Goal: Task Accomplishment & Management: Complete application form

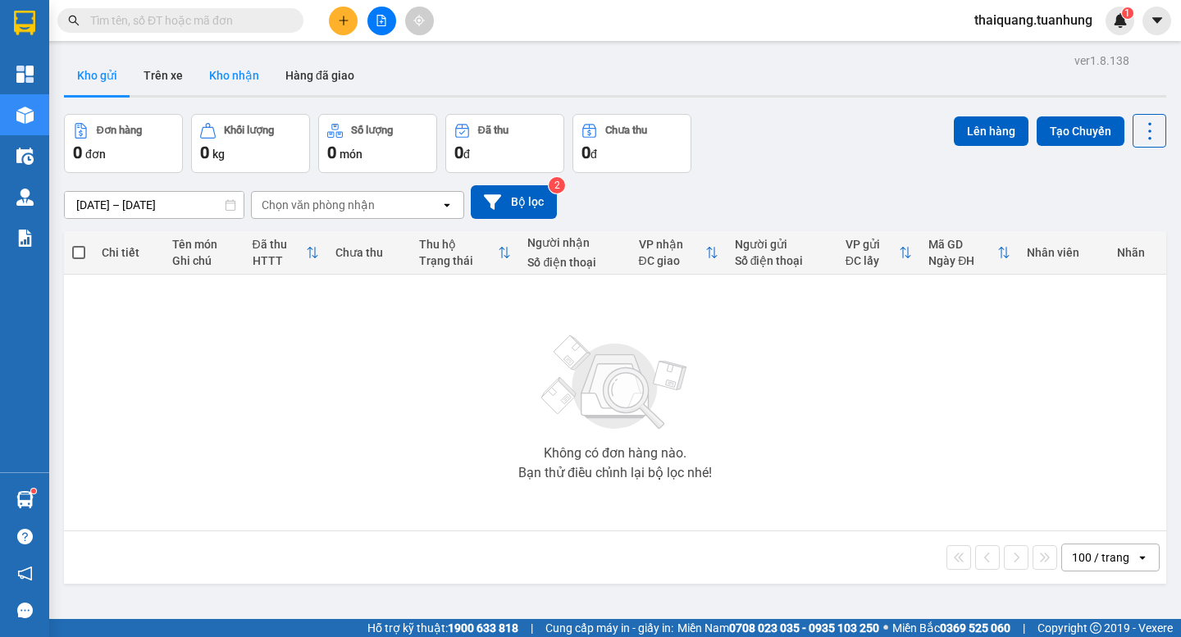
click at [219, 69] on button "Kho nhận" at bounding box center [234, 75] width 76 height 39
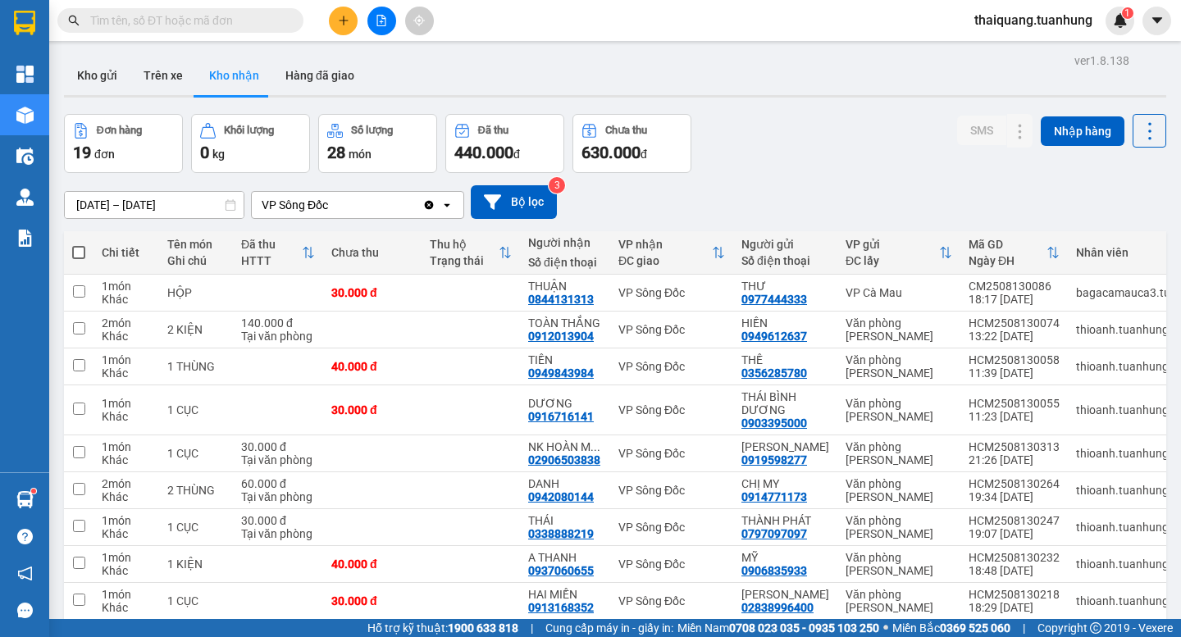
click at [837, 134] on div "Đơn hàng 19 đơn Khối lượng 0 kg Số lượng 28 món Đã thu 440.000 đ Chưa thu 630.0…" at bounding box center [615, 143] width 1102 height 59
click at [171, 21] on input "text" at bounding box center [186, 20] width 193 height 18
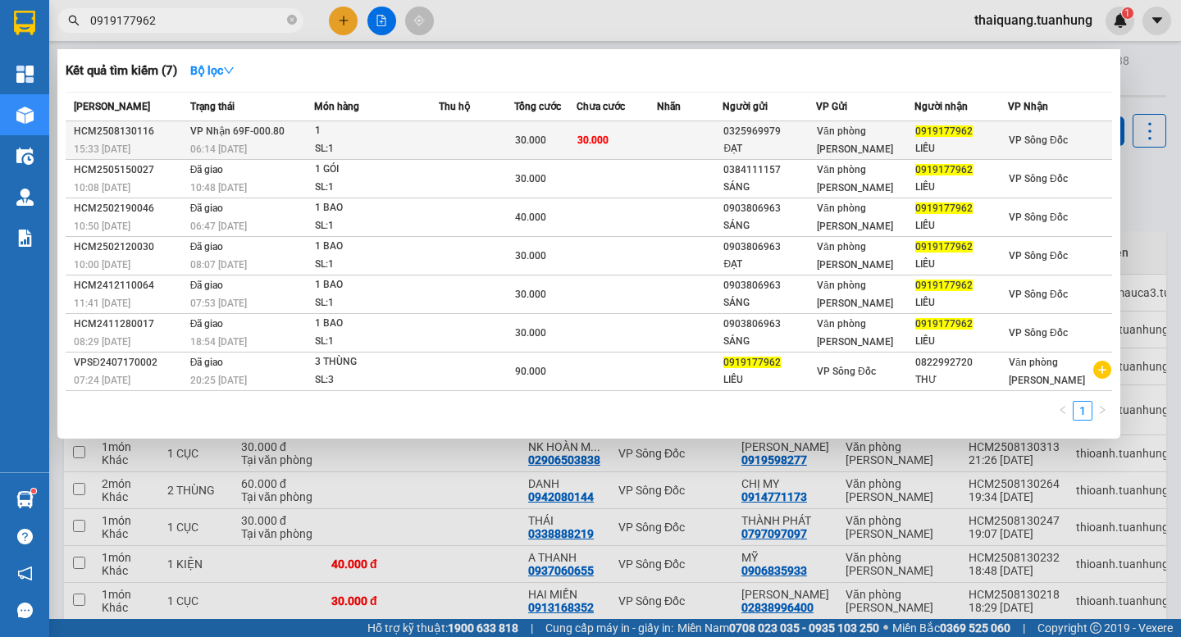
type input "0919177962"
click at [438, 151] on div "SL: 1" at bounding box center [376, 149] width 123 height 18
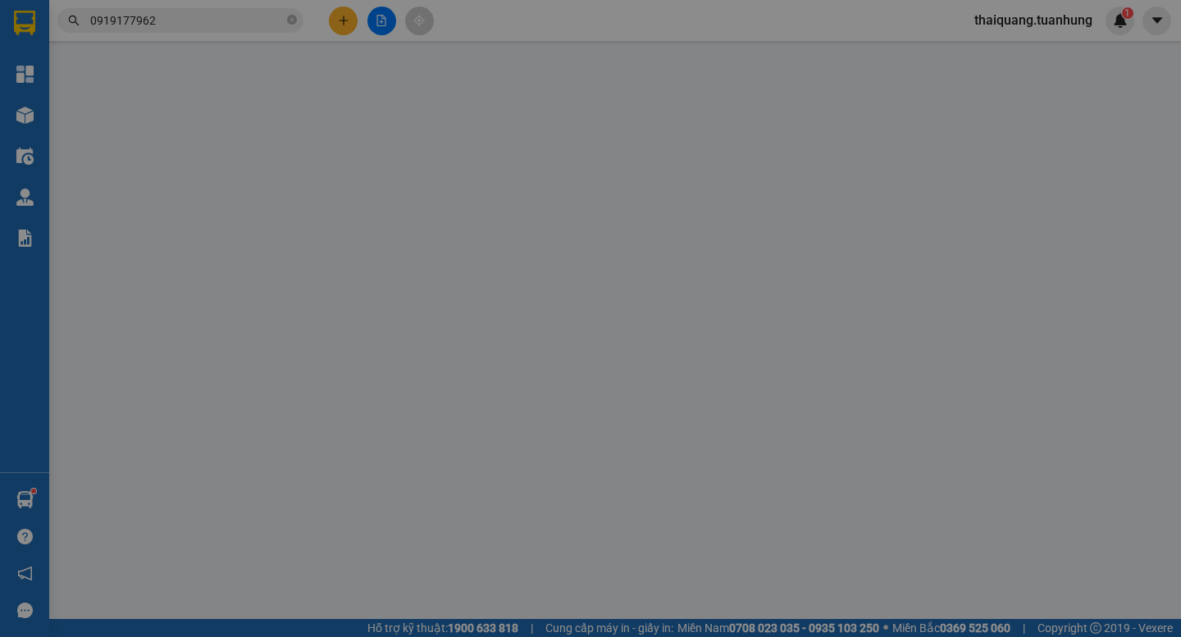
type input "0325969979"
type input "ĐẠT"
type input "0919177962"
type input "LIỄU"
type input "30.000"
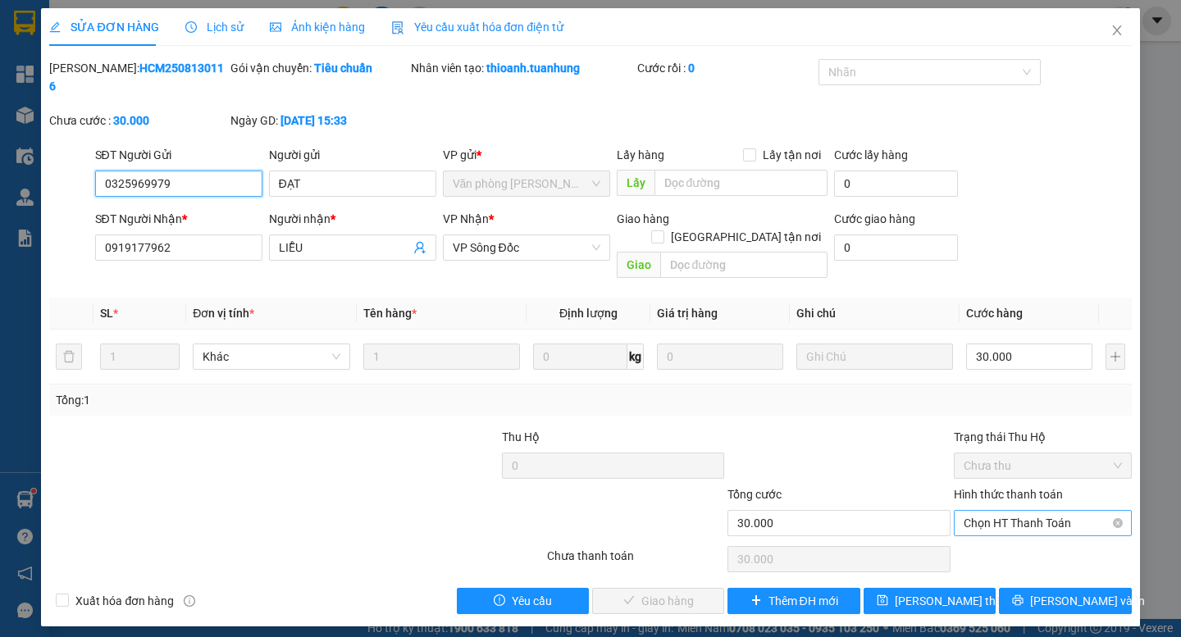
click at [1035, 511] on span "Chọn HT Thanh Toán" at bounding box center [1042, 523] width 158 height 25
click at [1036, 521] on div "Tại văn phòng" at bounding box center [1042, 520] width 158 height 18
type input "0"
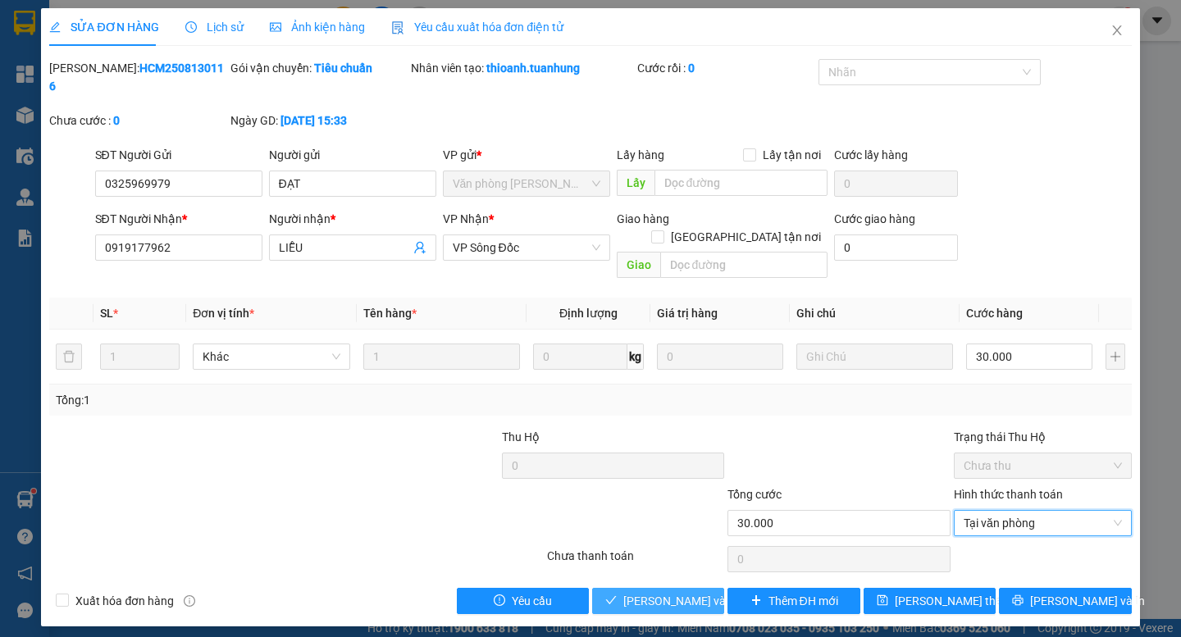
click at [663, 592] on span "[PERSON_NAME] và Giao hàng" at bounding box center [701, 601] width 157 height 18
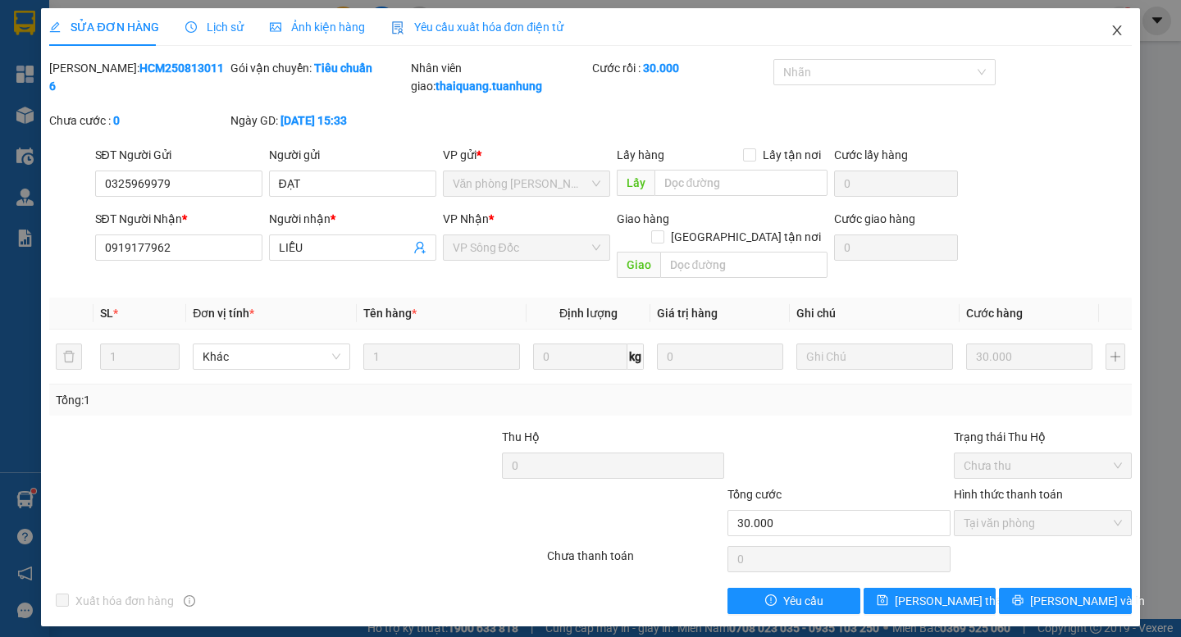
click at [1119, 32] on icon "close" at bounding box center [1116, 30] width 13 height 13
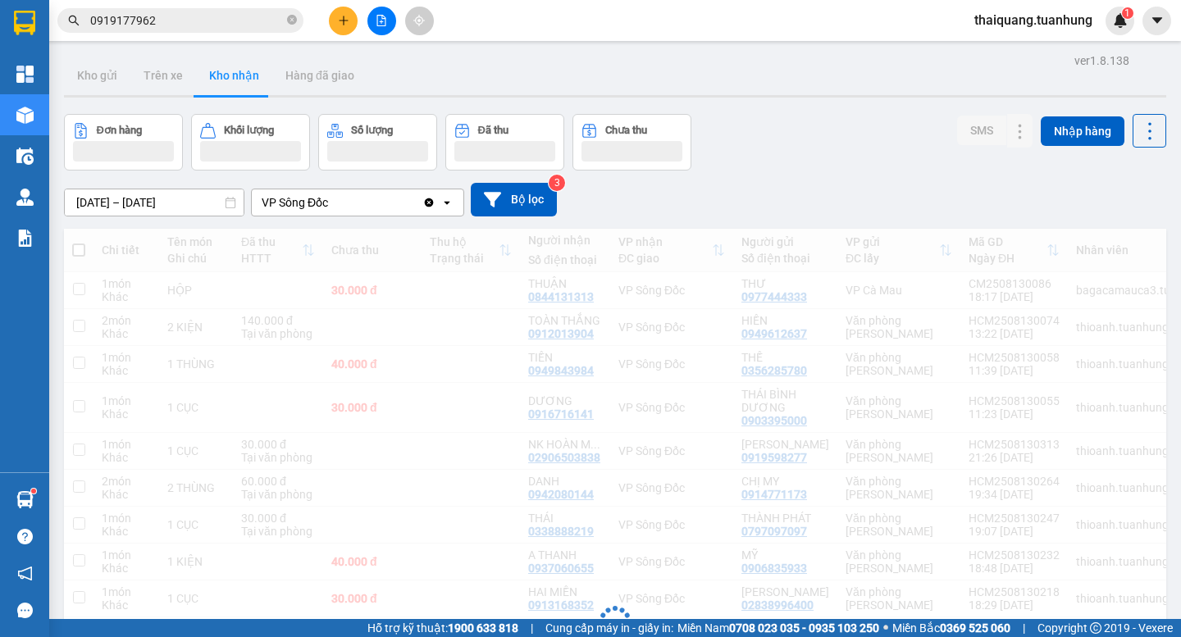
click at [812, 143] on div "Đơn hàng Khối lượng Số lượng Đã thu Chưa thu SMS Nhập hàng" at bounding box center [615, 142] width 1102 height 57
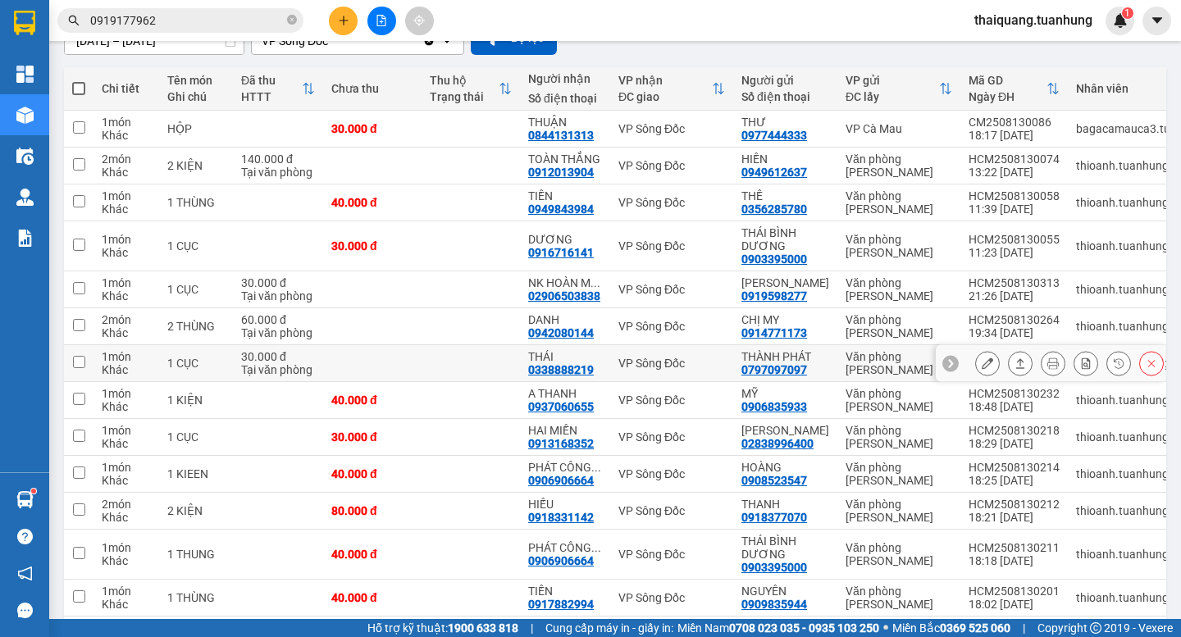
scroll to position [328, 0]
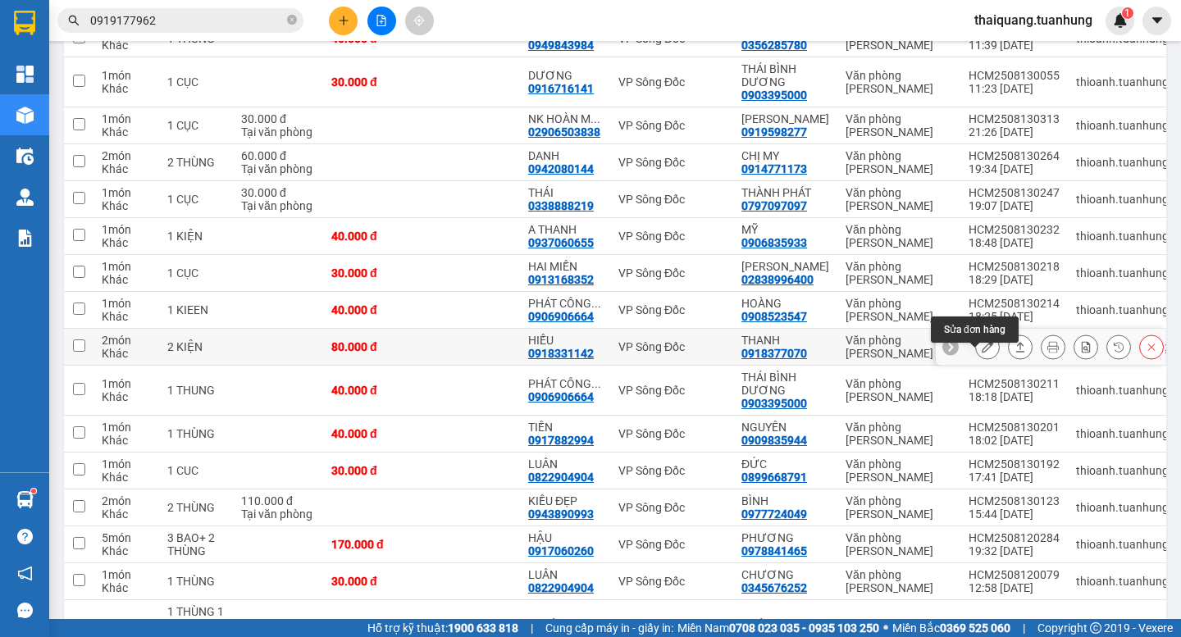
click at [981, 353] on icon at bounding box center [986, 346] width 11 height 11
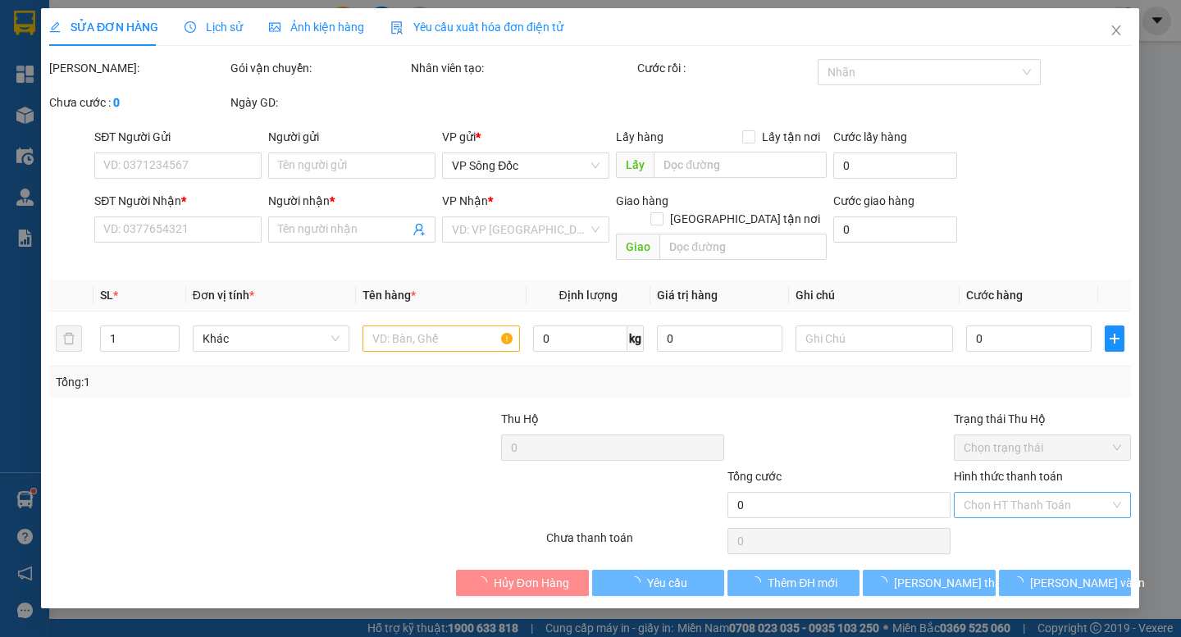
type input "0918377070"
type input "THANH"
type input "0918331142"
type input "HIẾU"
type input "80.000"
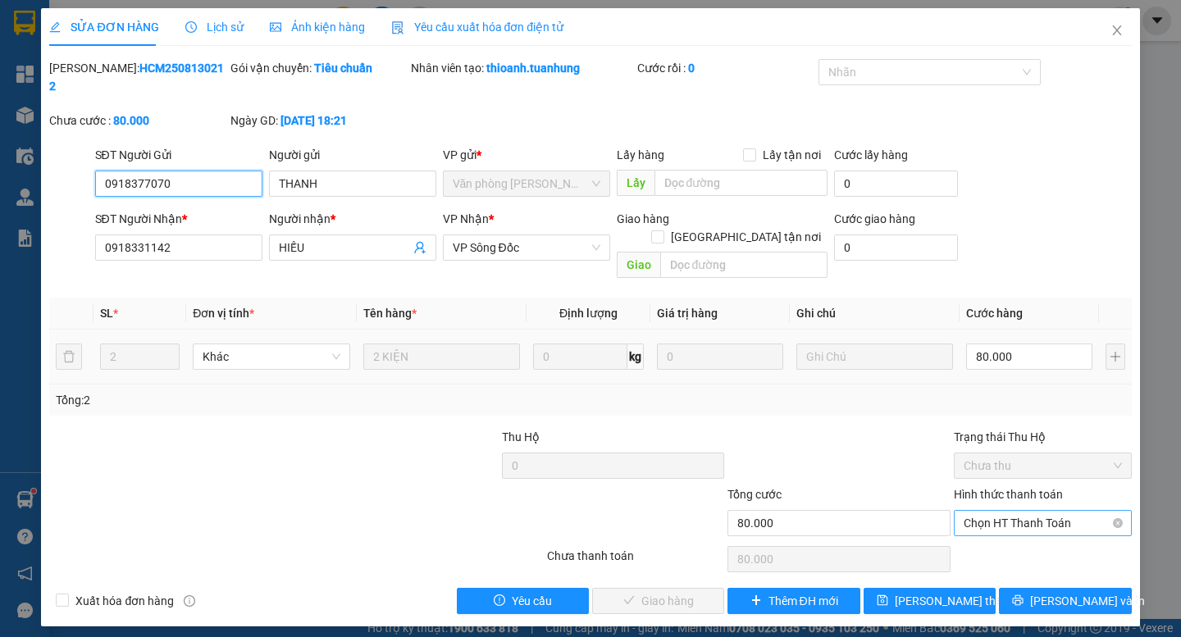
click at [1007, 511] on span "Chọn HT Thanh Toán" at bounding box center [1042, 523] width 158 height 25
click at [1003, 515] on div "Tại văn phòng" at bounding box center [1042, 520] width 158 height 18
type input "0"
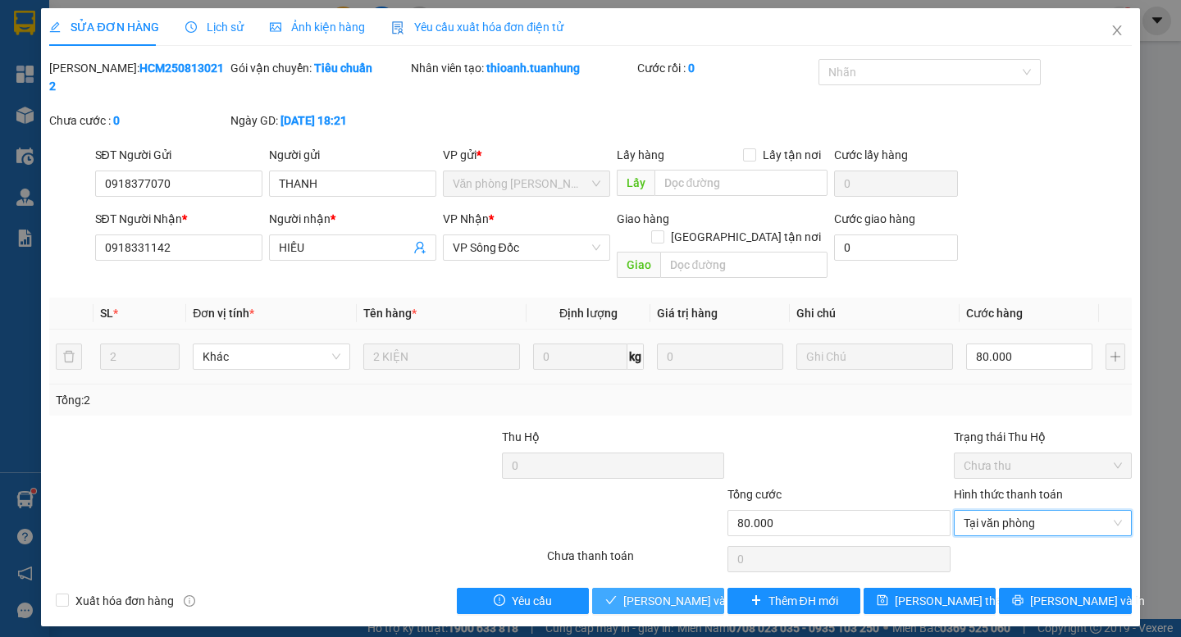
click at [669, 592] on span "[PERSON_NAME] và Giao hàng" at bounding box center [701, 601] width 157 height 18
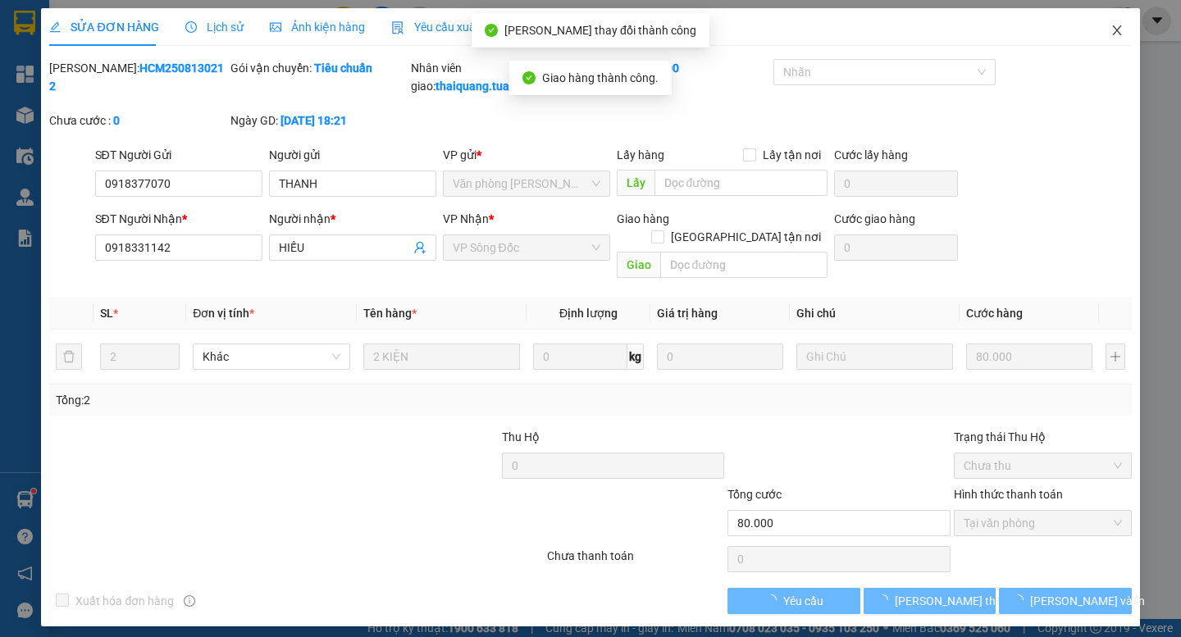
click at [1120, 30] on icon "close" at bounding box center [1116, 30] width 13 height 13
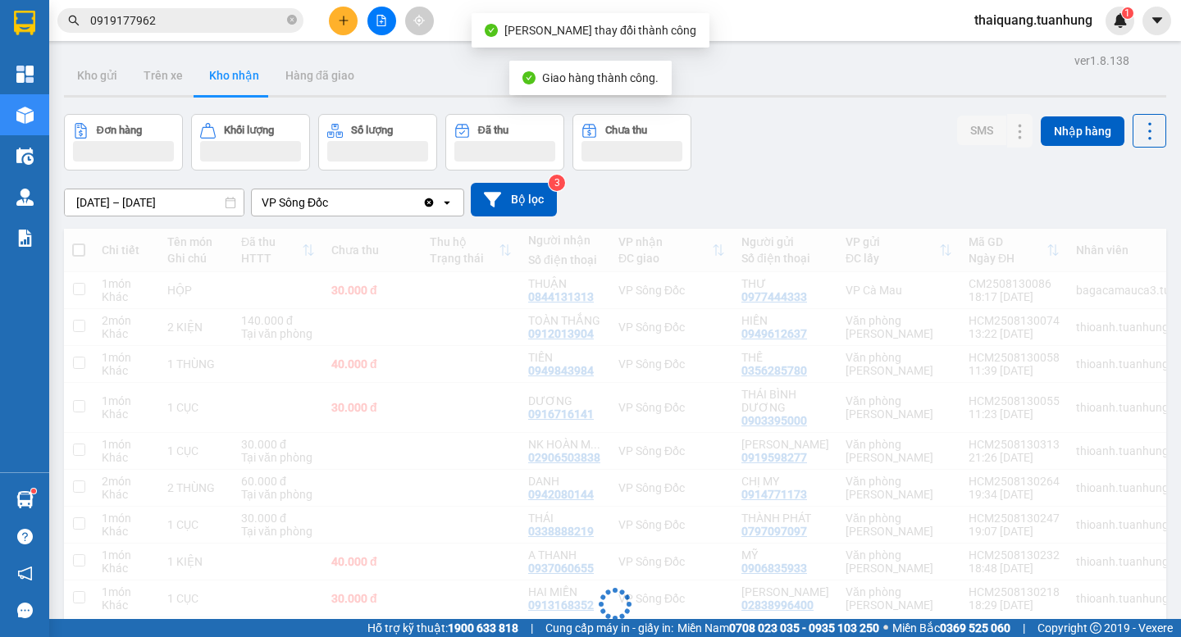
click at [765, 142] on div "Đơn hàng Khối lượng Số lượng Đã thu Chưa thu SMS Nhập hàng" at bounding box center [615, 142] width 1102 height 57
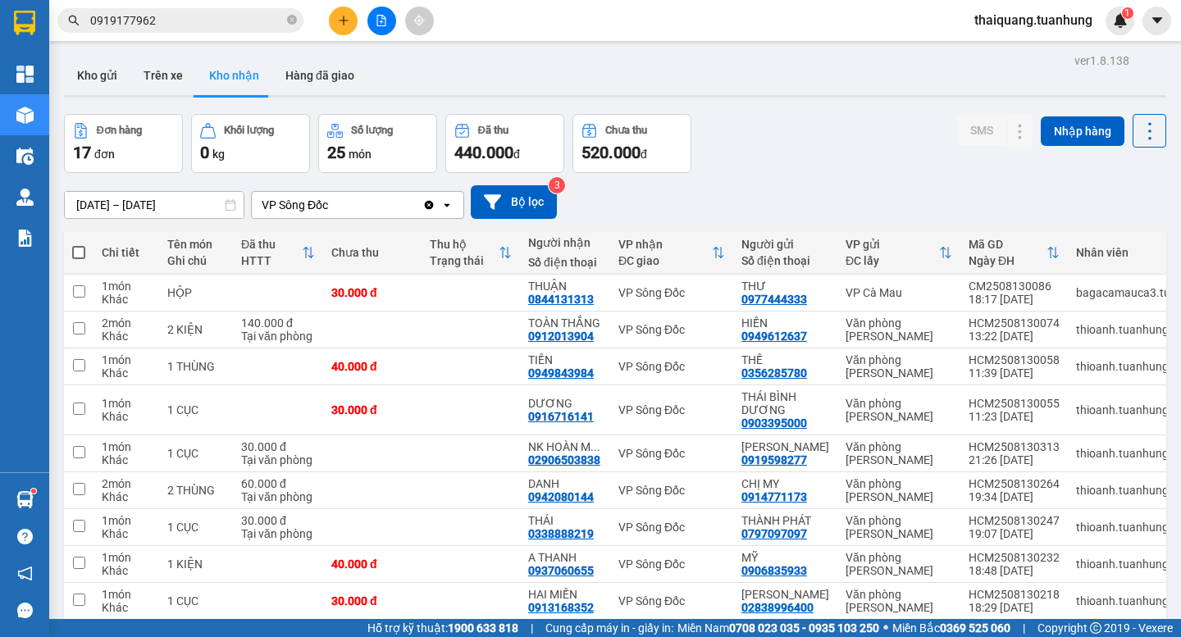
click at [790, 147] on div "Đơn hàng 17 đơn Khối lượng 0 kg Số lượng 25 món Đã thu 440.000 đ Chưa thu 520.0…" at bounding box center [615, 143] width 1102 height 59
click at [875, 152] on div "Đơn hàng 17 đơn Khối lượng 0 kg Số lượng 25 món Đã thu 440.000 đ Chưa thu 520.0…" at bounding box center [615, 143] width 1102 height 59
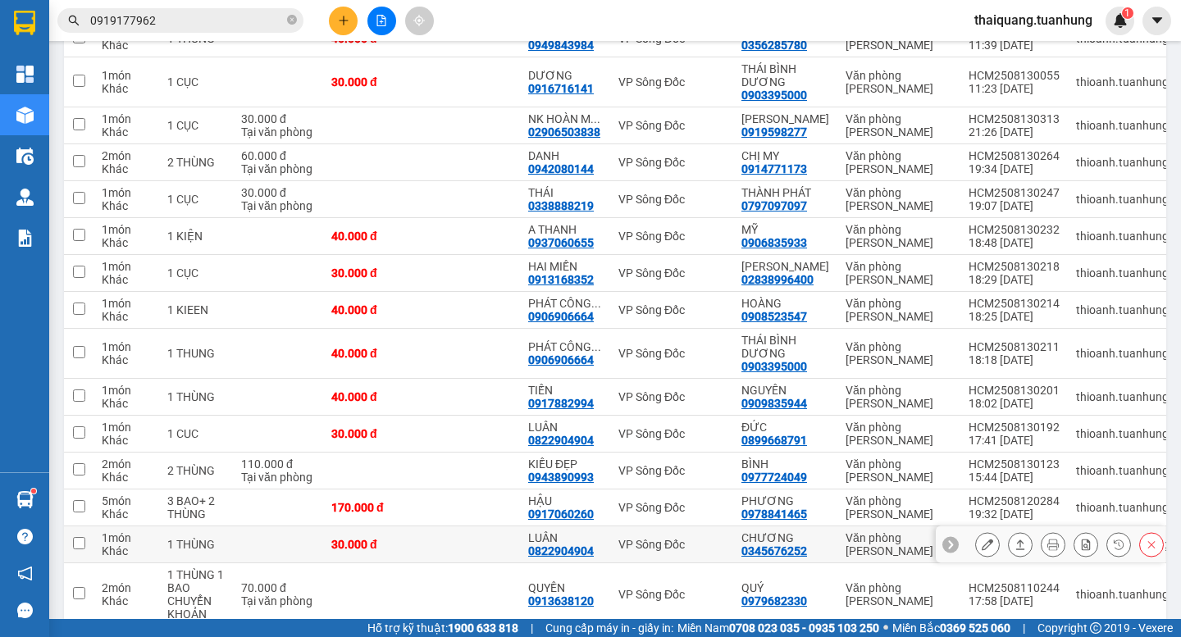
scroll to position [422, 0]
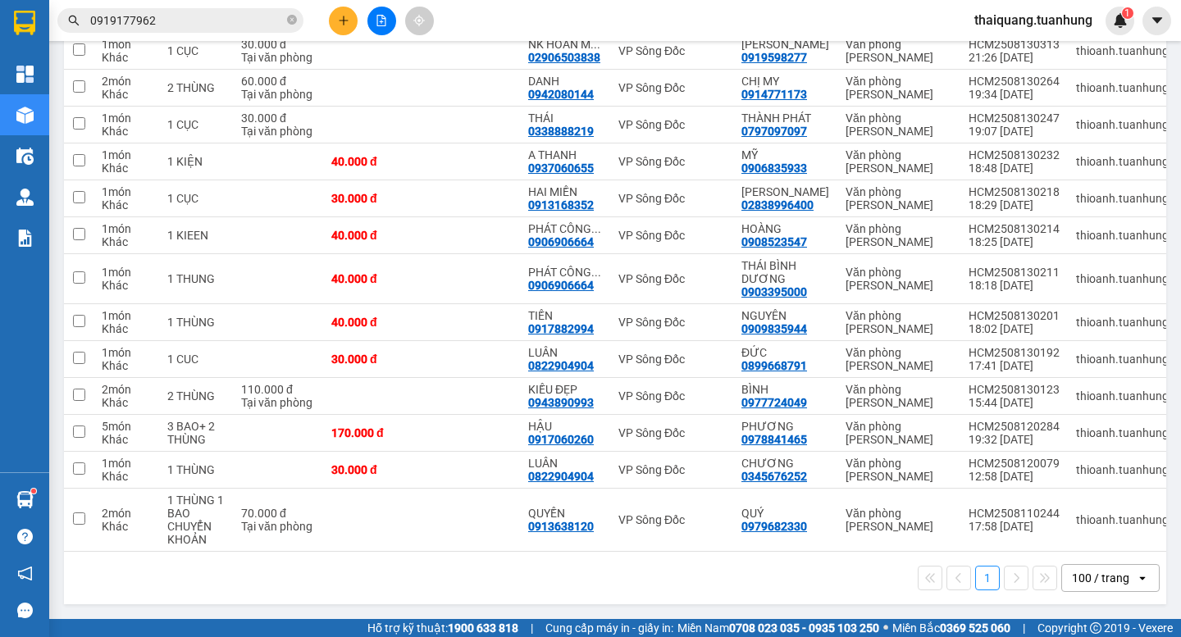
click at [585, 562] on div "1 100 / trang open" at bounding box center [615, 578] width 1102 height 52
click at [331, 30] on button at bounding box center [343, 21] width 29 height 29
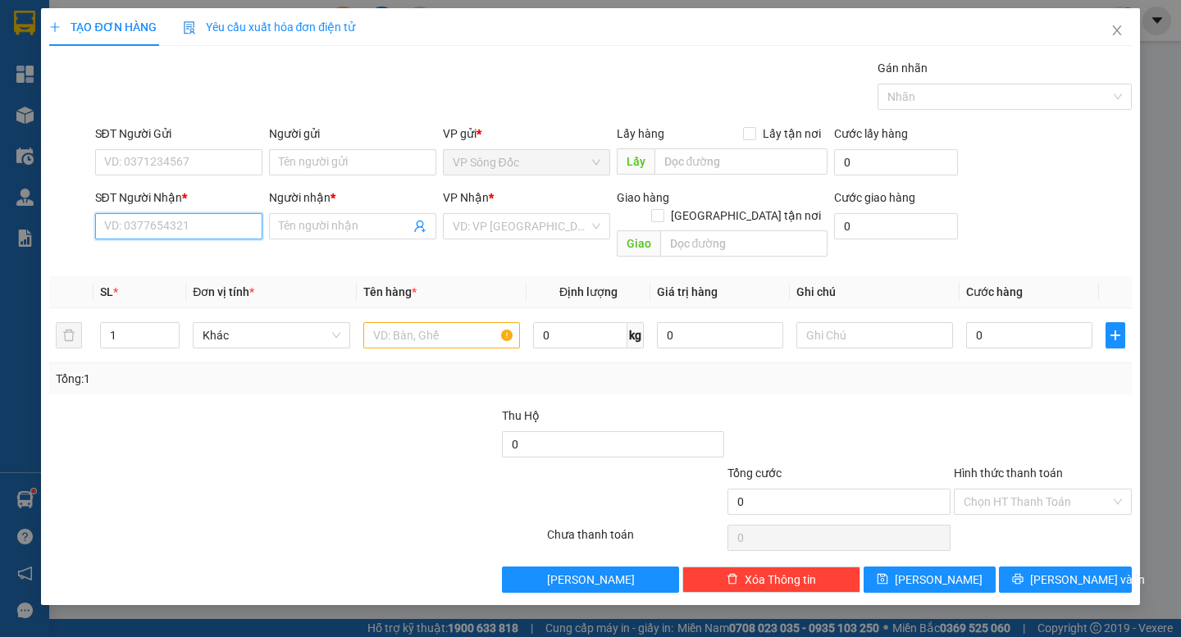
click at [184, 234] on input "SĐT Người Nhận *" at bounding box center [178, 226] width 167 height 26
type input "0343362359"
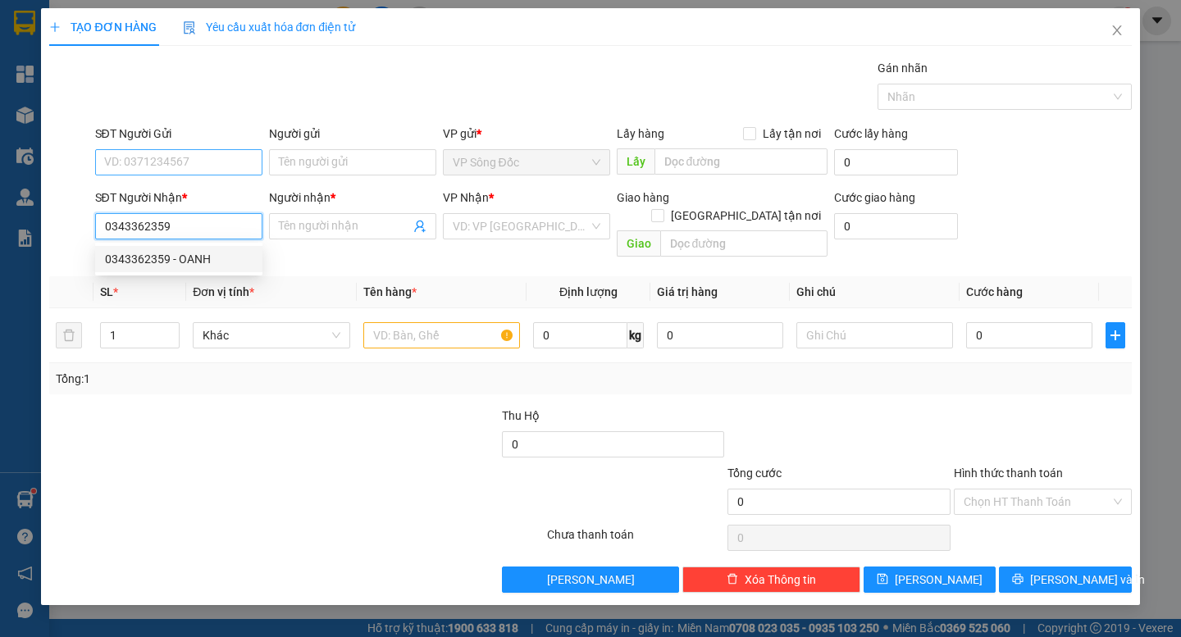
drag, startPoint x: 200, startPoint y: 257, endPoint x: 200, endPoint y: 171, distance: 86.1
click at [197, 257] on div "0343362359 - OANH" at bounding box center [179, 259] width 148 height 18
type input "OANH"
type input "0343362359"
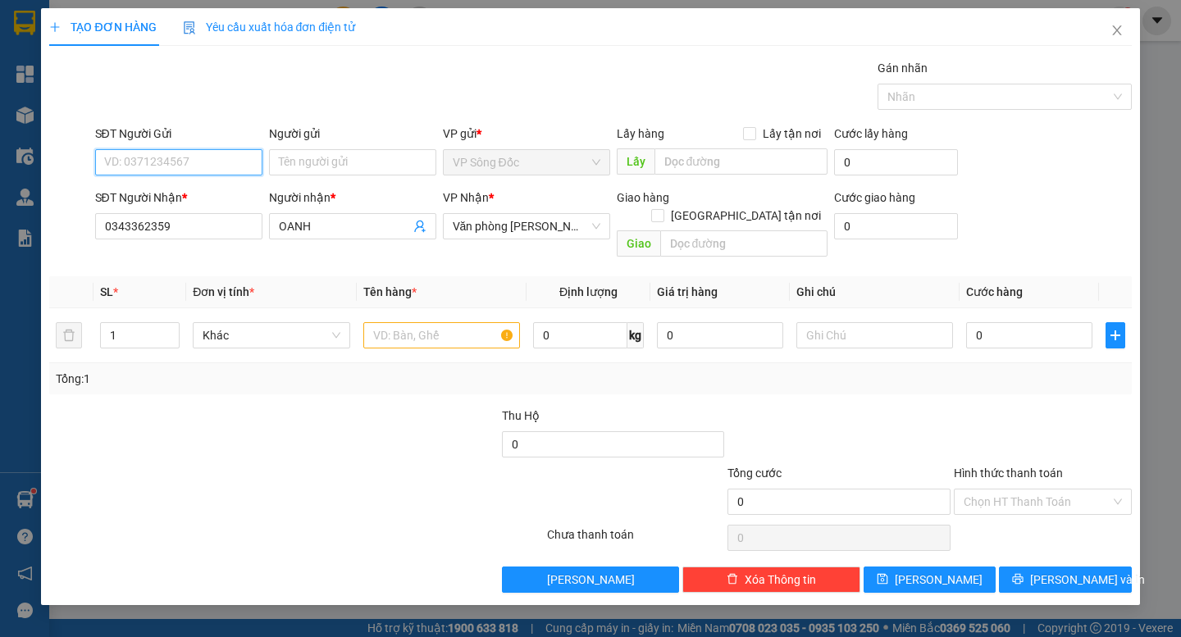
click at [200, 171] on input "SĐT Người Gửi" at bounding box center [178, 162] width 167 height 26
click at [181, 194] on div "0348977282 - LỰC" at bounding box center [179, 195] width 148 height 18
type input "0348977282"
type input "LỰC"
click at [424, 322] on input "text" at bounding box center [441, 335] width 157 height 26
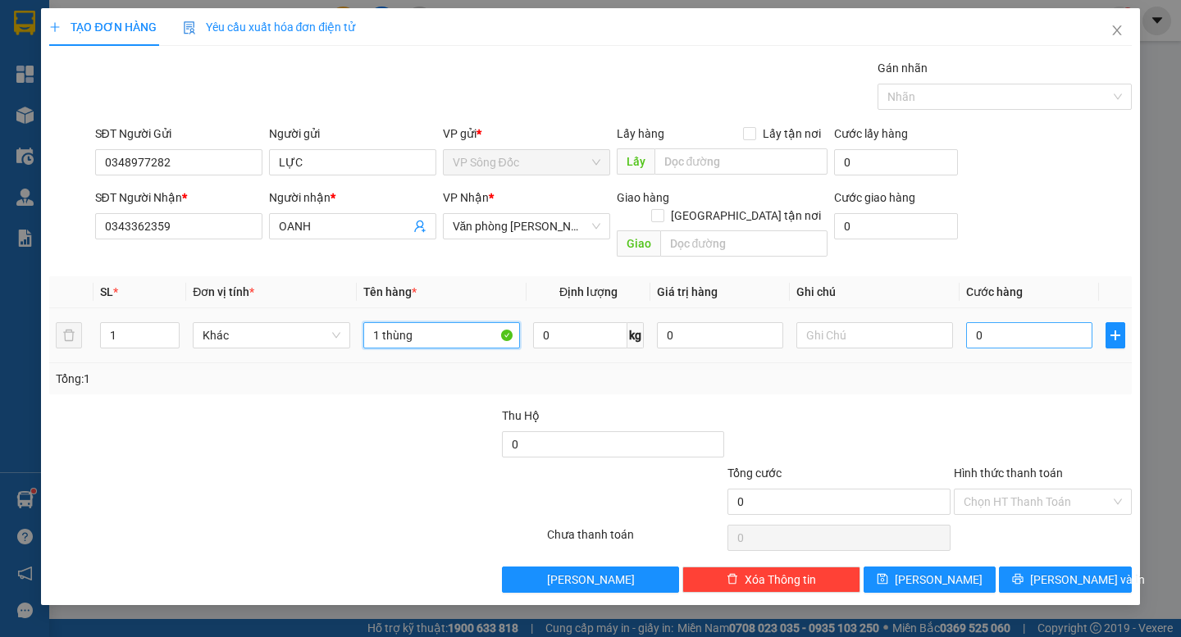
type input "1 thùng"
click at [1027, 322] on input "0" at bounding box center [1029, 335] width 126 height 26
type input "8"
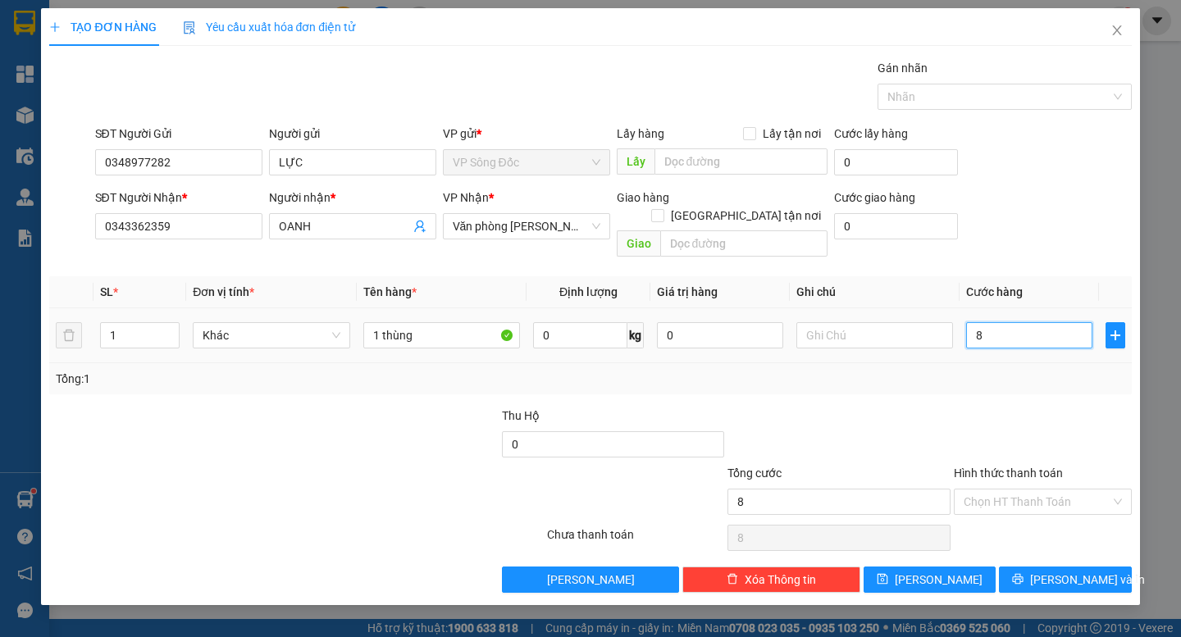
type input "80"
type input "800"
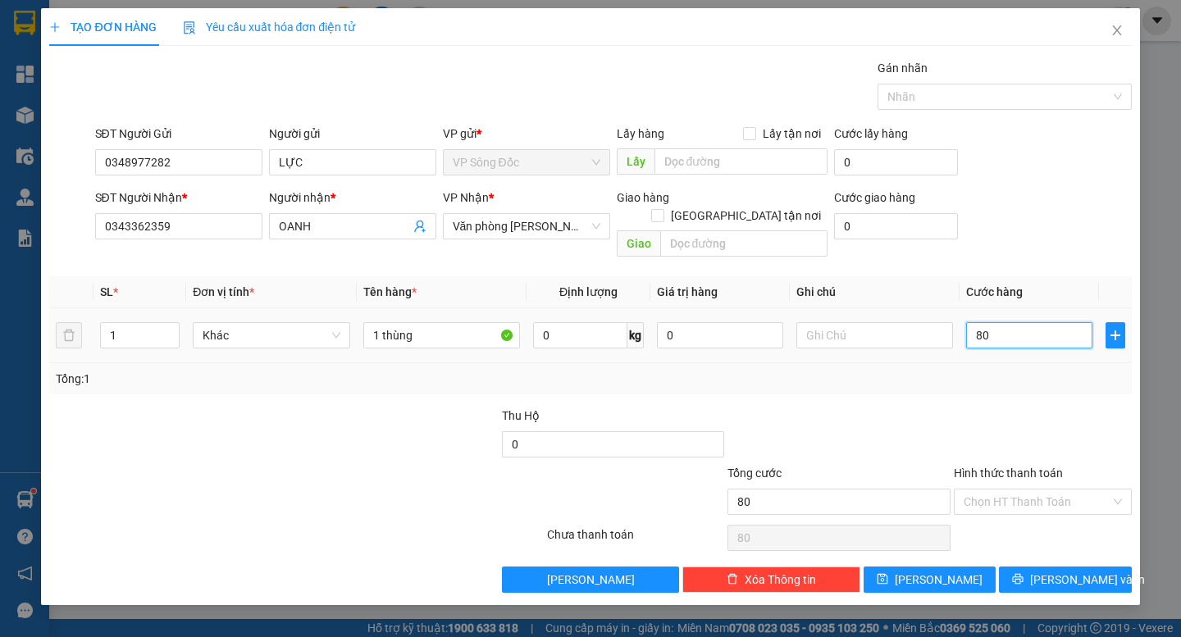
type input "800"
type input "8.000"
type input "80.000"
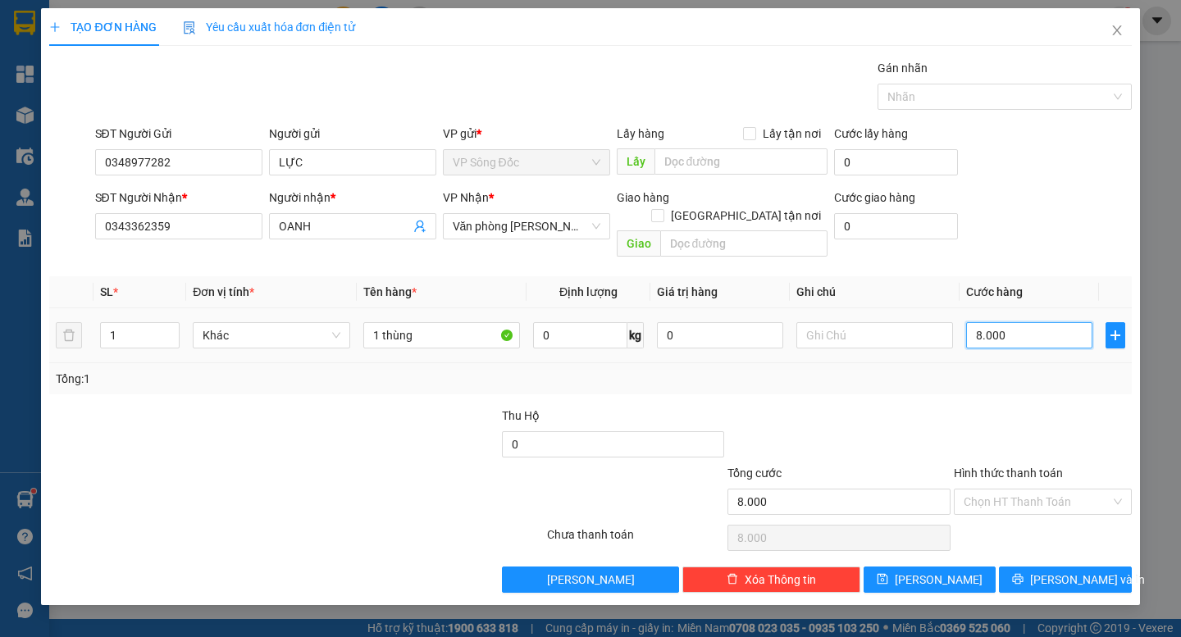
type input "80.000"
click at [998, 489] on input "Hình thức thanh toán" at bounding box center [1036, 501] width 147 height 25
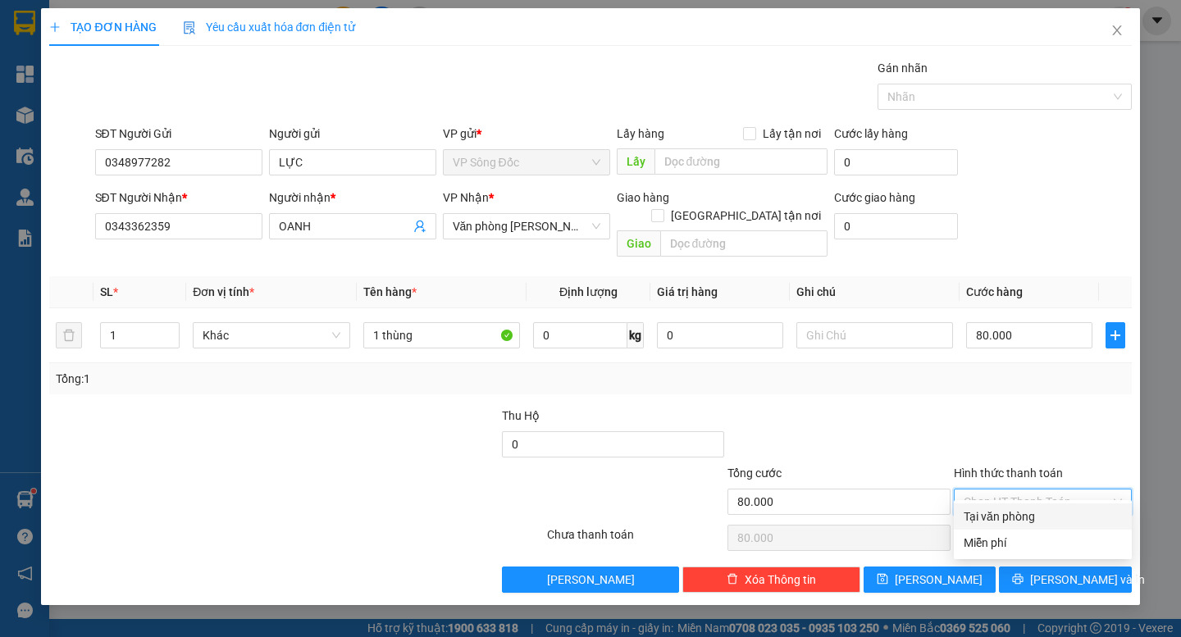
click at [1029, 517] on div "Tại văn phòng" at bounding box center [1042, 516] width 158 height 18
type input "0"
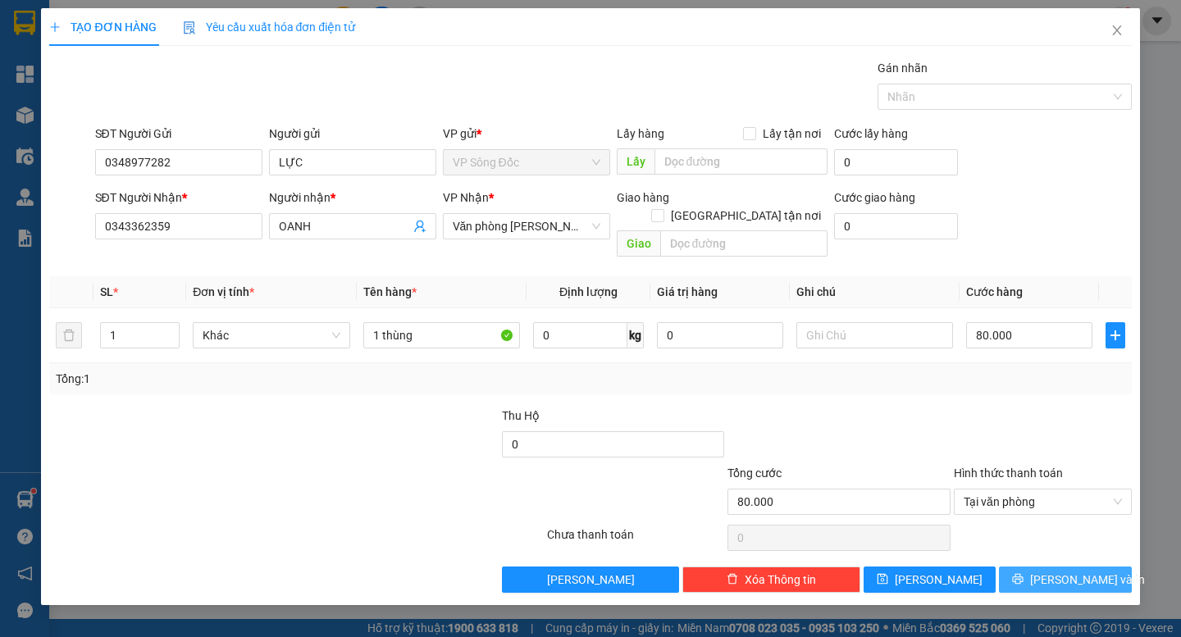
click at [1062, 571] on span "[PERSON_NAME] và In" at bounding box center [1087, 580] width 115 height 18
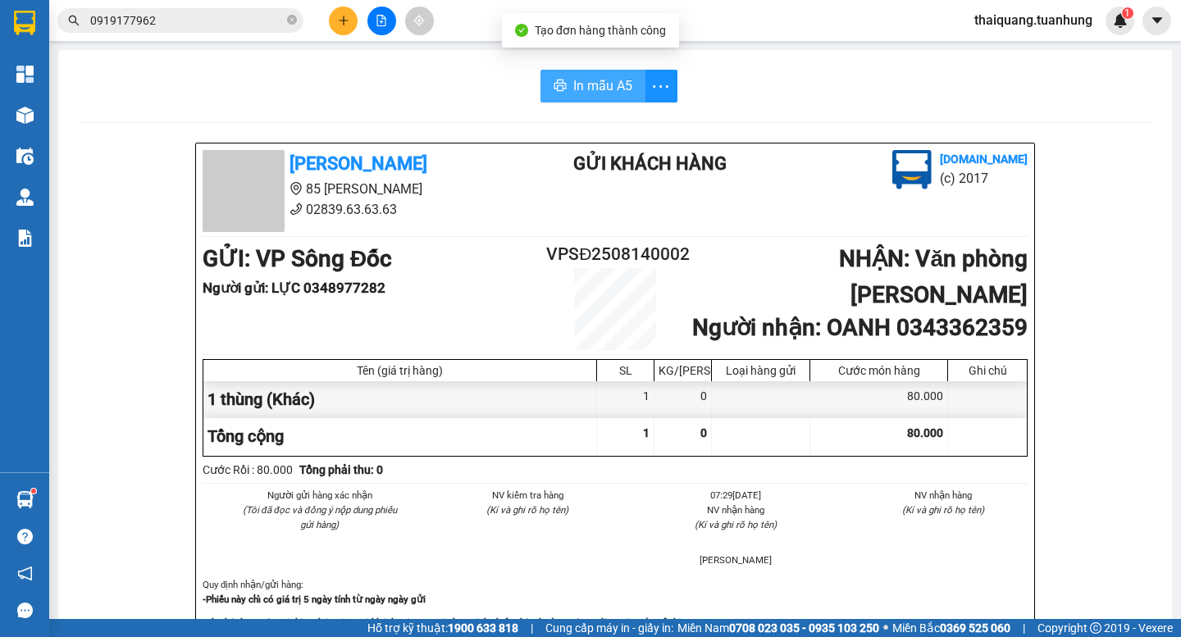
click at [573, 88] on span "In mẫu A5" at bounding box center [602, 85] width 59 height 20
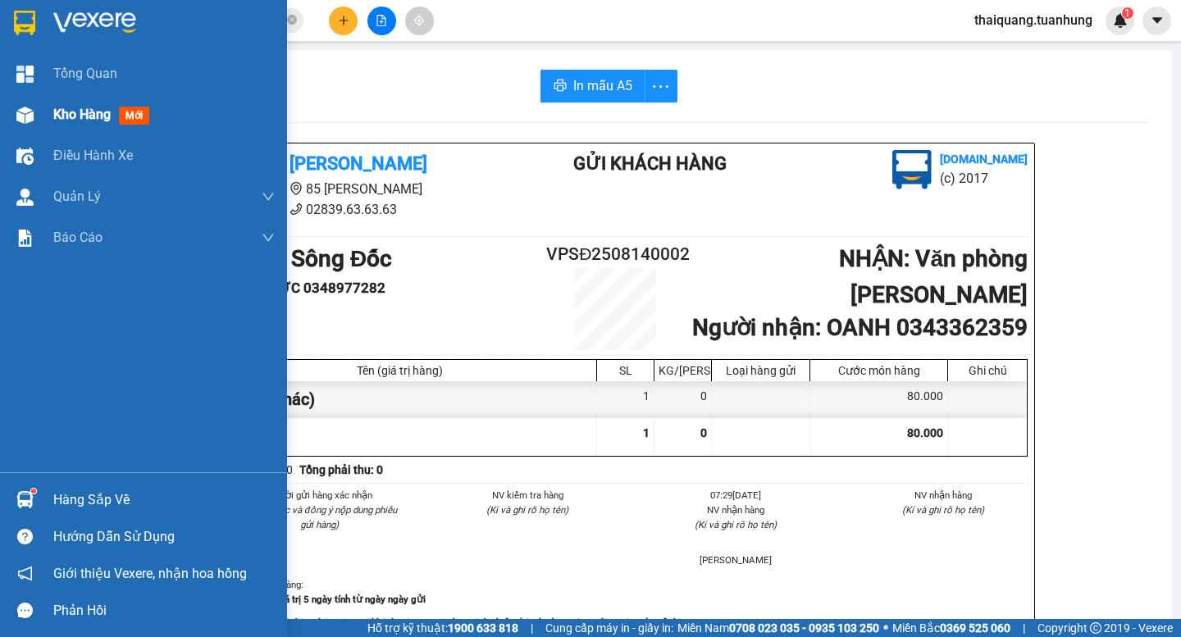
click at [52, 126] on div "Kho hàng mới" at bounding box center [143, 114] width 287 height 41
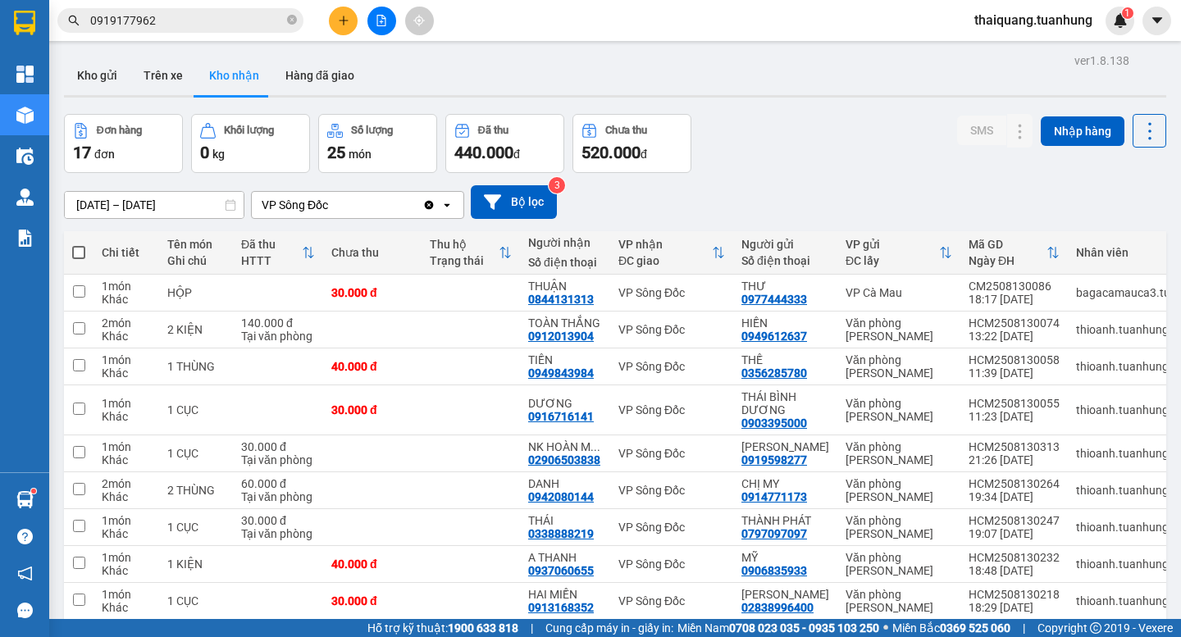
click at [803, 136] on div "Đơn hàng 17 đơn Khối lượng 0 kg Số lượng 25 món Đã thu 440.000 đ Chưa thu 520.0…" at bounding box center [615, 143] width 1102 height 59
click at [808, 148] on div "Đơn hàng 17 đơn Khối lượng 0 kg Số lượng 25 món Đã thu 440.000 đ Chưa thu 520.0…" at bounding box center [615, 143] width 1102 height 59
click at [796, 155] on div "Đơn hàng 17 đơn Khối lượng 0 kg Số lượng 25 món Đã thu 440.000 đ Chưa thu 520.0…" at bounding box center [615, 143] width 1102 height 59
click at [801, 156] on div "Đơn hàng 17 đơn Khối lượng 0 kg Số lượng 25 món Đã thu 440.000 đ Chưa thu 520.0…" at bounding box center [615, 143] width 1102 height 59
click at [801, 158] on div "Đơn hàng 17 đơn Khối lượng 0 kg Số lượng 25 món Đã thu 440.000 đ Chưa thu 520.0…" at bounding box center [615, 143] width 1102 height 59
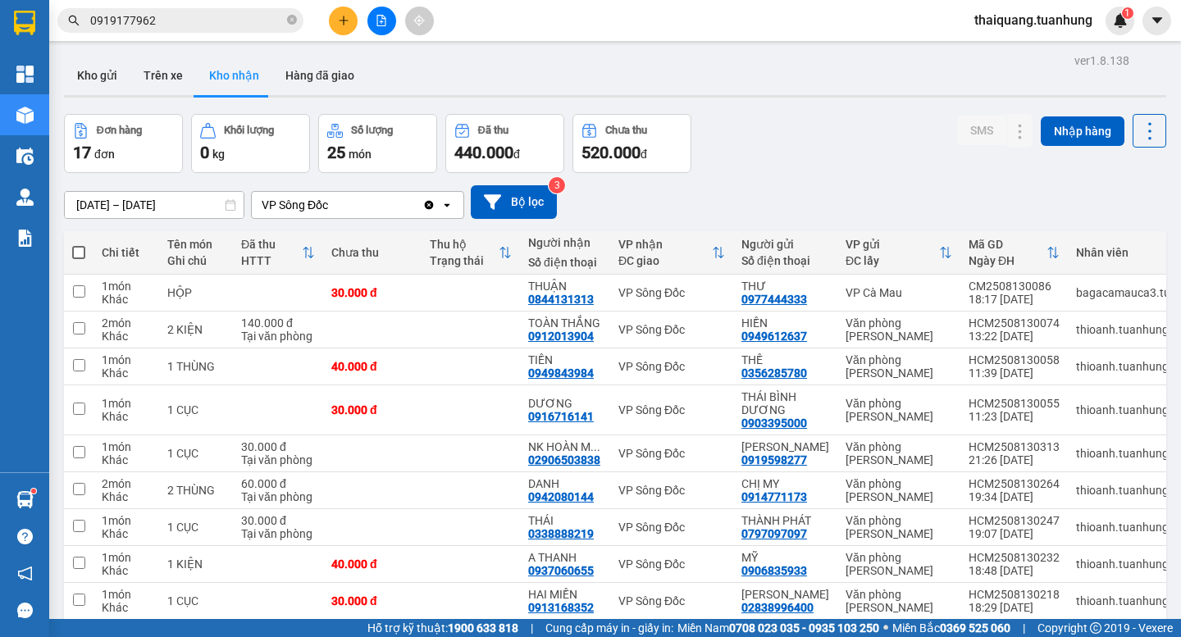
click at [814, 165] on div "Đơn hàng 17 đơn Khối lượng 0 kg Số lượng 25 món Đã thu 440.000 đ Chưa thu 520.0…" at bounding box center [615, 143] width 1102 height 59
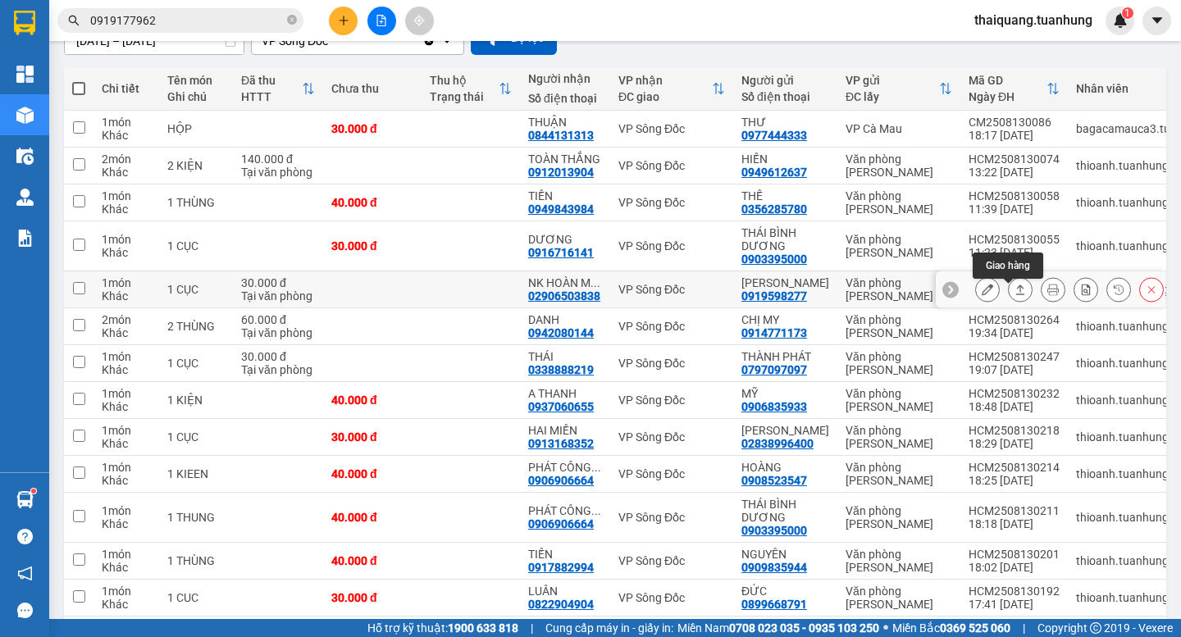
click at [1014, 294] on icon at bounding box center [1019, 289] width 11 height 11
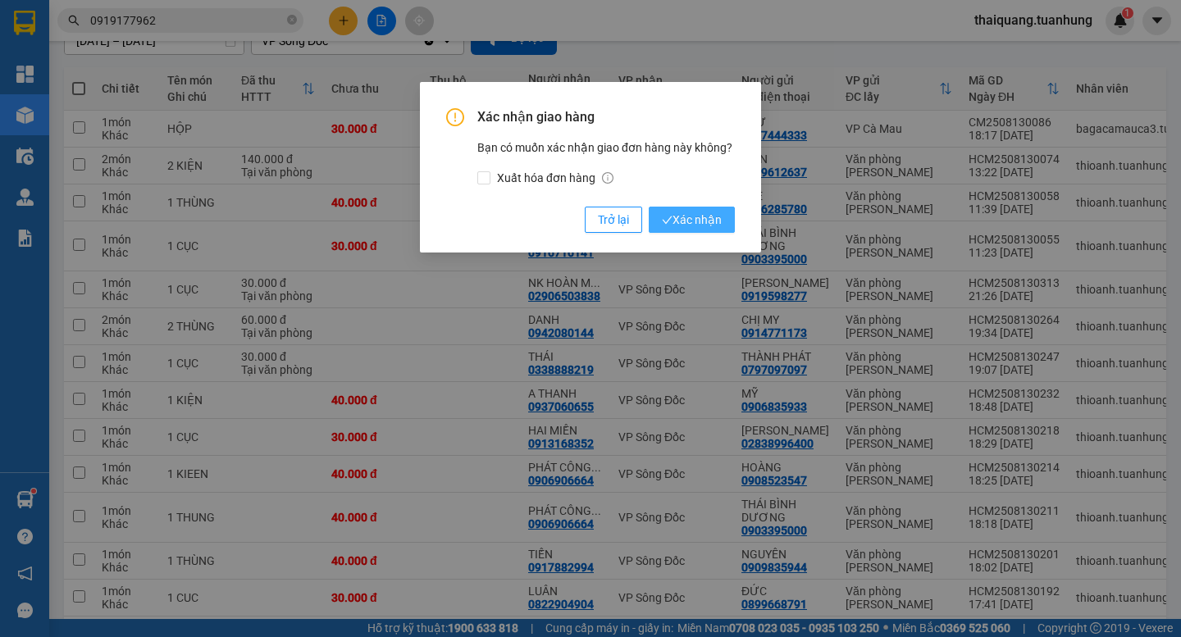
click at [683, 219] on span "Xác nhận" at bounding box center [692, 220] width 60 height 18
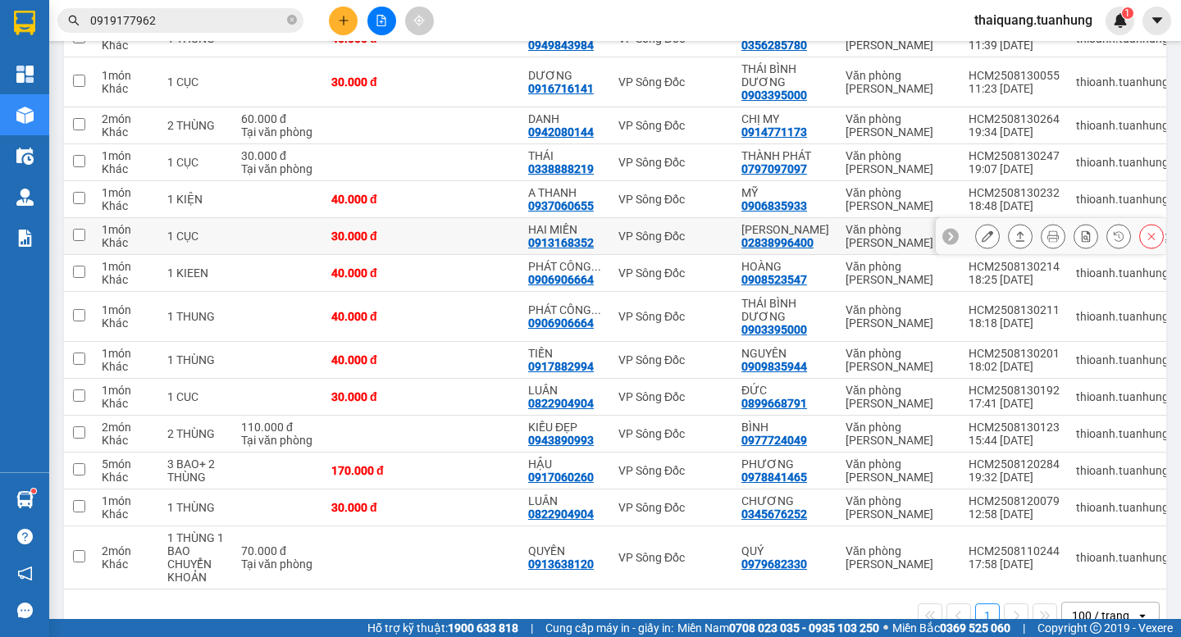
scroll to position [0, 0]
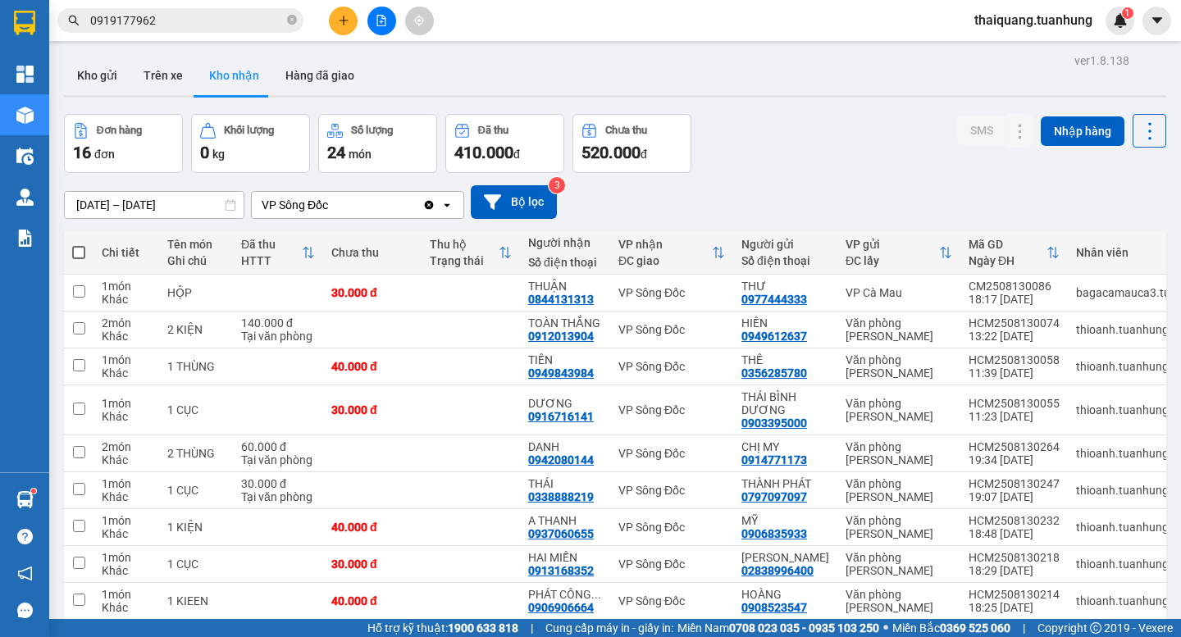
click at [865, 120] on div "Đơn hàng 16 đơn Khối lượng 0 kg Số lượng 24 món Đã thu 410.000 đ Chưa thu 520.0…" at bounding box center [615, 143] width 1102 height 59
click at [881, 130] on div "Đơn hàng 16 đơn Khối lượng 0 kg Số lượng 24 món Đã thu 410.000 đ Chưa thu 520.0…" at bounding box center [615, 143] width 1102 height 59
click at [854, 118] on div "Đơn hàng 16 đơn Khối lượng 0 kg Số lượng 24 món Đã thu 410.000 đ Chưa thu 520.0…" at bounding box center [615, 143] width 1102 height 59
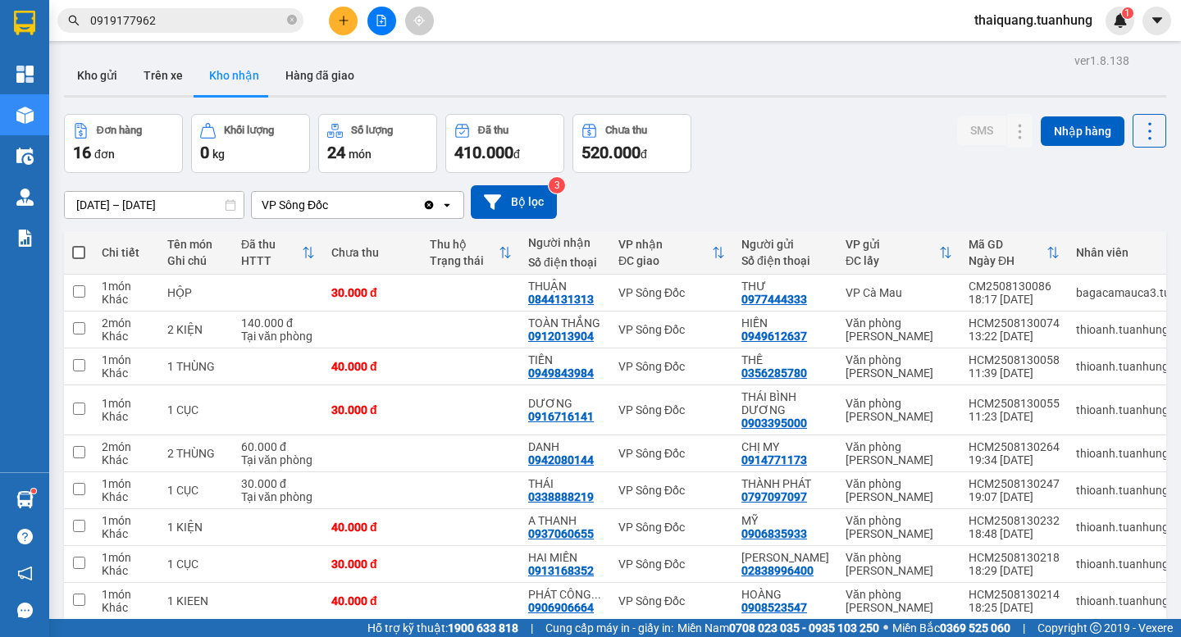
click at [854, 118] on div "Đơn hàng 16 đơn Khối lượng 0 kg Số lượng 24 món Đã thu 410.000 đ Chưa thu 520.0…" at bounding box center [615, 143] width 1102 height 59
click at [822, 178] on div "01/08/2025 – 14/08/2025 Press the down arrow key to interact with the calendar …" at bounding box center [615, 202] width 1102 height 58
click at [981, 412] on icon at bounding box center [986, 409] width 11 height 11
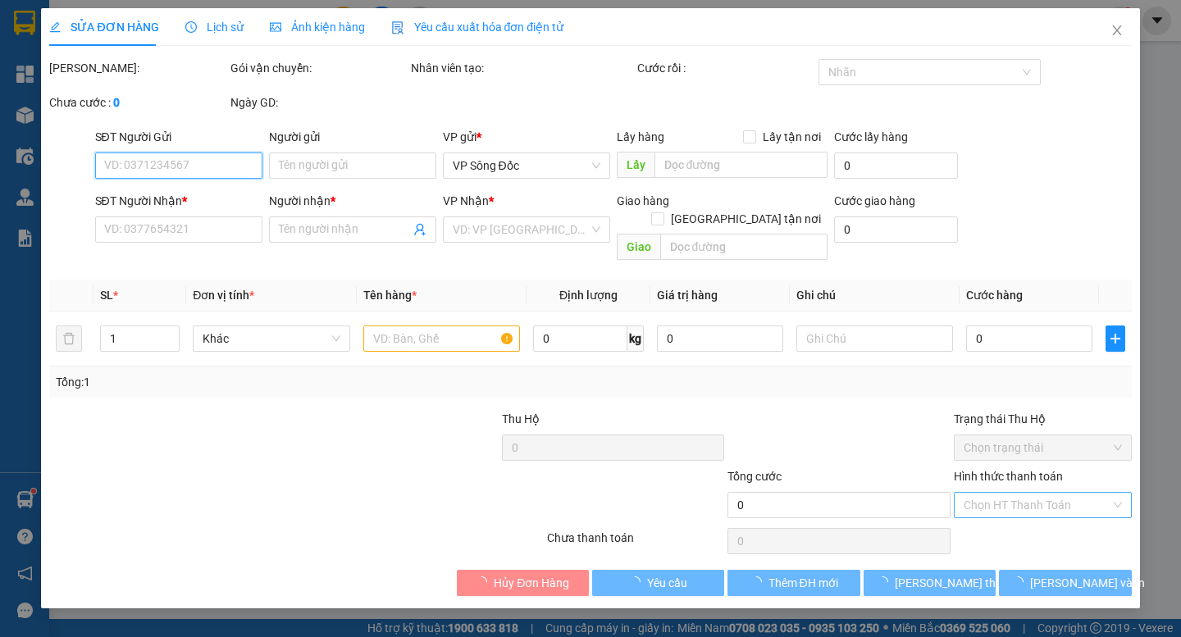
type input "0903395000"
type input "THÁI BÌNH DƯƠNG"
type input "0916716141"
type input "DƯƠNG"
type input "30.000"
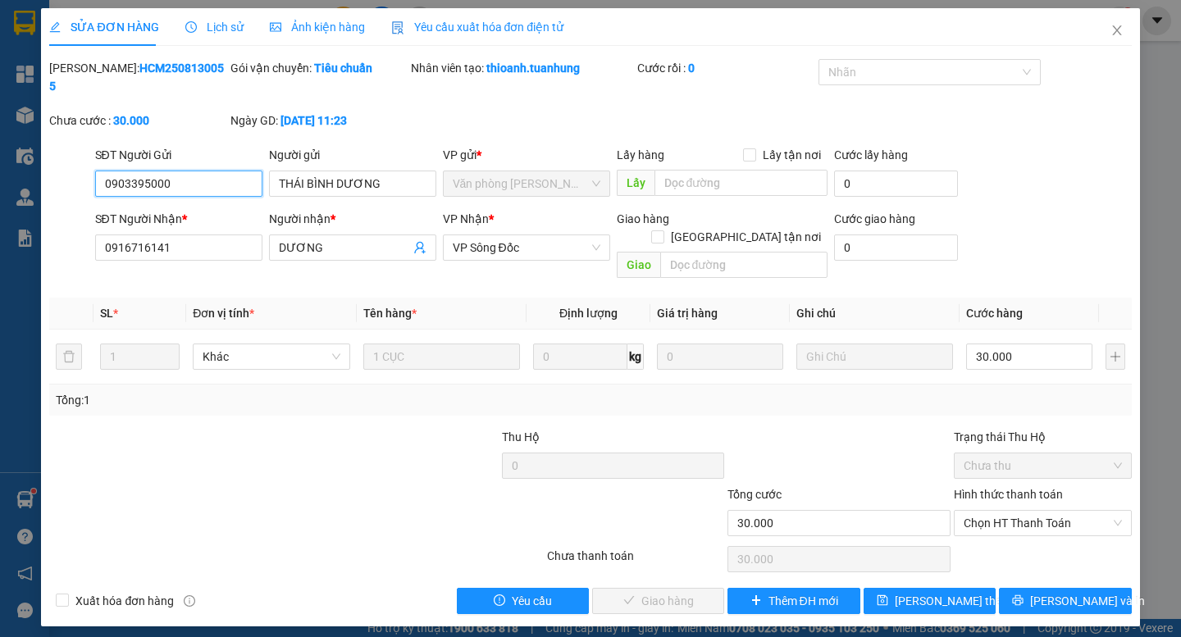
drag, startPoint x: 1013, startPoint y: 484, endPoint x: 1008, endPoint y: 503, distance: 19.5
click at [1013, 511] on span "Chọn HT Thanh Toán" at bounding box center [1042, 523] width 158 height 25
click at [997, 530] on div "Tại văn phòng" at bounding box center [1042, 520] width 178 height 26
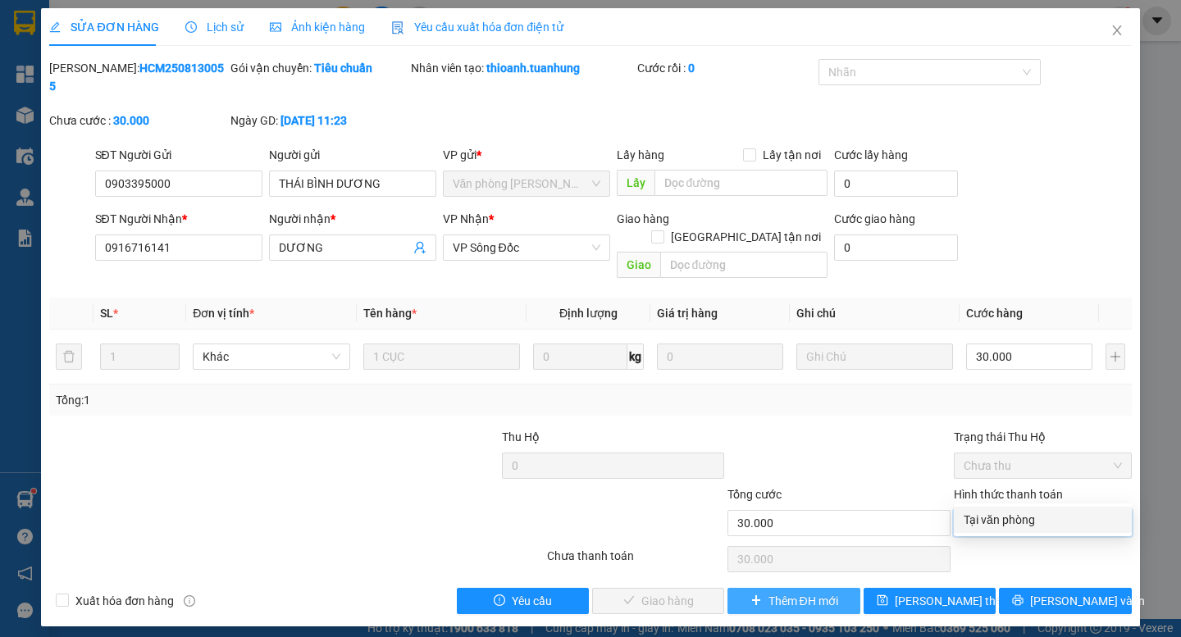
type input "0"
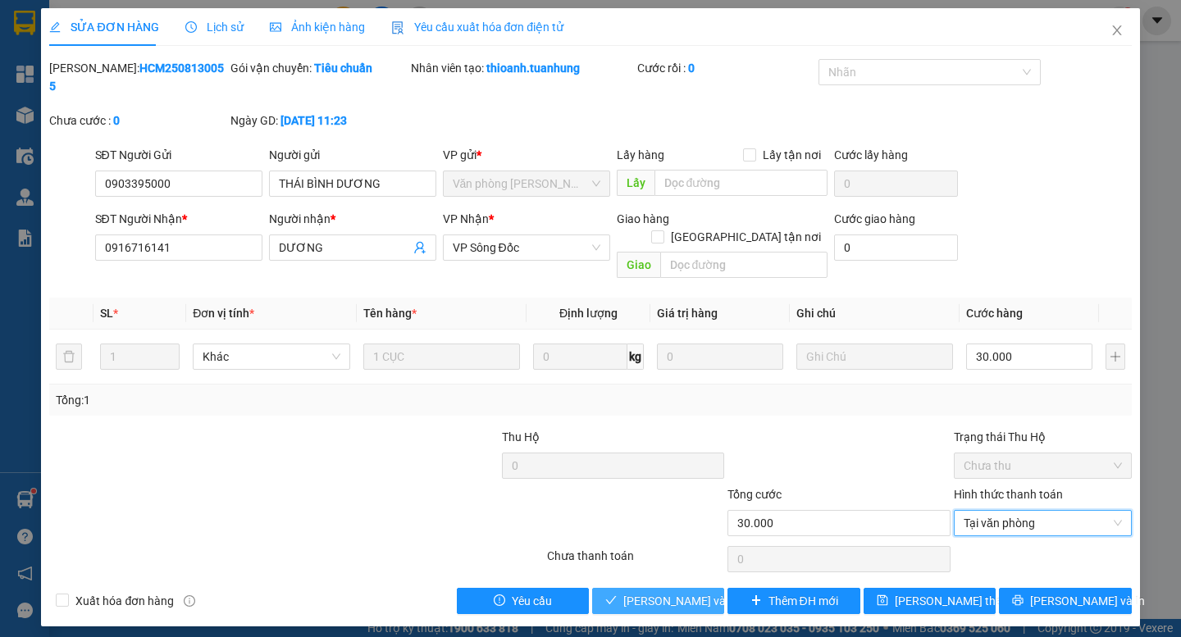
click at [687, 592] on span "[PERSON_NAME] và Giao hàng" at bounding box center [701, 601] width 157 height 18
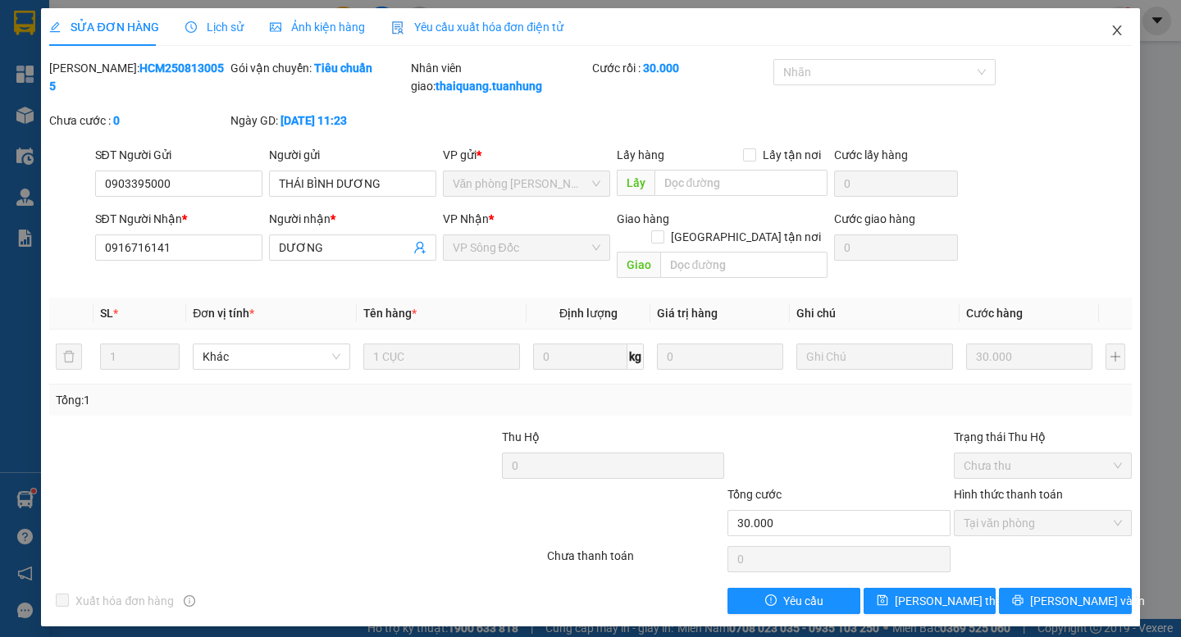
click at [1116, 24] on span "Close" at bounding box center [1117, 31] width 46 height 46
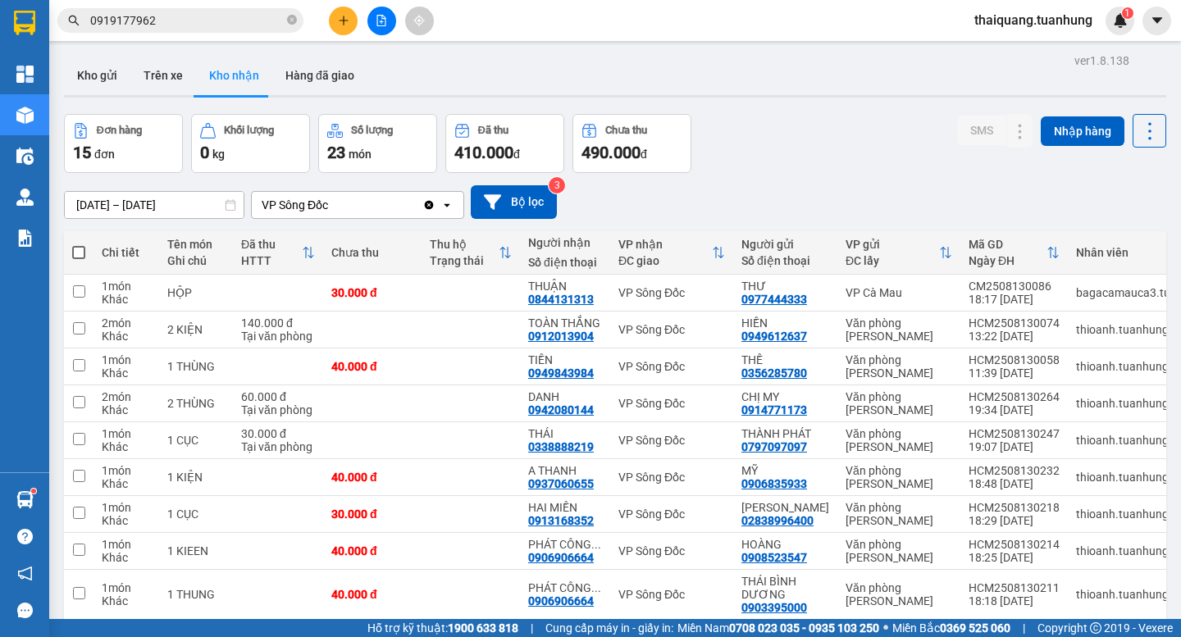
click at [804, 143] on div "Đơn hàng 15 đơn Khối lượng 0 kg Số lượng 23 món Đã thu 410.000 đ Chưa thu 490.0…" at bounding box center [615, 143] width 1102 height 59
click at [106, 76] on button "Kho gửi" at bounding box center [97, 75] width 66 height 39
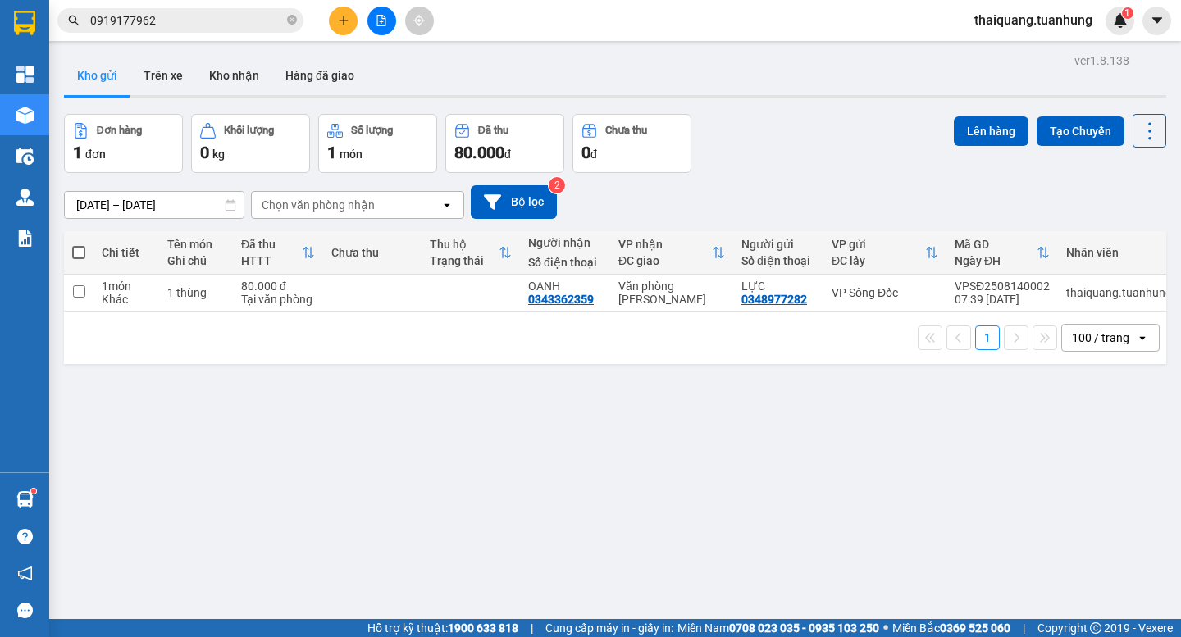
click at [73, 254] on span at bounding box center [78, 252] width 13 height 13
click at [79, 244] on input "checkbox" at bounding box center [79, 244] width 0 height 0
checkbox input "true"
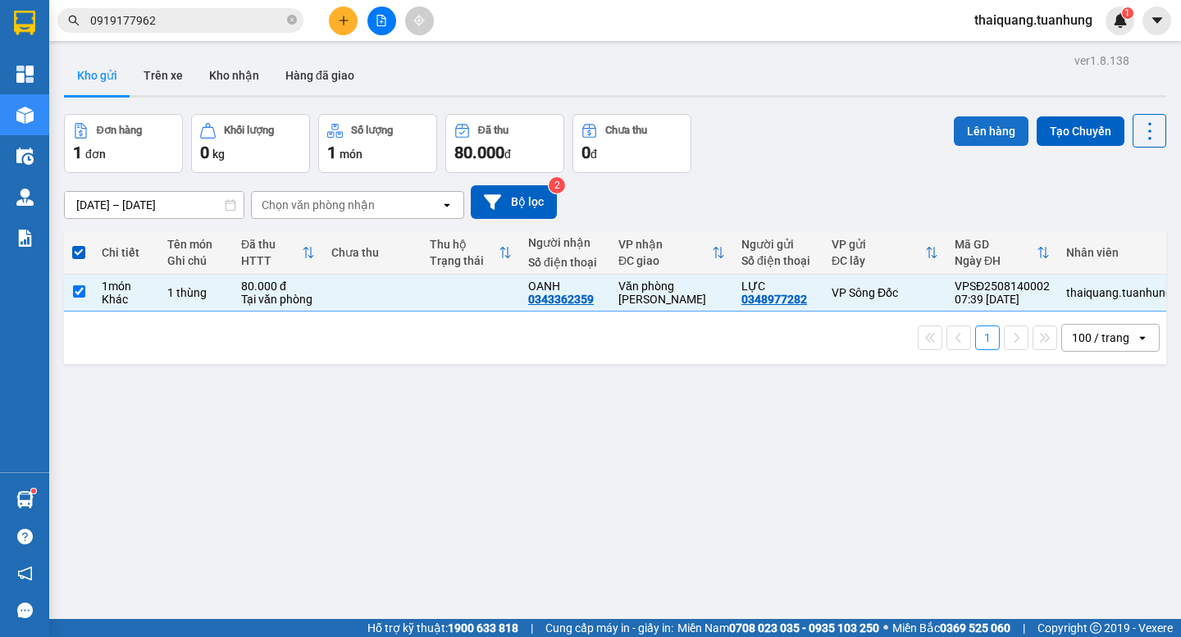
click at [981, 126] on button "Lên hàng" at bounding box center [990, 131] width 75 height 30
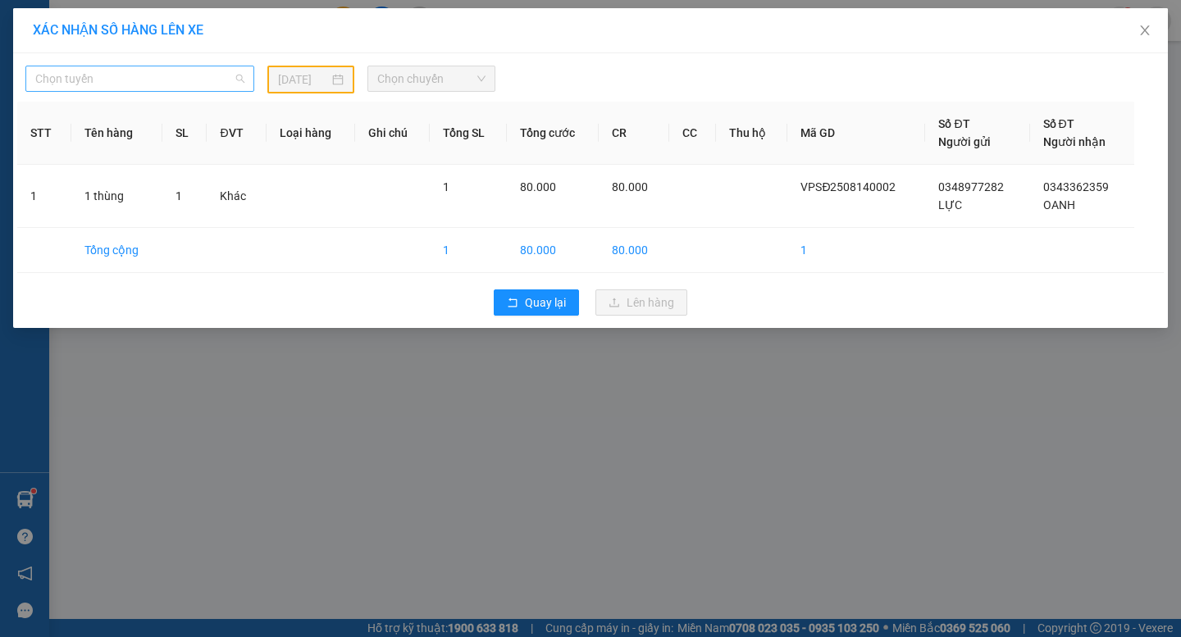
click at [184, 87] on span "Chọn tuyến" at bounding box center [139, 78] width 209 height 25
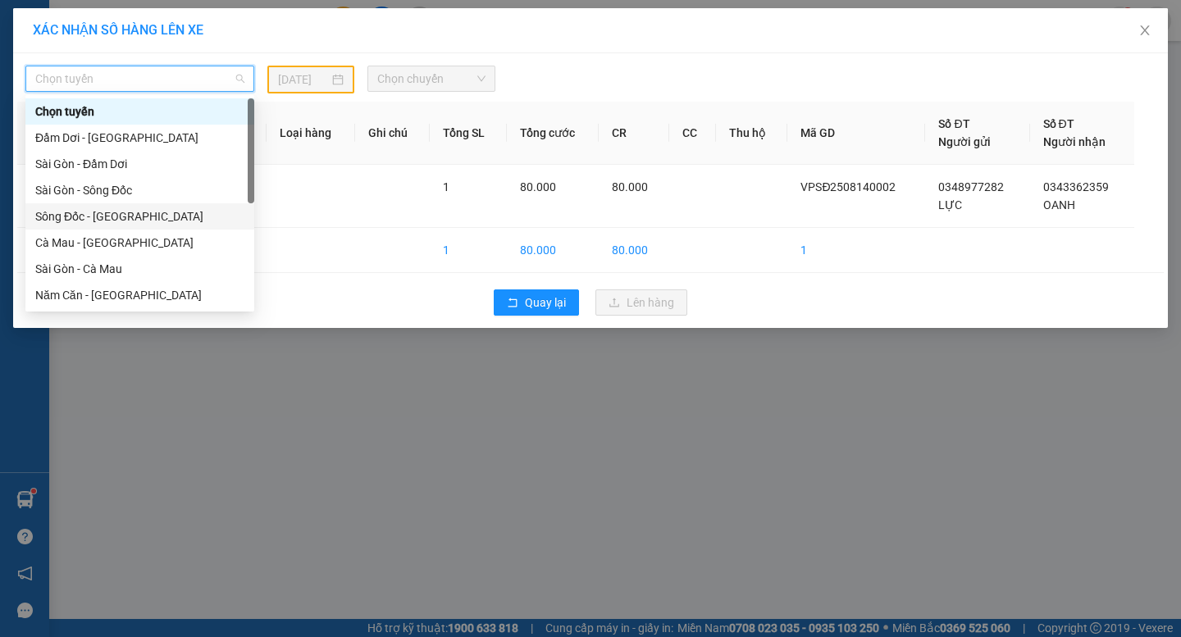
drag, startPoint x: 85, startPoint y: 212, endPoint x: 280, endPoint y: 111, distance: 218.9
click at [94, 207] on div "Sông Đốc - Sài Gòn" at bounding box center [139, 216] width 209 height 18
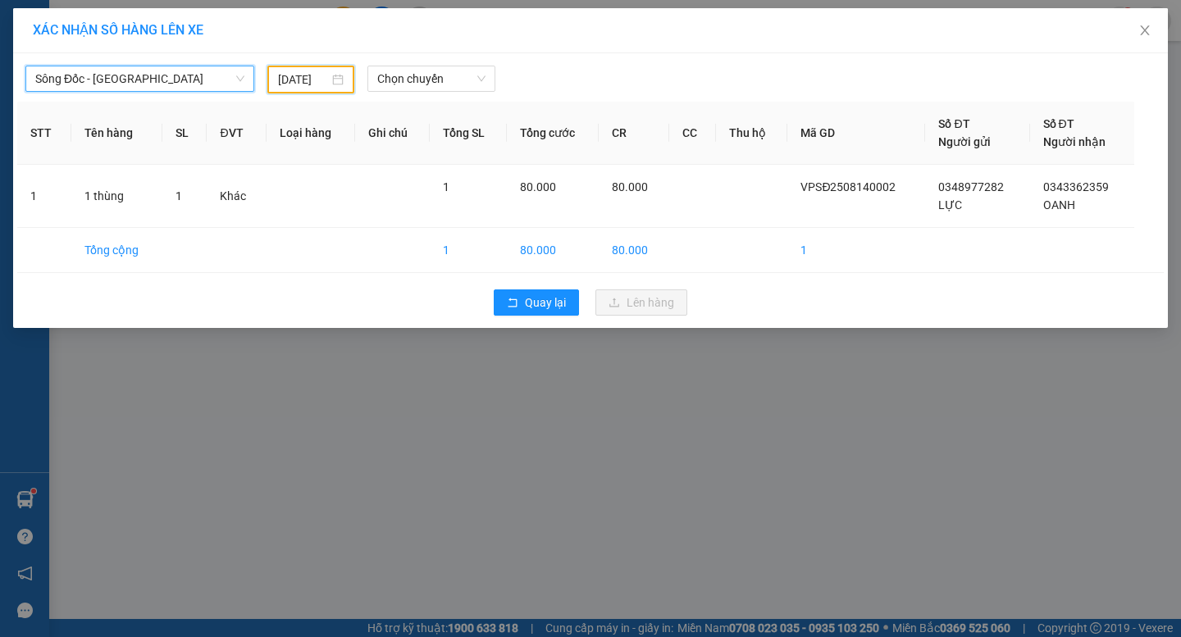
click at [298, 84] on input "13/08/2025" at bounding box center [304, 80] width 52 height 18
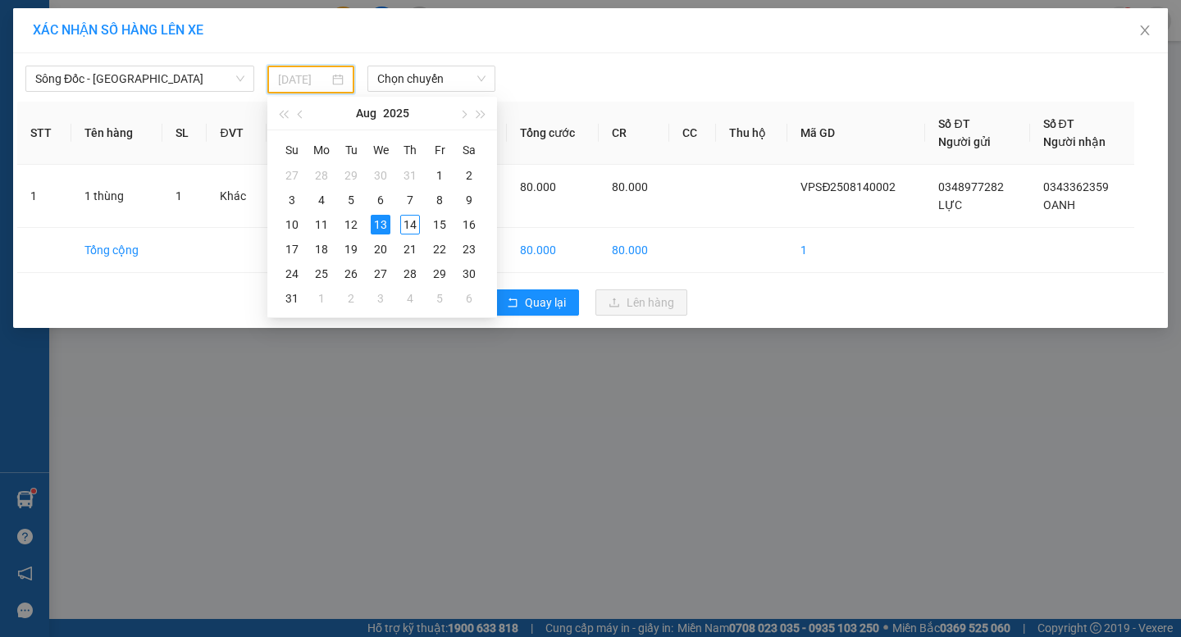
drag, startPoint x: 407, startPoint y: 224, endPoint x: 422, endPoint y: 157, distance: 68.0
click at [412, 215] on div "14" at bounding box center [410, 225] width 20 height 20
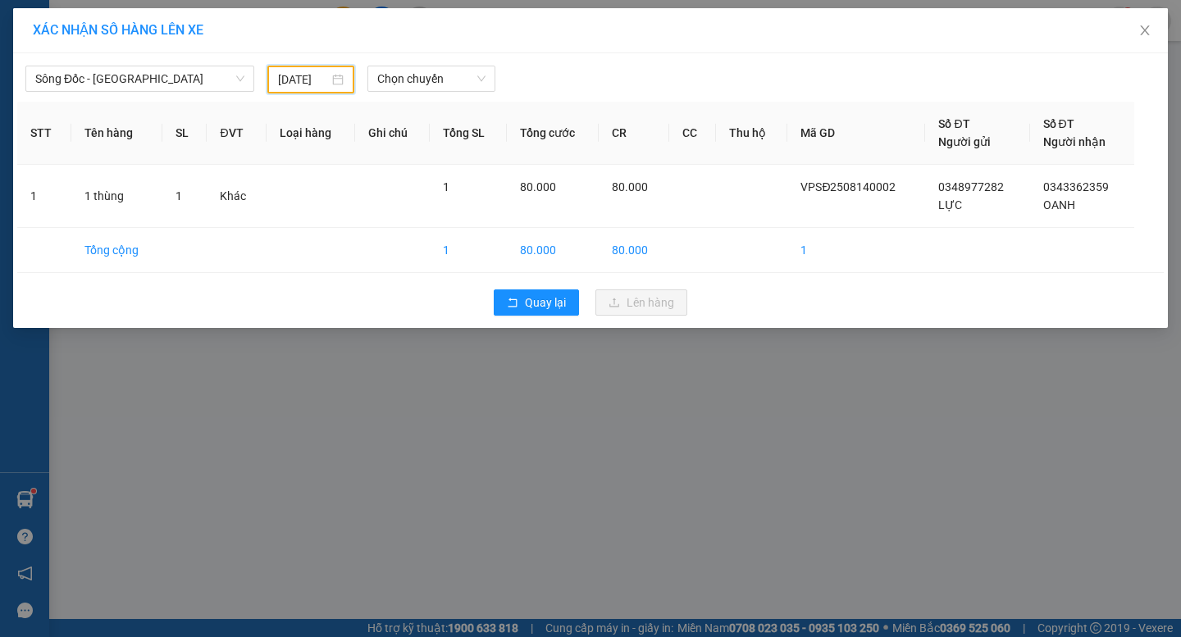
type input "14/08/2025"
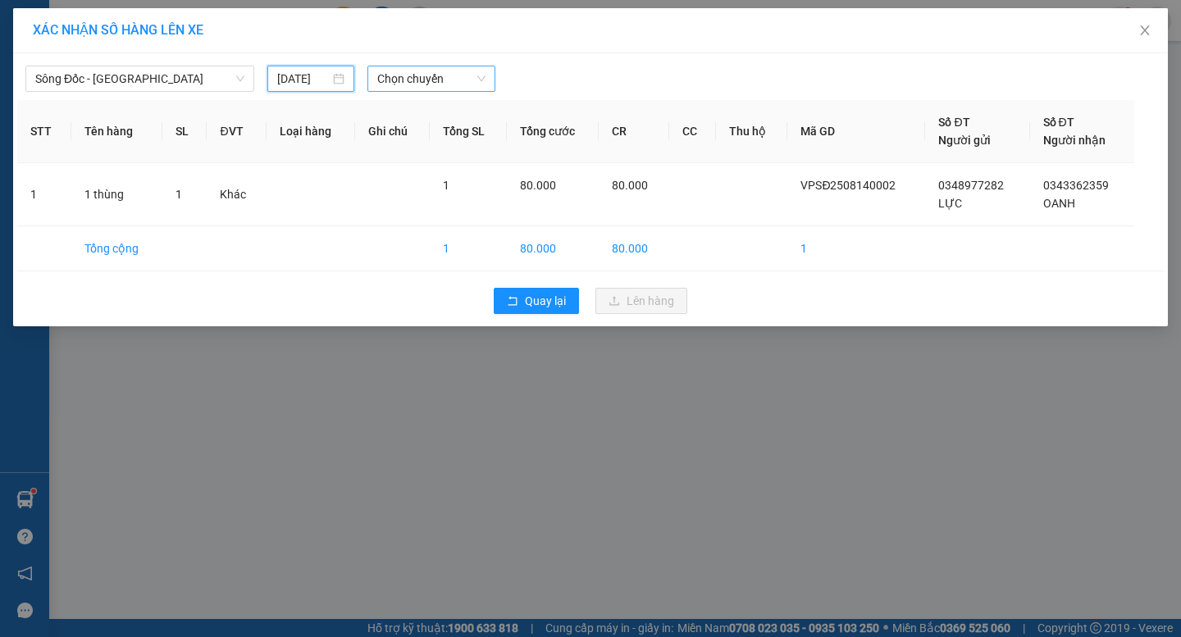
click at [433, 84] on span "Chọn chuyến" at bounding box center [431, 78] width 108 height 25
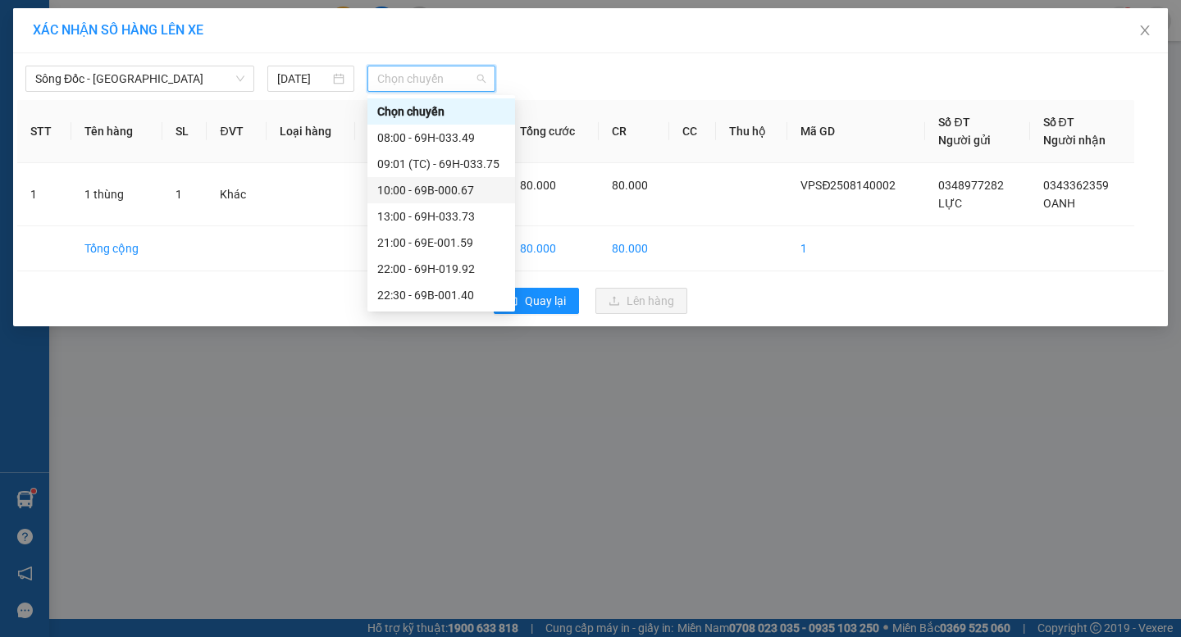
click at [430, 182] on div "10:00 - 69B-000.67" at bounding box center [441, 190] width 128 height 18
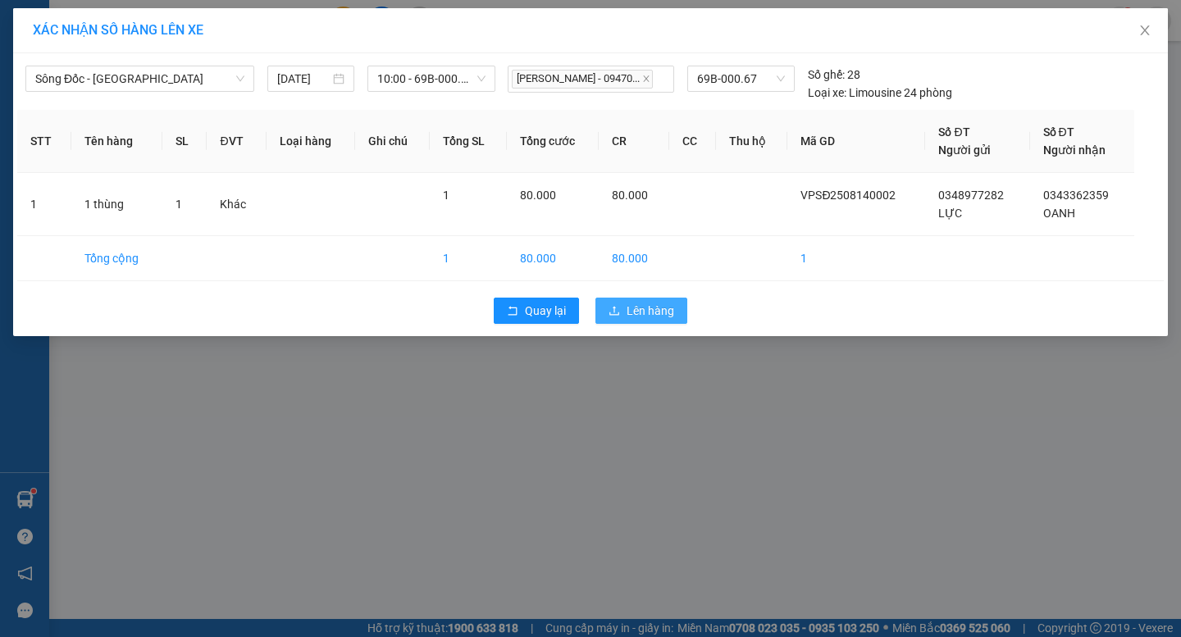
click at [658, 314] on span "Lên hàng" at bounding box center [650, 311] width 48 height 18
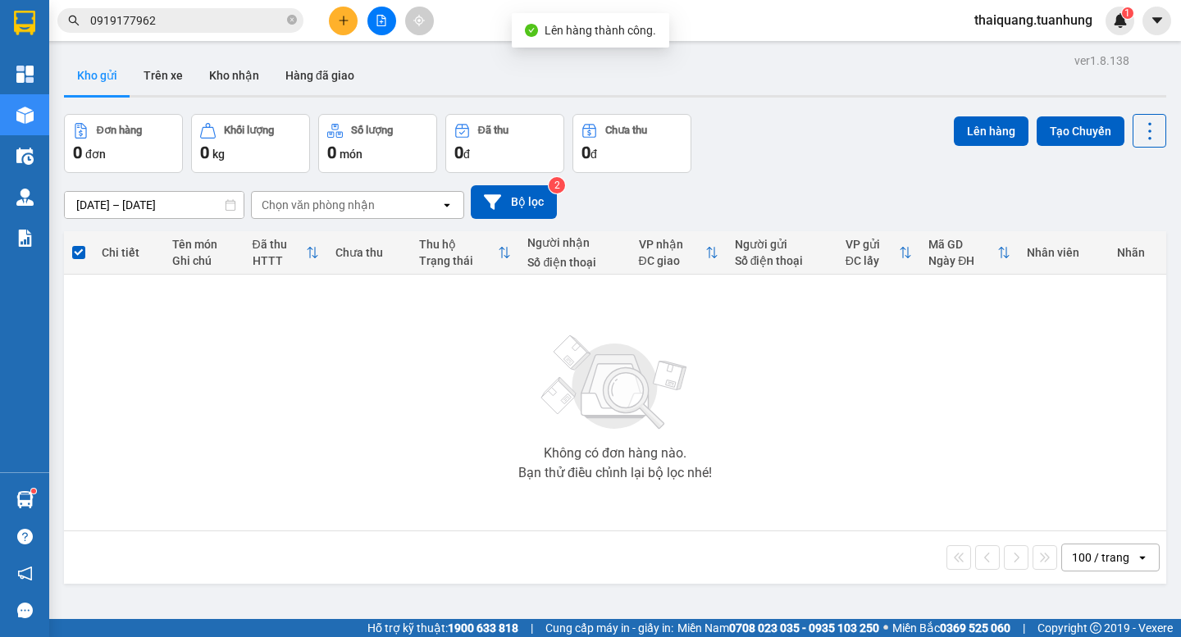
click at [794, 134] on div "Đơn hàng 0 đơn Khối lượng 0 kg Số lượng 0 món Đã thu 0 đ Chưa thu 0 đ Lên hàng …" at bounding box center [615, 143] width 1102 height 59
click at [755, 99] on div "ver 1.8.138 Kho gửi Trên xe Kho nhận Hàng đã giao Đơn hàng 0 đơn Khối lượng 0 k…" at bounding box center [614, 367] width 1115 height 637
click at [756, 102] on div "ver 1.8.138 Kho gửi Trên xe Kho nhận Hàng đã giao Đơn hàng 0 đơn Khối lượng 0 k…" at bounding box center [614, 367] width 1115 height 637
click at [211, 80] on button "Kho nhận" at bounding box center [234, 75] width 76 height 39
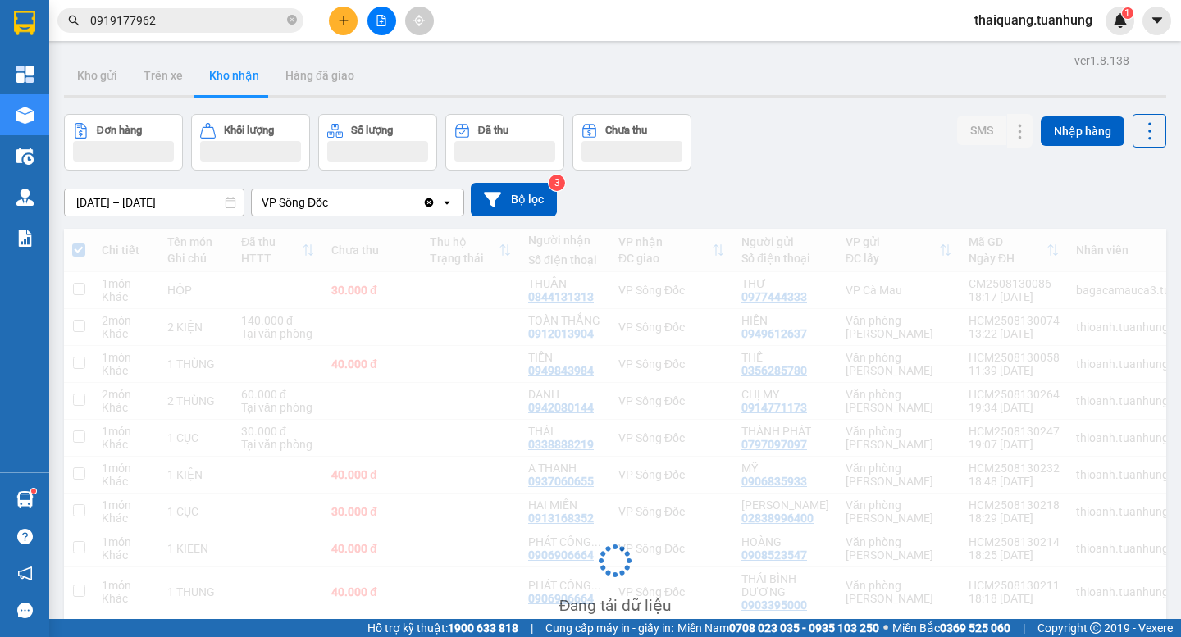
drag, startPoint x: 750, startPoint y: 170, endPoint x: 753, endPoint y: 134, distance: 35.3
click at [753, 169] on div "ver 1.8.138 Kho gửi Trên xe Kho nhận Hàng đã giao Đơn hàng Khối lượng Số lượng …" at bounding box center [614, 486] width 1115 height 875
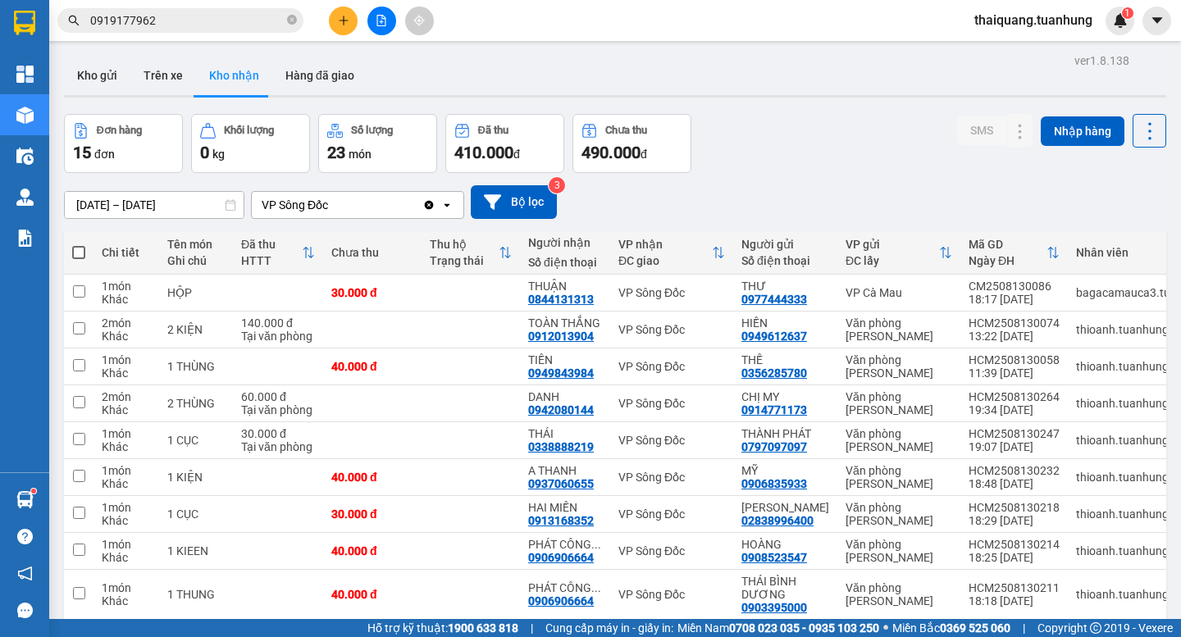
click at [775, 166] on div "Đơn hàng 15 đơn Khối lượng 0 kg Số lượng 23 món Đã thu 410.000 đ Chưa thu 490.0…" at bounding box center [615, 143] width 1102 height 59
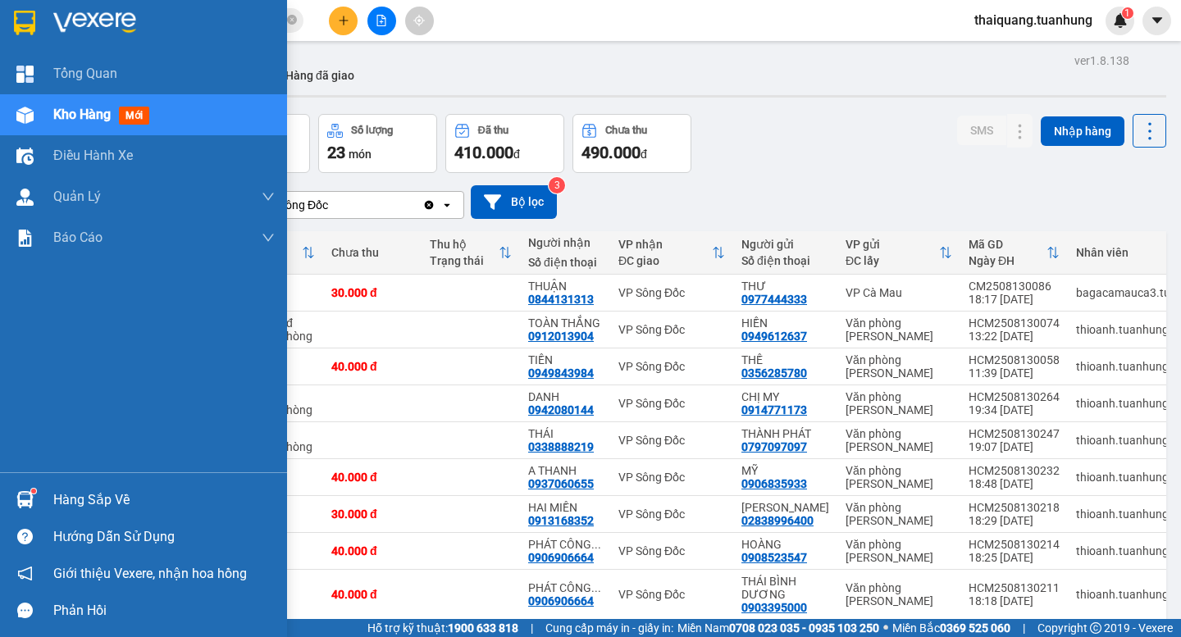
click at [61, 505] on div "Hàng sắp về" at bounding box center [163, 500] width 221 height 25
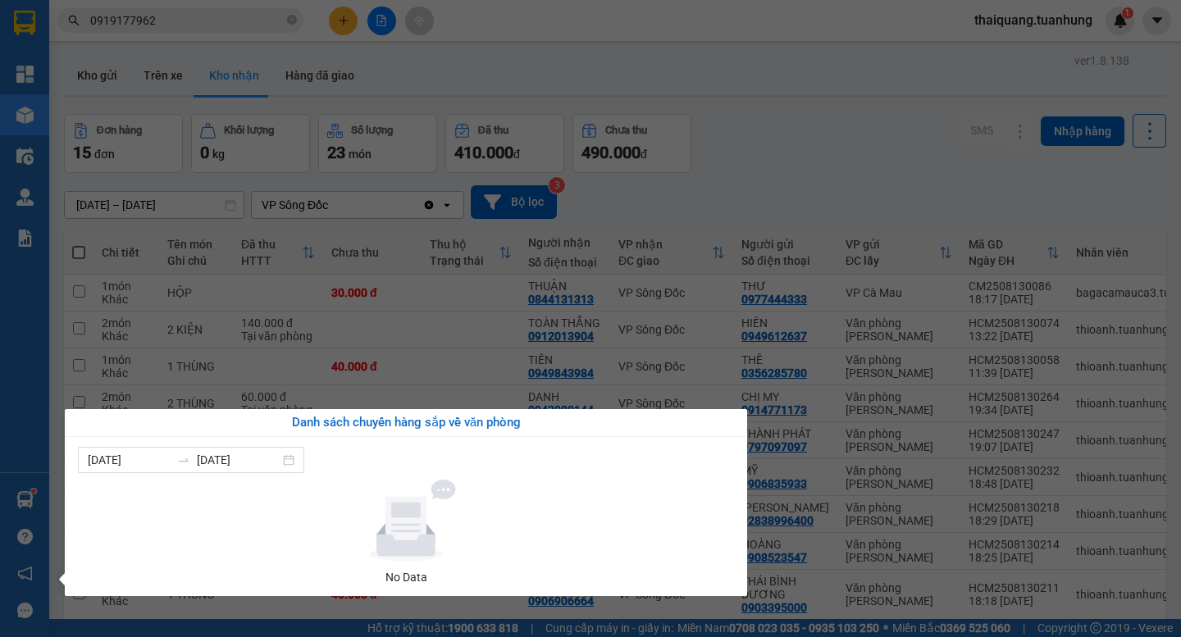
click at [762, 155] on section "Kết quả tìm kiếm ( 7 ) Bộ lọc Mã ĐH Trạng thái Món hàng Thu hộ Tổng cước Chưa c…" at bounding box center [590, 318] width 1181 height 637
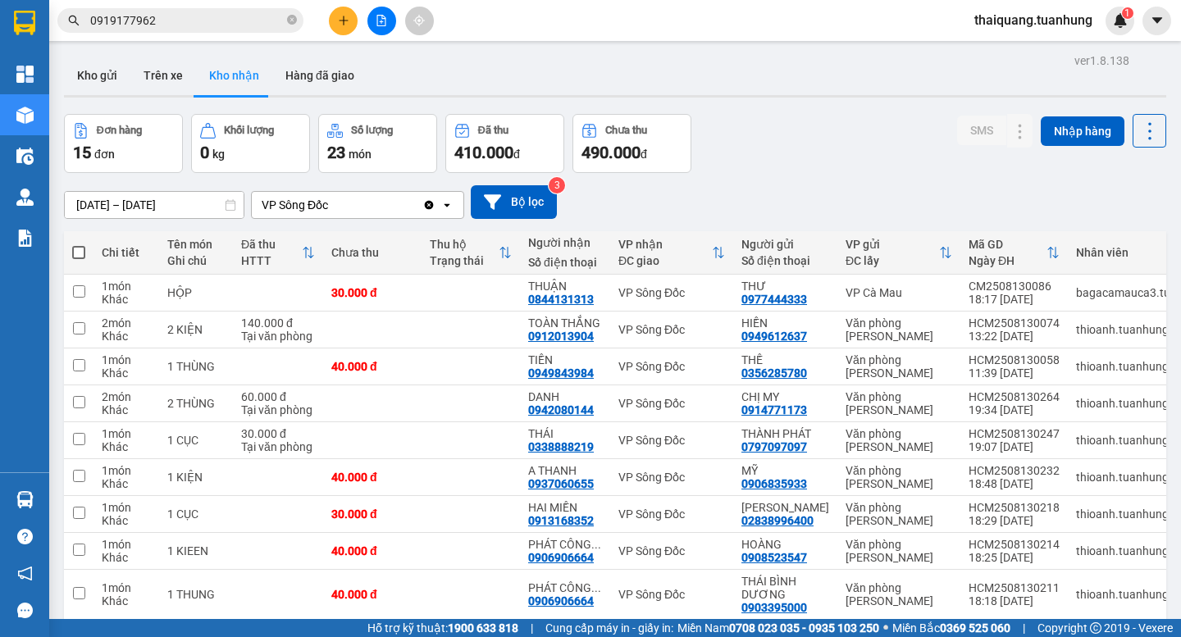
scroll to position [322, 0]
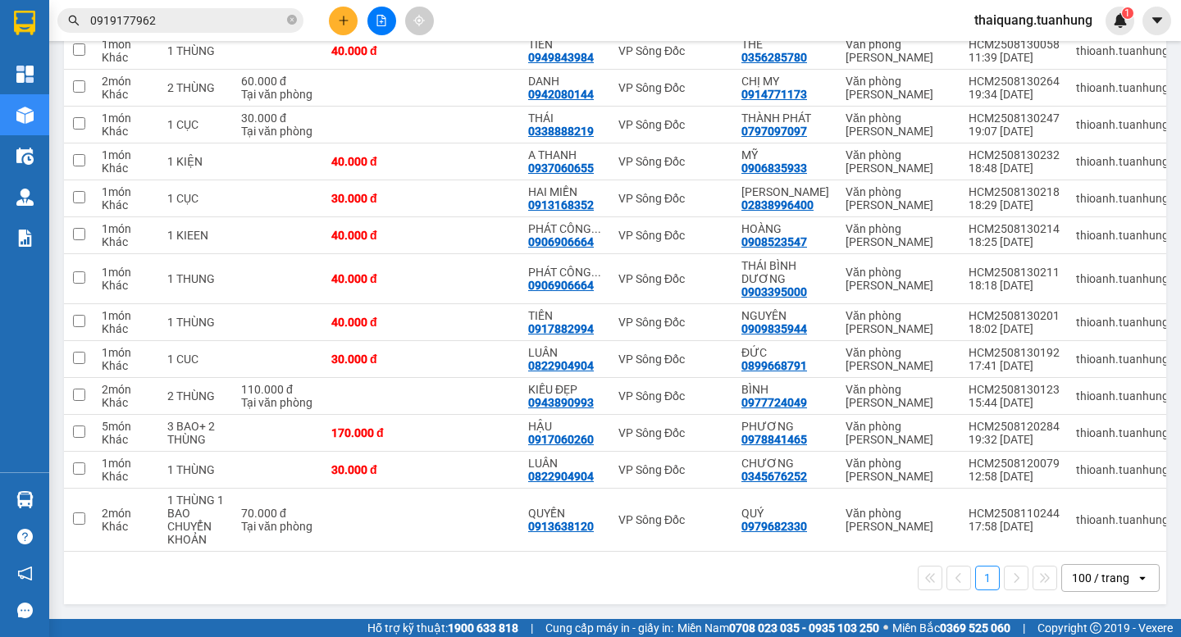
click at [706, 579] on div "1 100 / trang open" at bounding box center [615, 578] width 1089 height 28
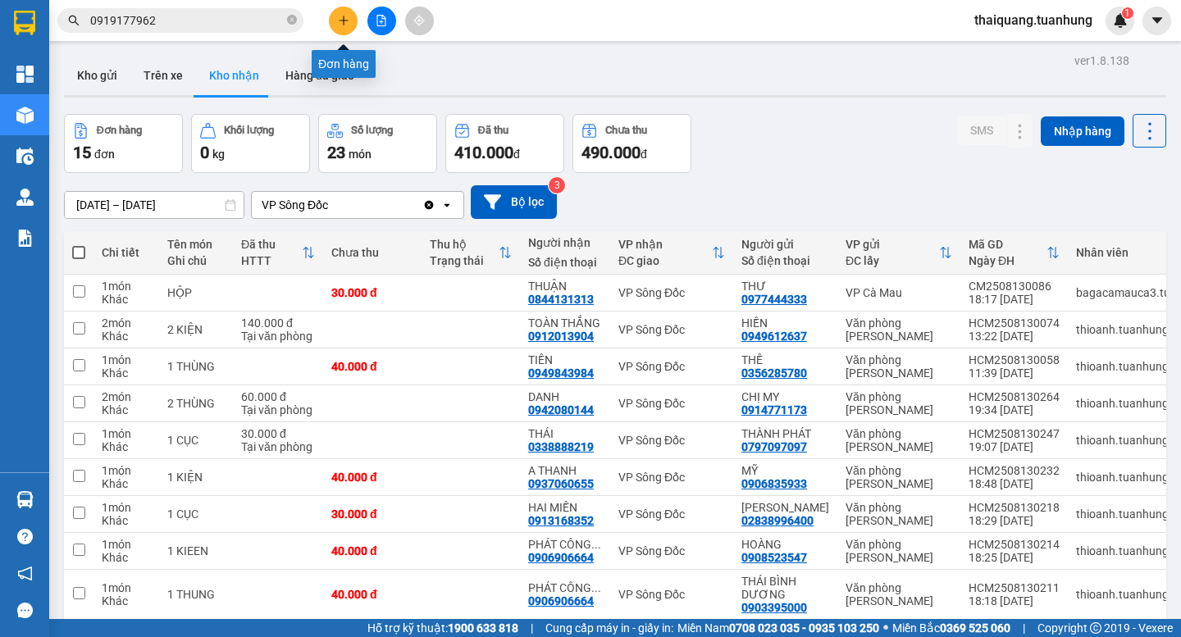
click at [339, 19] on icon "plus" at bounding box center [343, 20] width 11 height 11
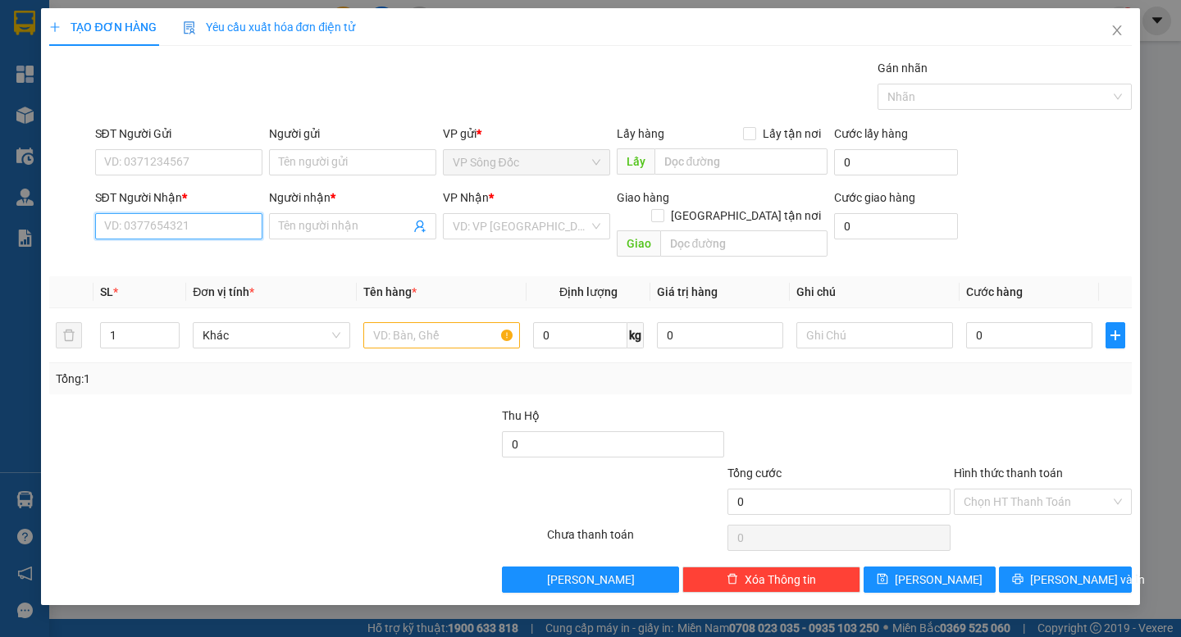
click at [155, 239] on input "SĐT Người Nhận *" at bounding box center [178, 226] width 167 height 26
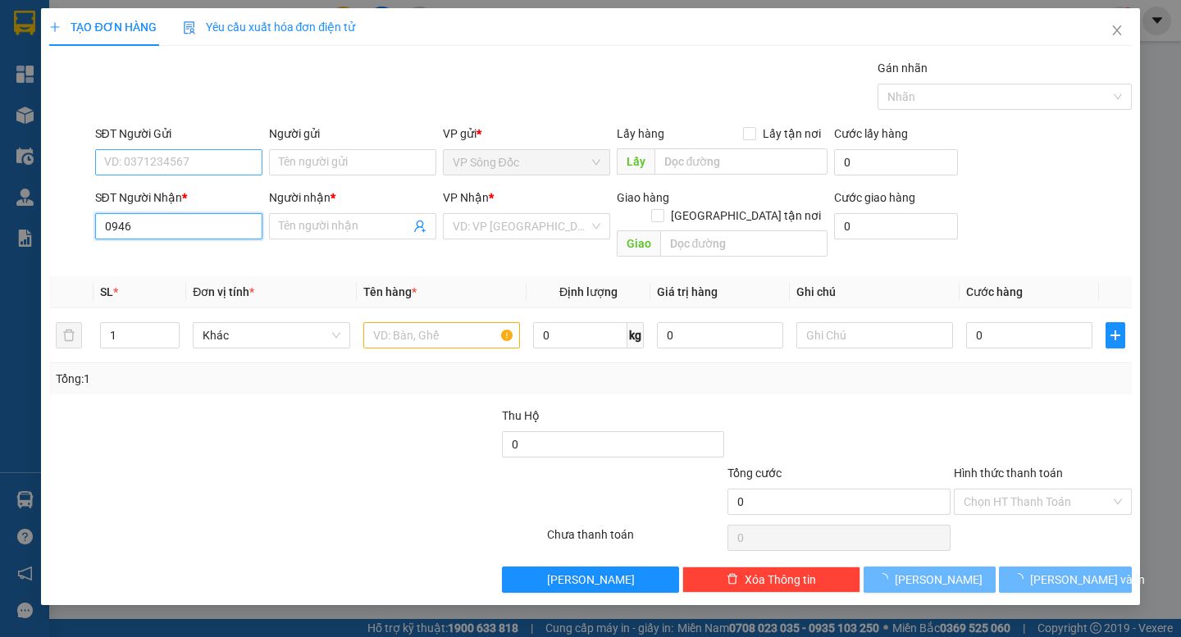
type input "0946"
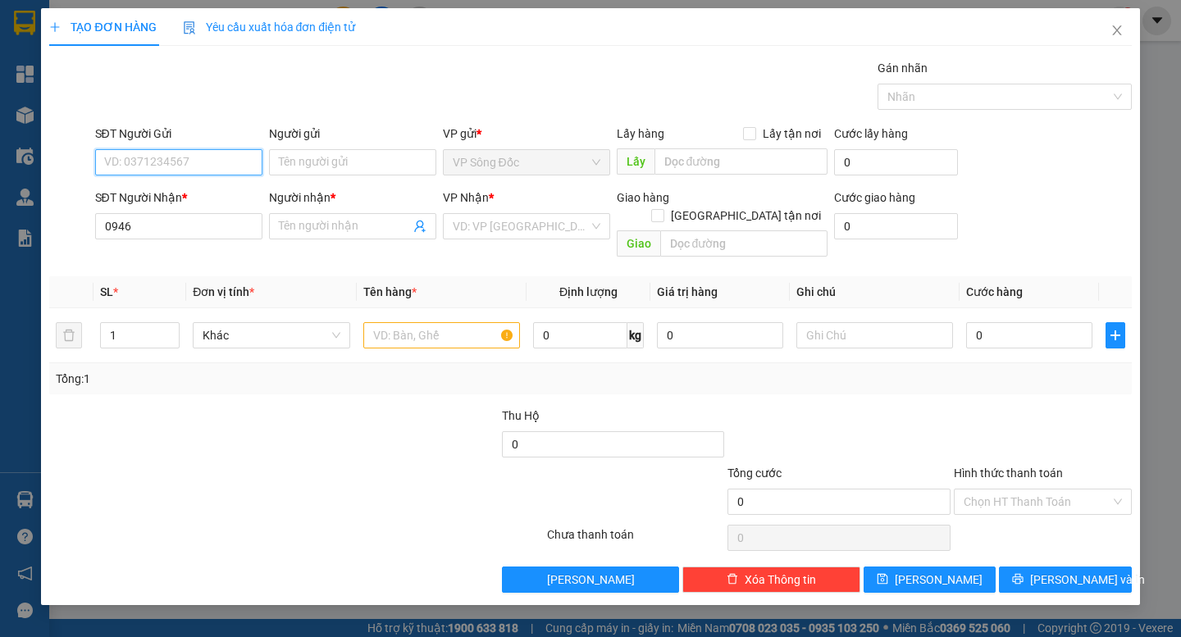
click at [200, 162] on input "SĐT Người Gửi" at bounding box center [178, 162] width 167 height 26
type input "0948555642"
click at [330, 166] on input "Người gửi" at bounding box center [352, 162] width 167 height 26
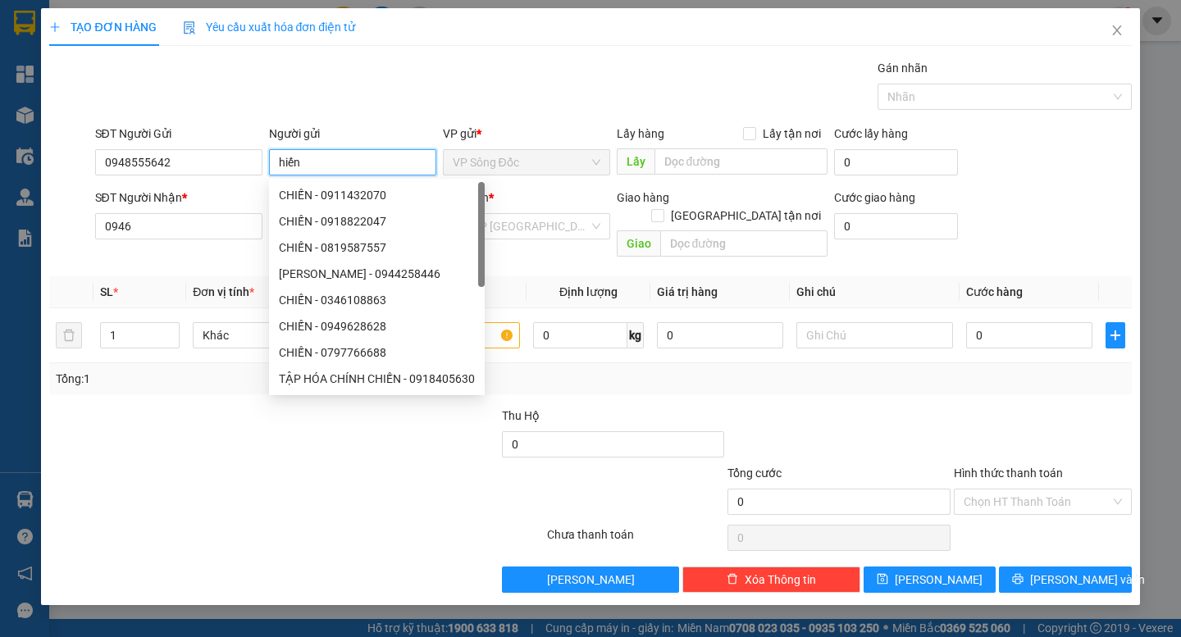
click at [330, 166] on input "hiến" at bounding box center [352, 162] width 167 height 26
type input "HIẾN"
click at [180, 220] on input "0946" at bounding box center [178, 226] width 167 height 26
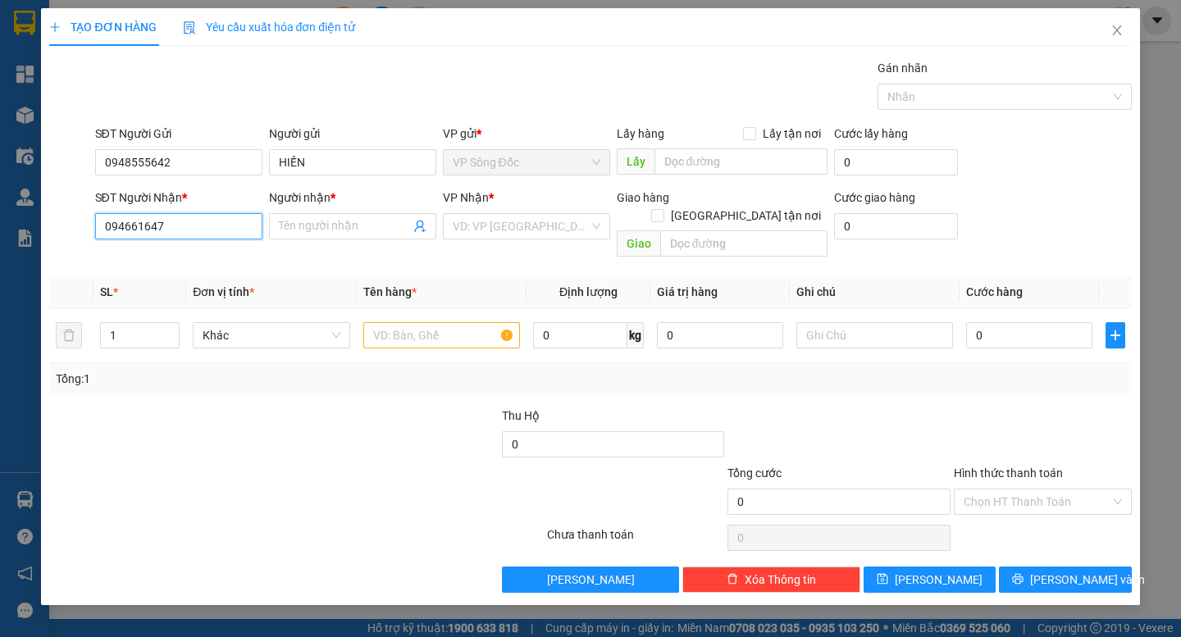
type input "0946616474"
click at [204, 254] on div "0946616474 - LINH" at bounding box center [179, 259] width 148 height 18
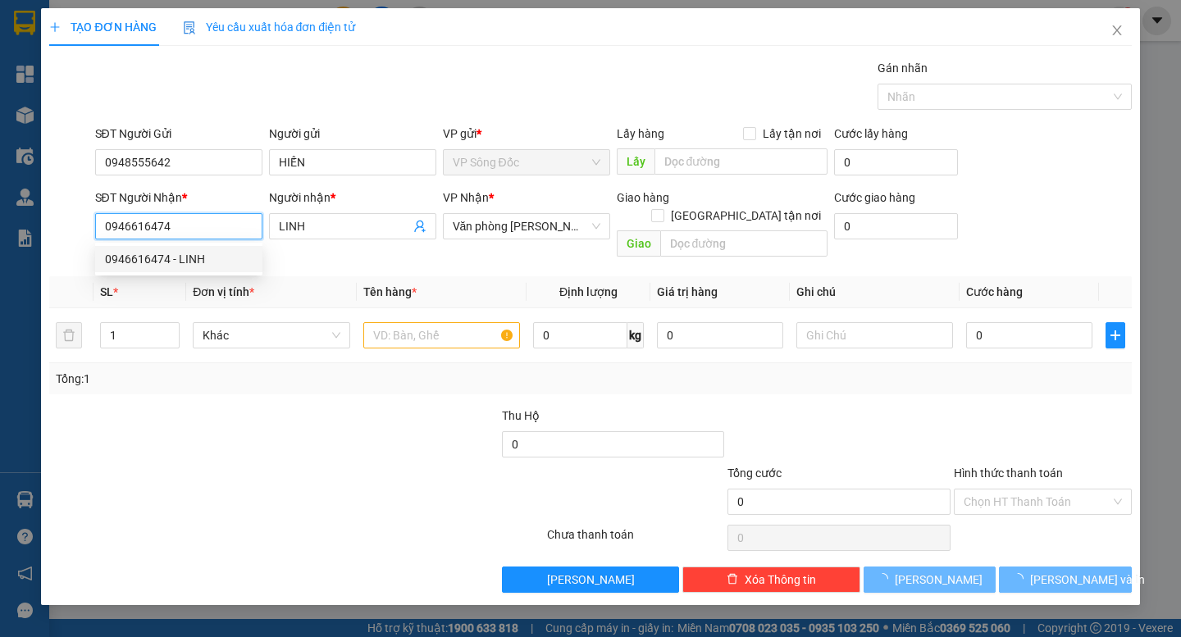
type input "LINH"
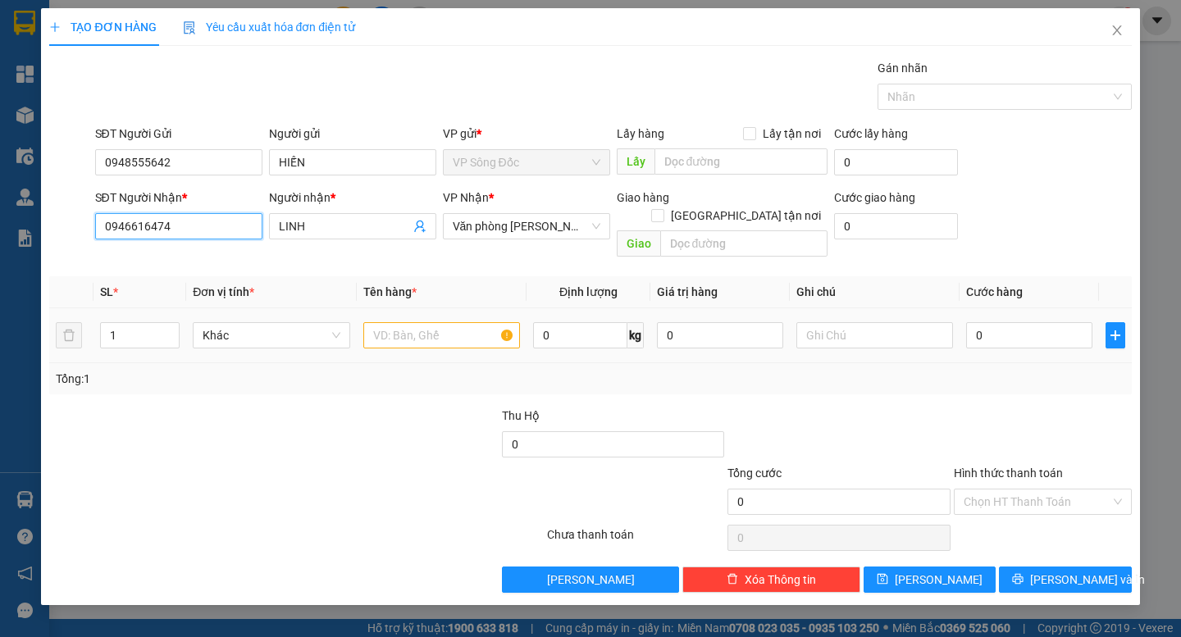
type input "0946616474"
click at [407, 322] on input "text" at bounding box center [441, 335] width 157 height 26
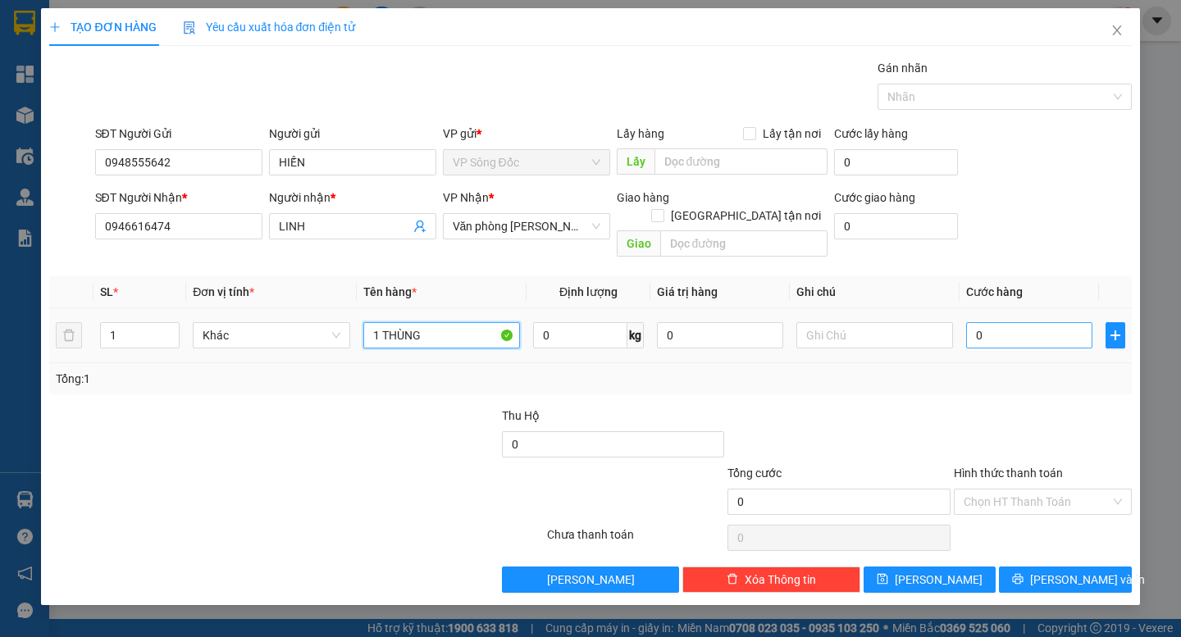
type input "1 THÙNG"
click at [1050, 322] on input "0" at bounding box center [1029, 335] width 126 height 26
type input "3"
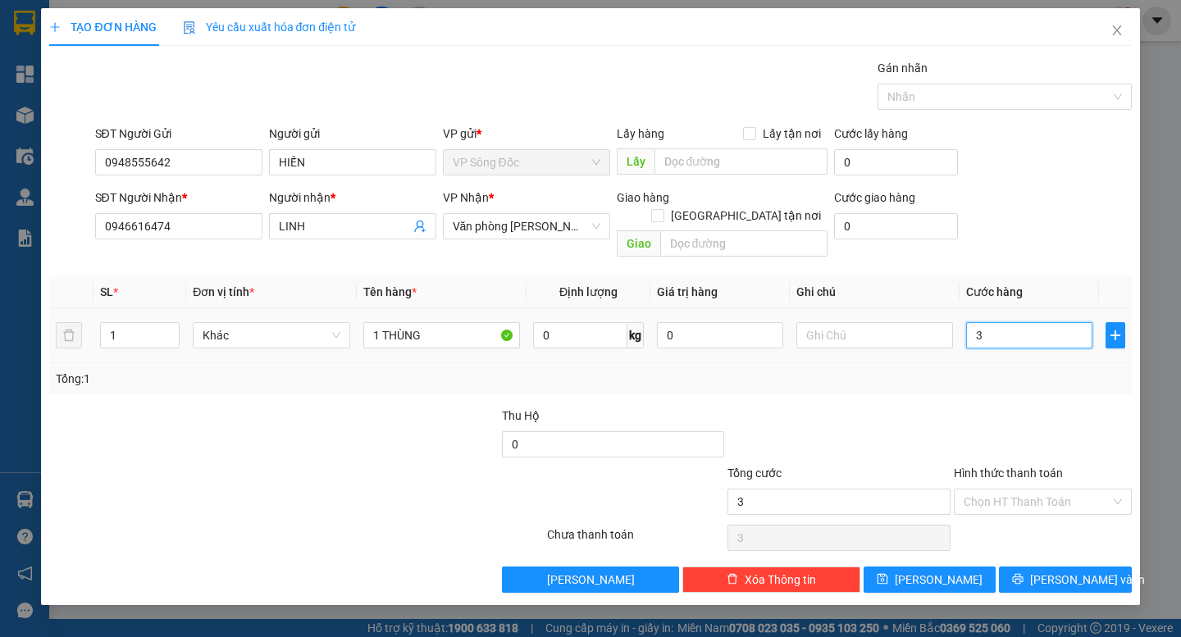
type input "30"
type input "300"
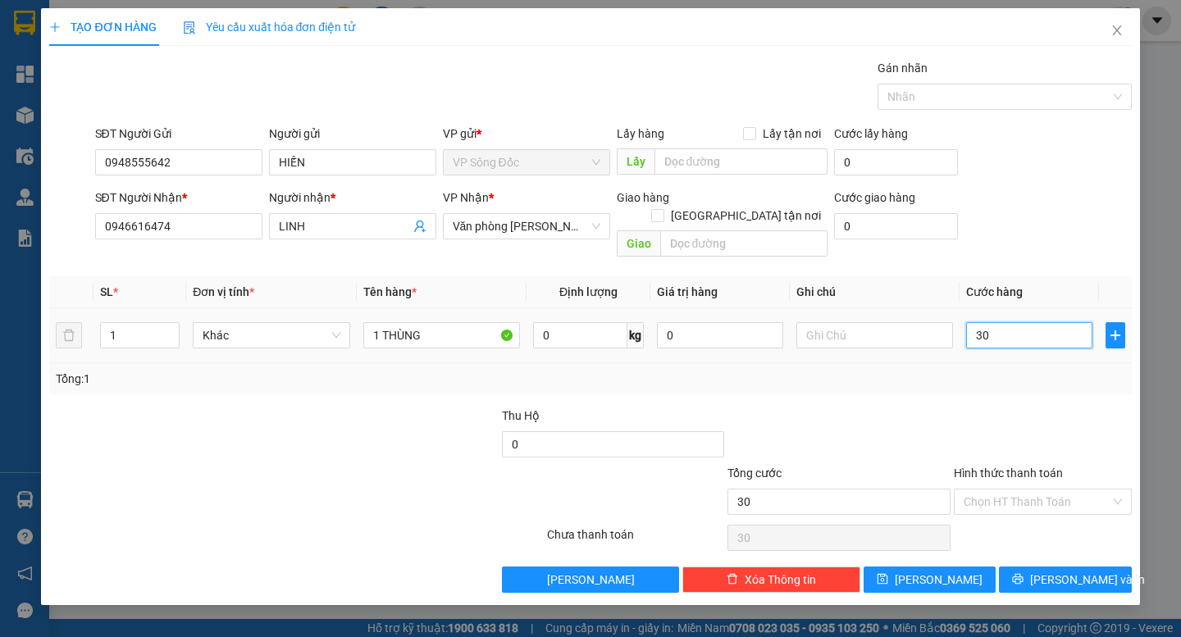
type input "300"
type input "3.000"
type input "30.000"
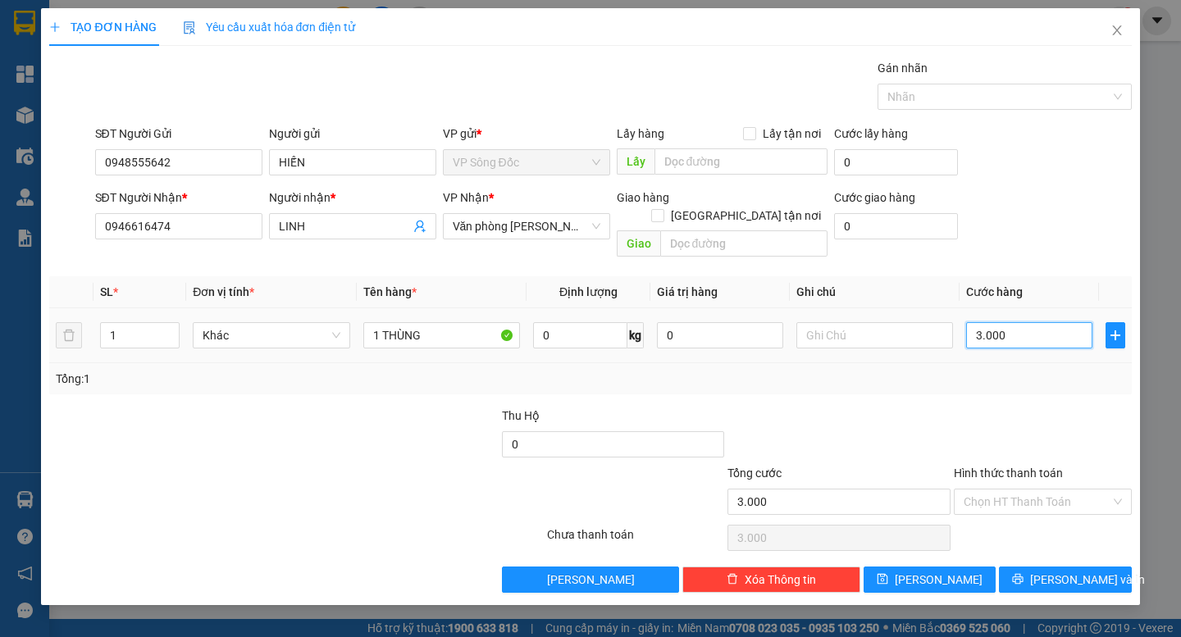
type input "30.000"
click at [1056, 571] on span "[PERSON_NAME] và In" at bounding box center [1087, 580] width 115 height 18
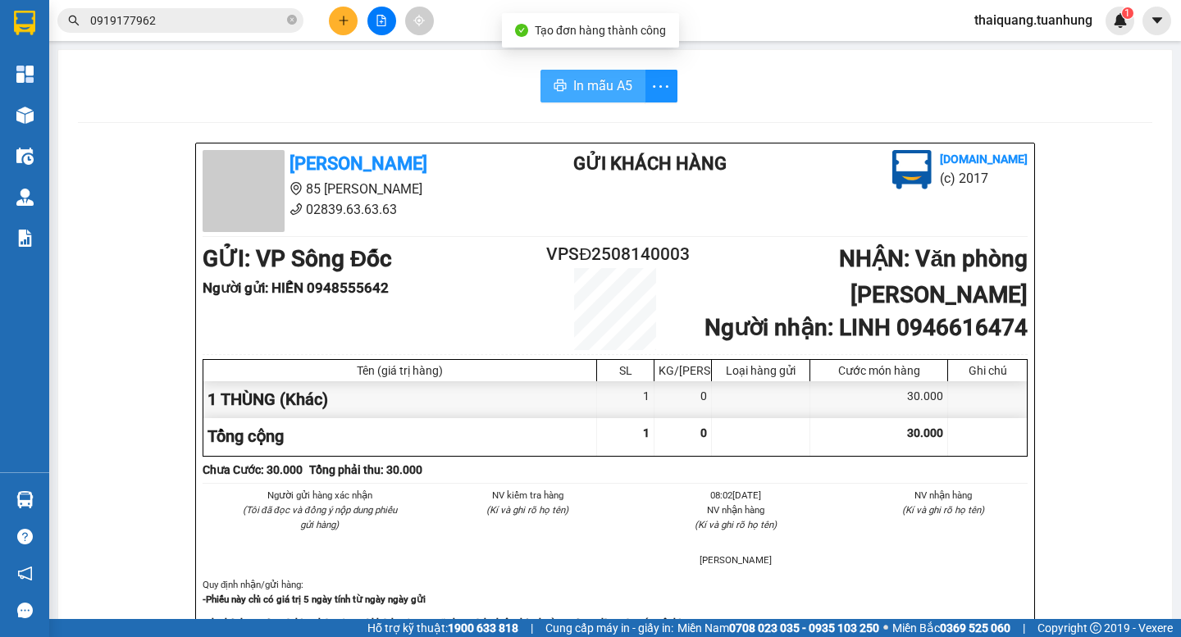
click at [610, 80] on span "In mẫu A5" at bounding box center [602, 85] width 59 height 20
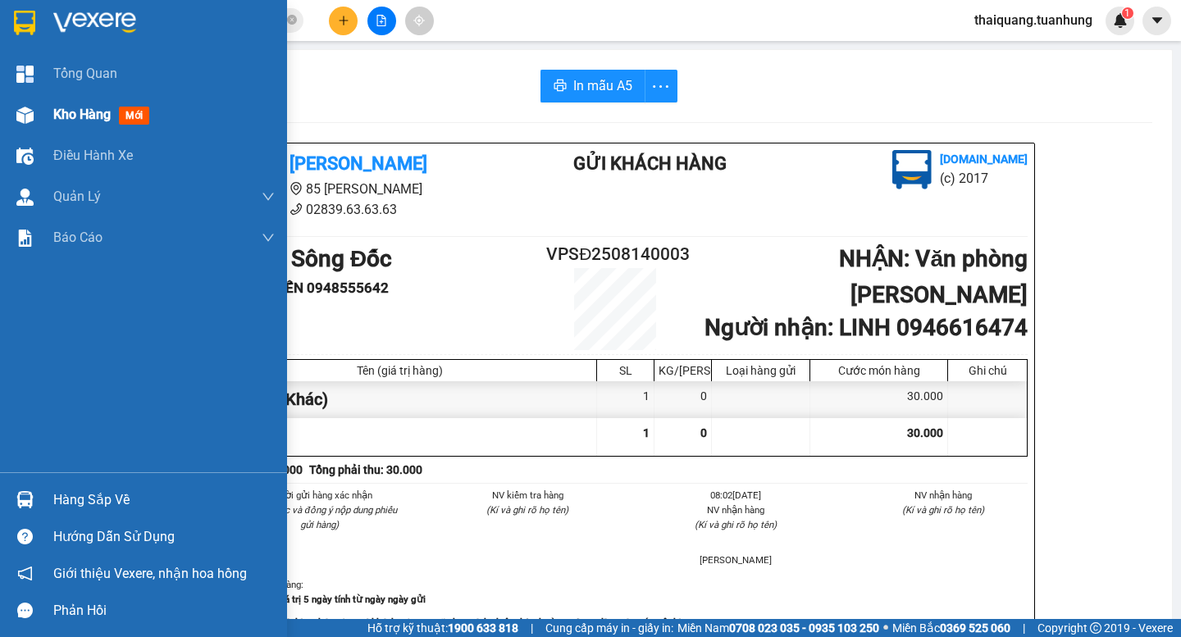
click at [75, 110] on span "Kho hàng" at bounding box center [81, 115] width 57 height 16
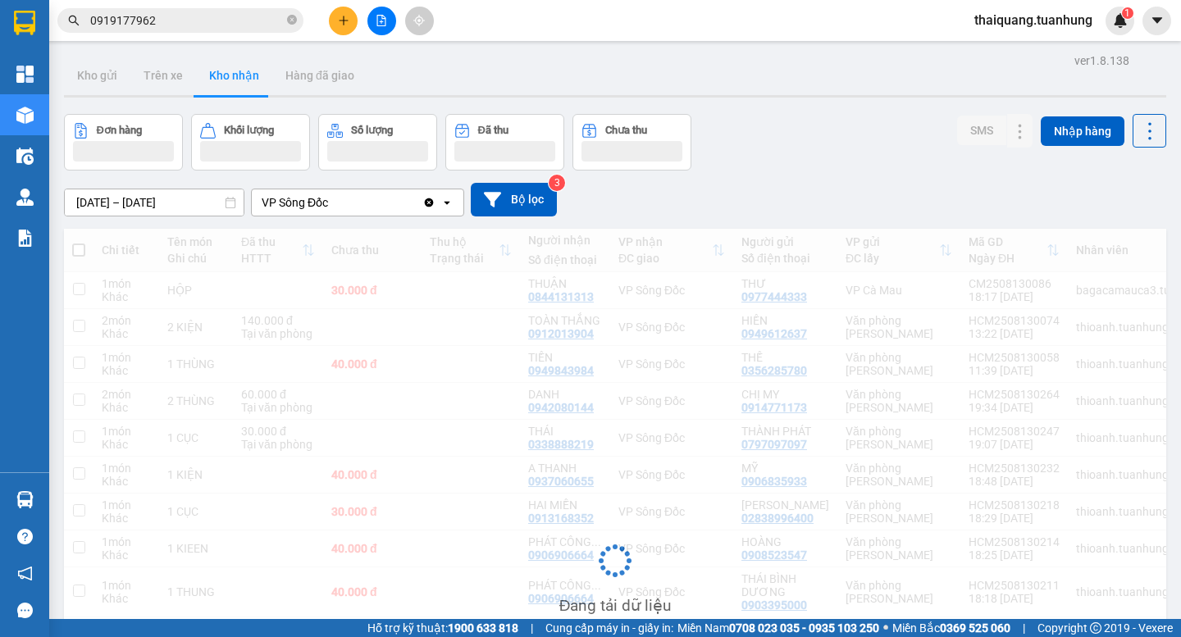
click at [798, 153] on div "Đơn hàng Khối lượng Số lượng Đã thu Chưa thu SMS Nhập hàng" at bounding box center [615, 142] width 1102 height 57
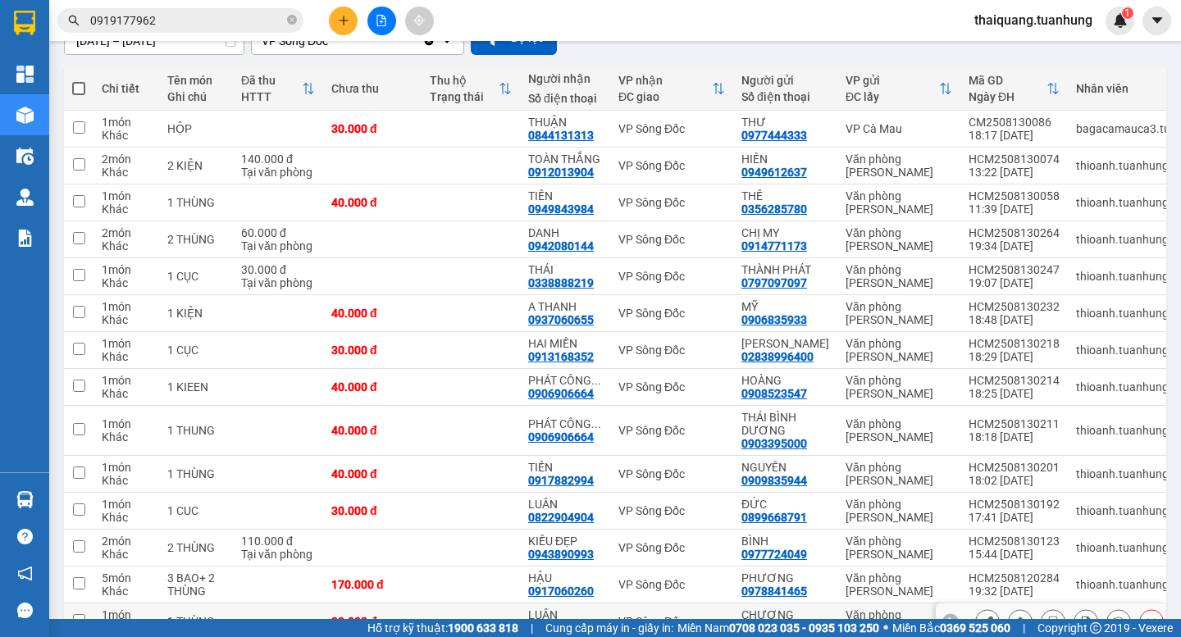
scroll to position [322, 0]
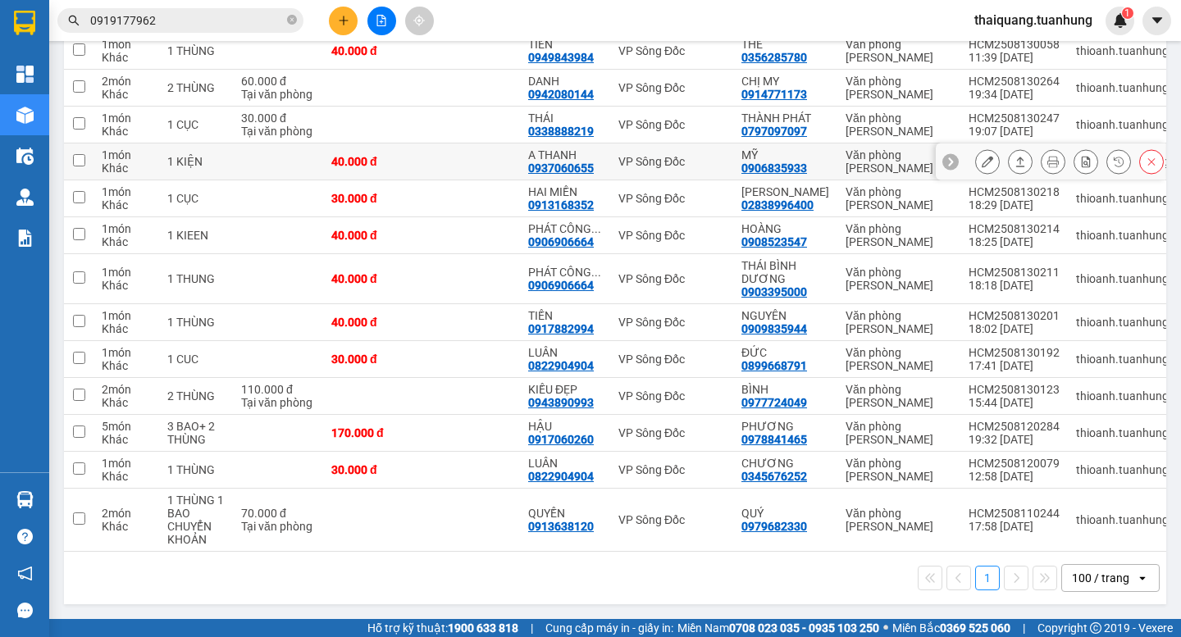
click at [976, 162] on button at bounding box center [987, 162] width 23 height 29
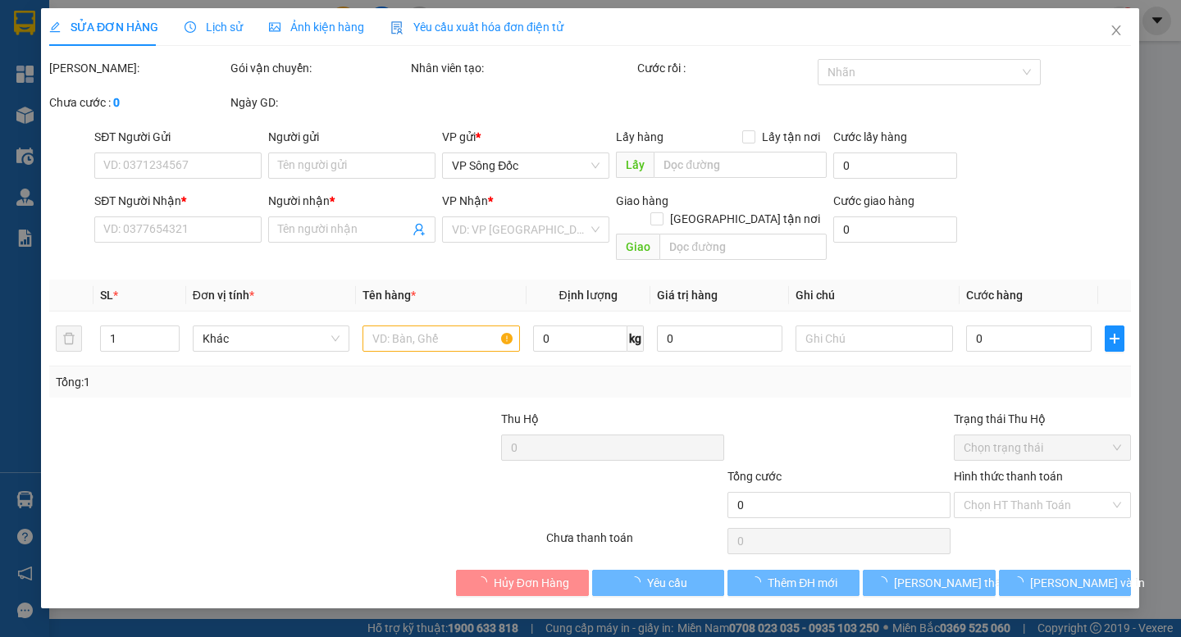
type input "0906835933"
type input "MỸ"
type input "0937060655"
type input "A THANH"
type input "40.000"
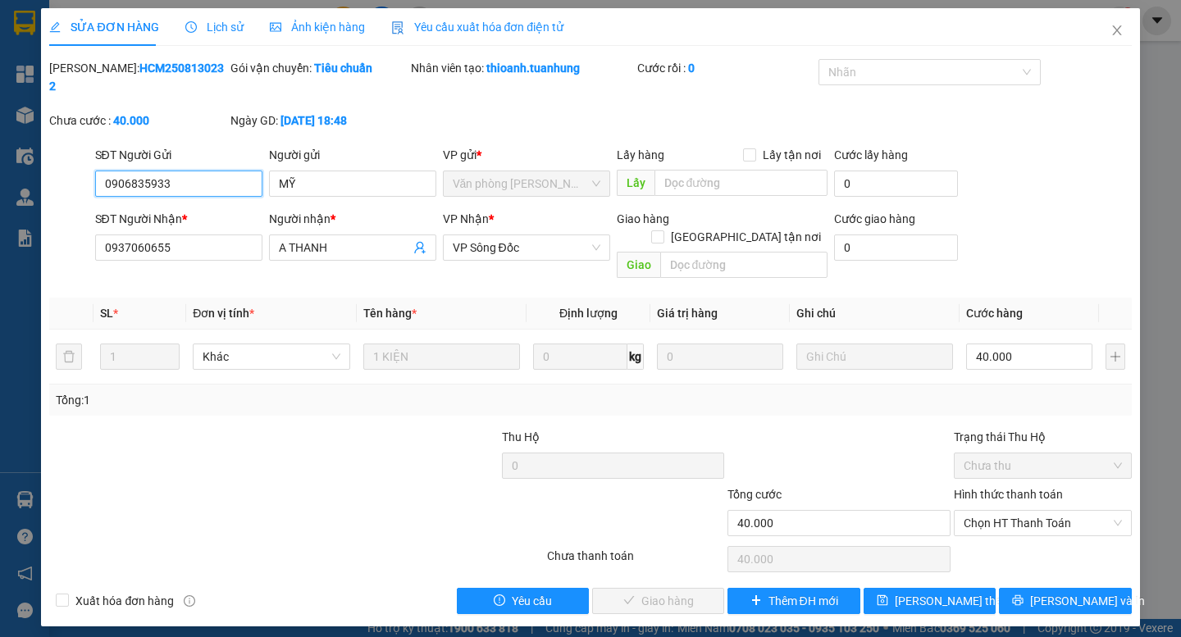
drag, startPoint x: 1058, startPoint y: 485, endPoint x: 1031, endPoint y: 503, distance: 33.2
click at [1059, 511] on span "Chọn HT Thanh Toán" at bounding box center [1042, 523] width 158 height 25
click at [1020, 512] on div "Tại văn phòng" at bounding box center [1042, 520] width 158 height 18
type input "0"
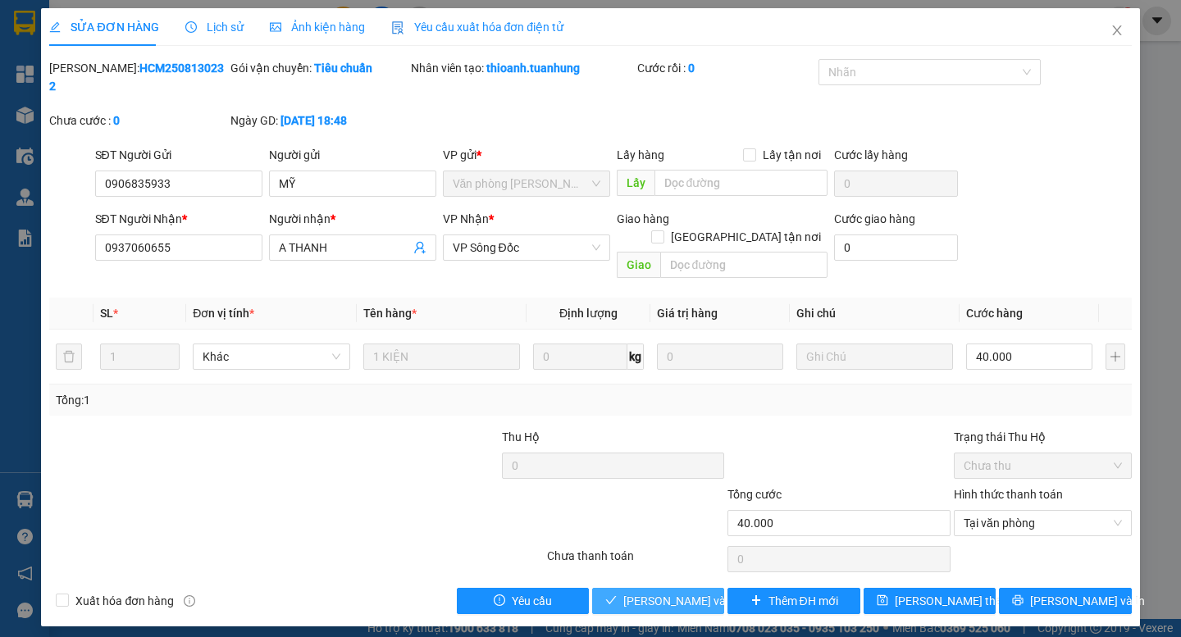
click at [672, 592] on span "[PERSON_NAME] và Giao hàng" at bounding box center [701, 601] width 157 height 18
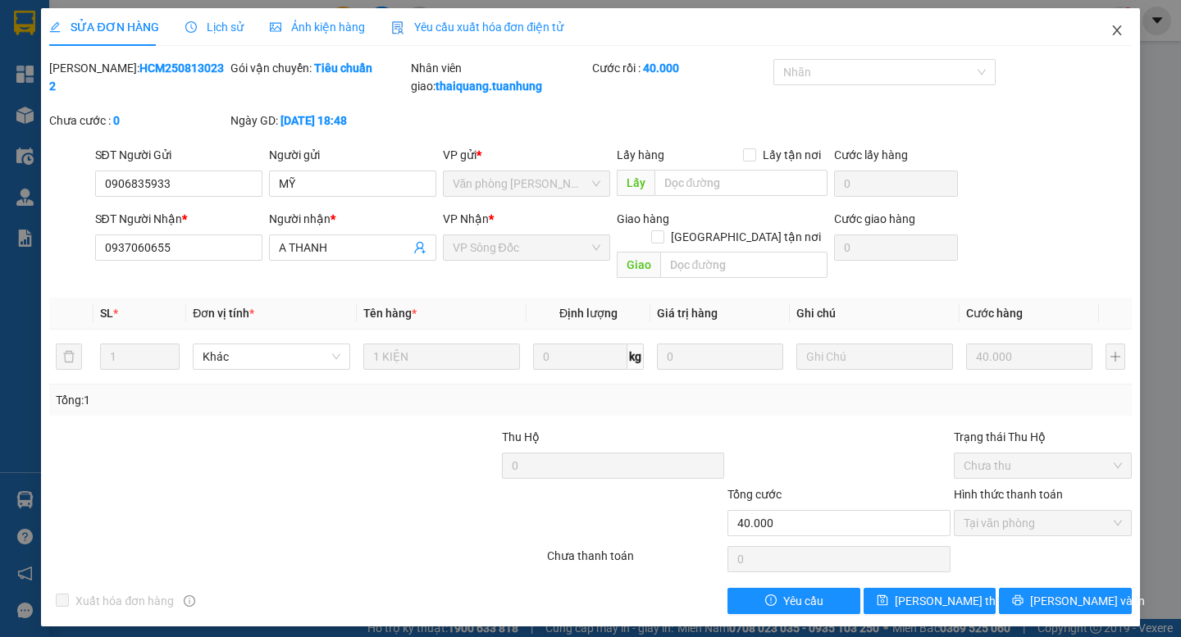
click at [1120, 27] on icon "close" at bounding box center [1116, 30] width 9 height 10
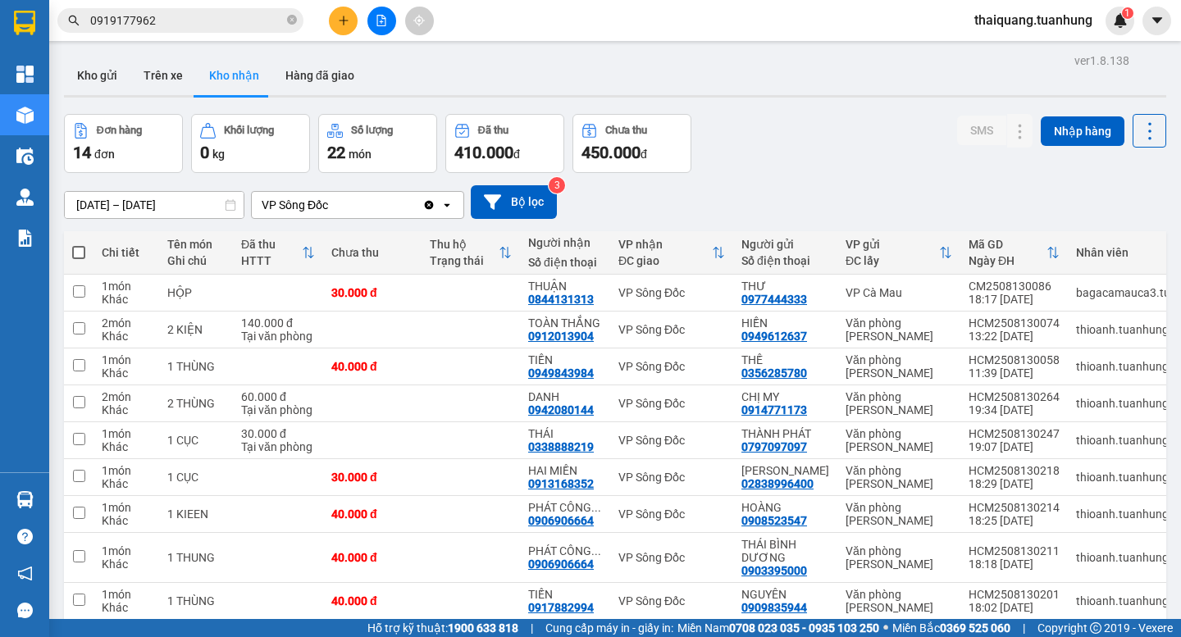
click at [776, 179] on div "01/08/2025 – 14/08/2025 Press the down arrow key to interact with the calendar …" at bounding box center [615, 202] width 1102 height 58
click at [794, 158] on div "Đơn hàng 14 đơn Khối lượng 0 kg Số lượng 22 món Đã thu 410.000 đ Chưa thu 450.0…" at bounding box center [615, 143] width 1102 height 59
click at [829, 132] on div "Đơn hàng 14 đơn Khối lượng 0 kg Số lượng 22 món Đã thu 410.000 đ Chưa thu 450.0…" at bounding box center [615, 143] width 1102 height 59
click at [820, 152] on div "Đơn hàng 14 đơn Khối lượng 0 kg Số lượng 22 món Đã thu 410.000 đ Chưa thu 450.0…" at bounding box center [615, 143] width 1102 height 59
click at [813, 141] on div "Đơn hàng 14 đơn Khối lượng 0 kg Số lượng 22 món Đã thu 410.000 đ Chưa thu 450.0…" at bounding box center [615, 143] width 1102 height 59
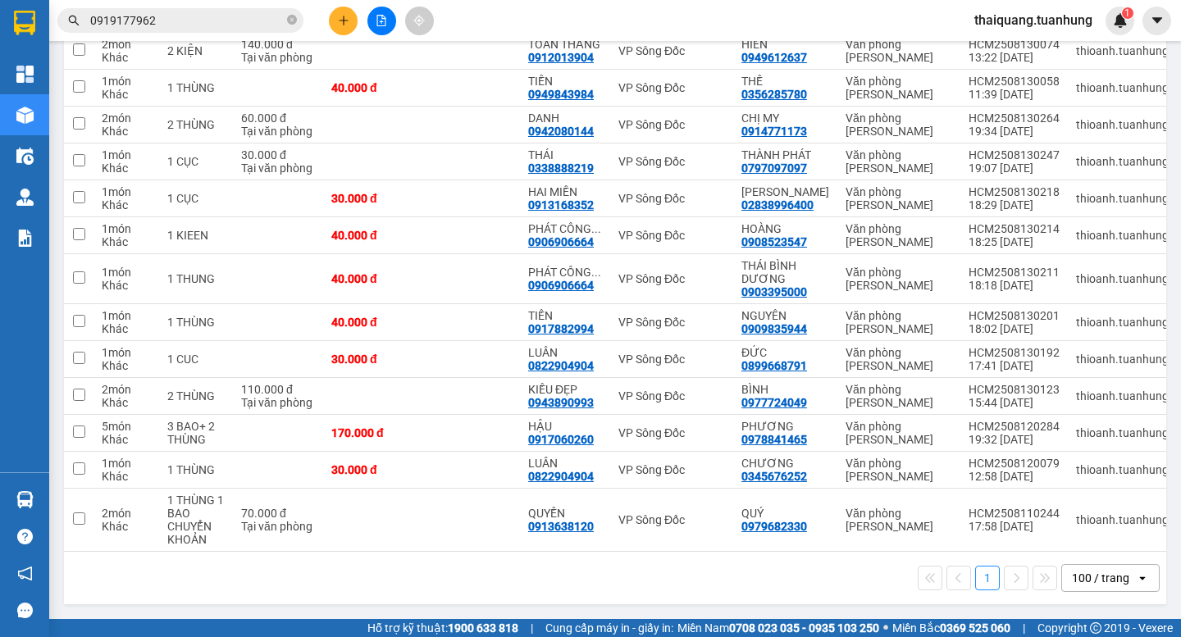
scroll to position [121, 0]
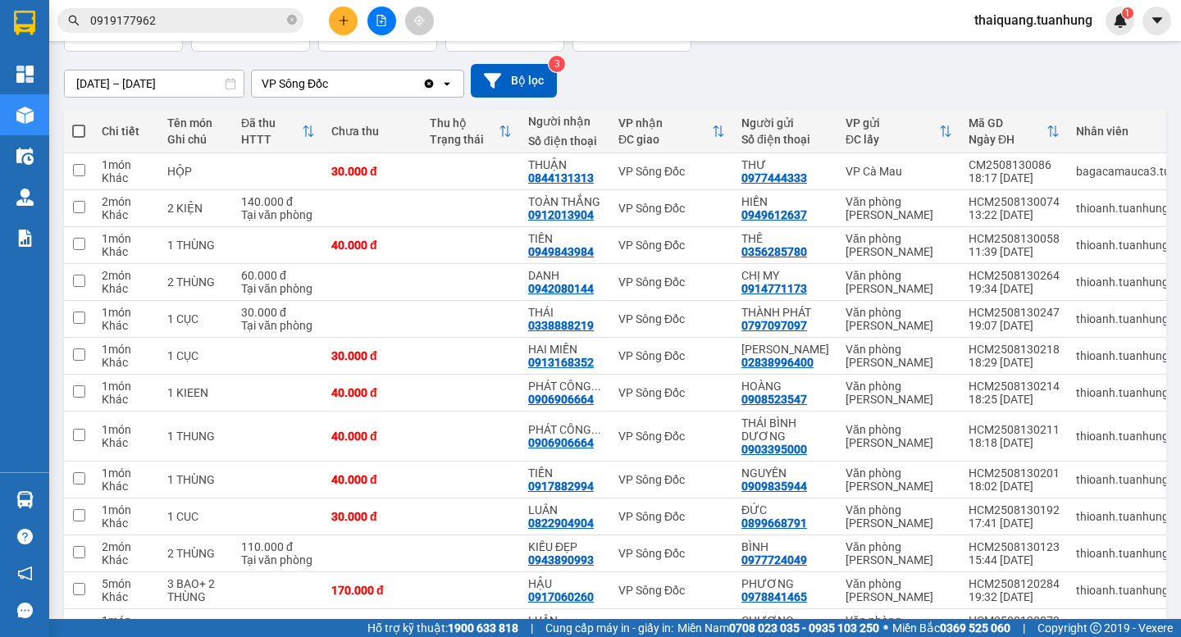
click at [799, 37] on div "Kết quả tìm kiếm ( 7 ) Bộ lọc Mã ĐH Trạng thái Món hàng Thu hộ Tổng cước Chưa c…" at bounding box center [590, 20] width 1181 height 41
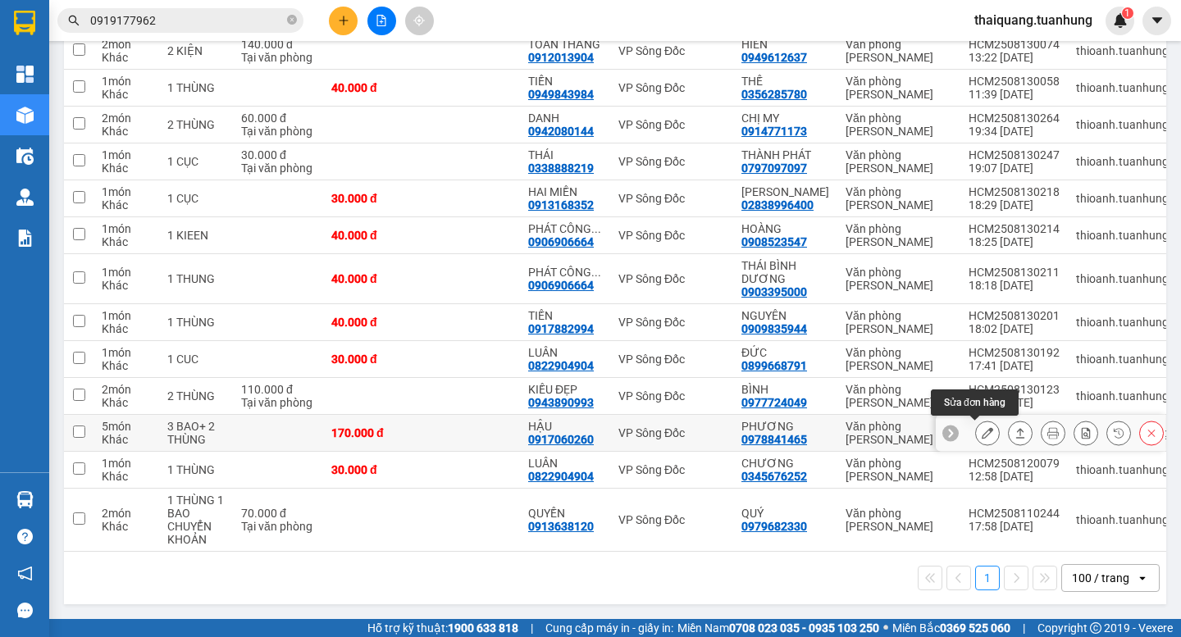
click at [981, 430] on icon at bounding box center [986, 432] width 11 height 11
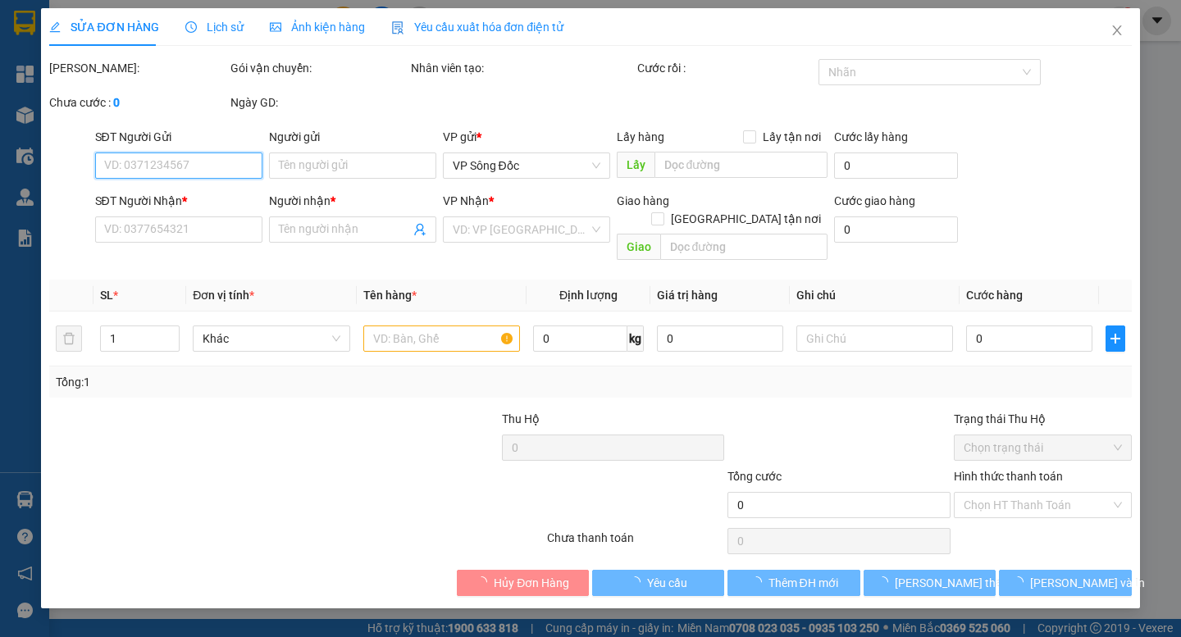
type input "0978841465"
type input "PHƯƠNG"
type input "0917060260"
type input "HẬU"
type input "170.000"
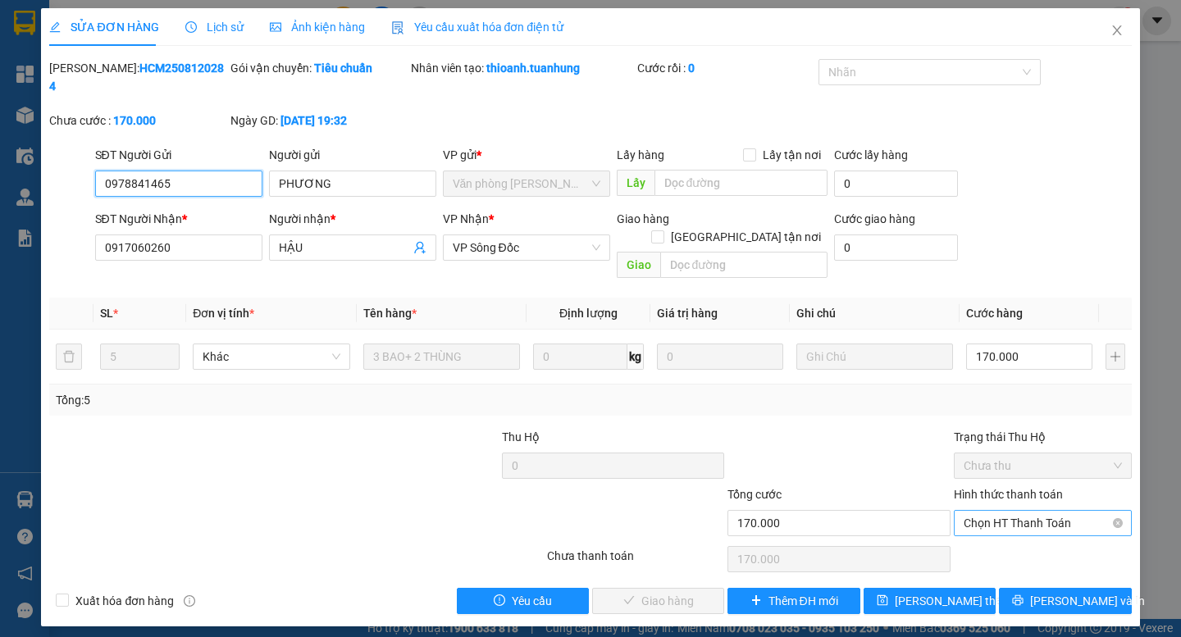
click at [990, 511] on span "Chọn HT Thanh Toán" at bounding box center [1042, 523] width 158 height 25
click at [990, 513] on div "Tại văn phòng" at bounding box center [1042, 520] width 158 height 18
type input "0"
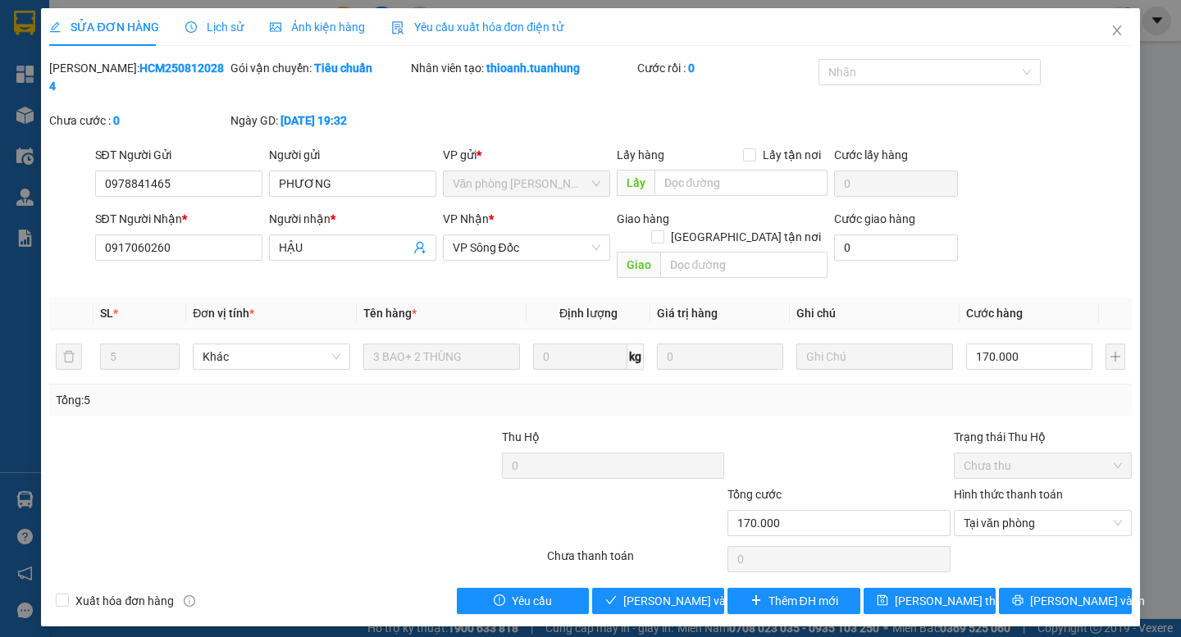
click at [715, 546] on div "Total Paid Fee 0 Total UnPaid Fee 170.000 Cash Collection Total Fee Mã ĐH: HCM2…" at bounding box center [589, 336] width 1081 height 555
click at [693, 592] on span "[PERSON_NAME] và Giao hàng" at bounding box center [701, 601] width 157 height 18
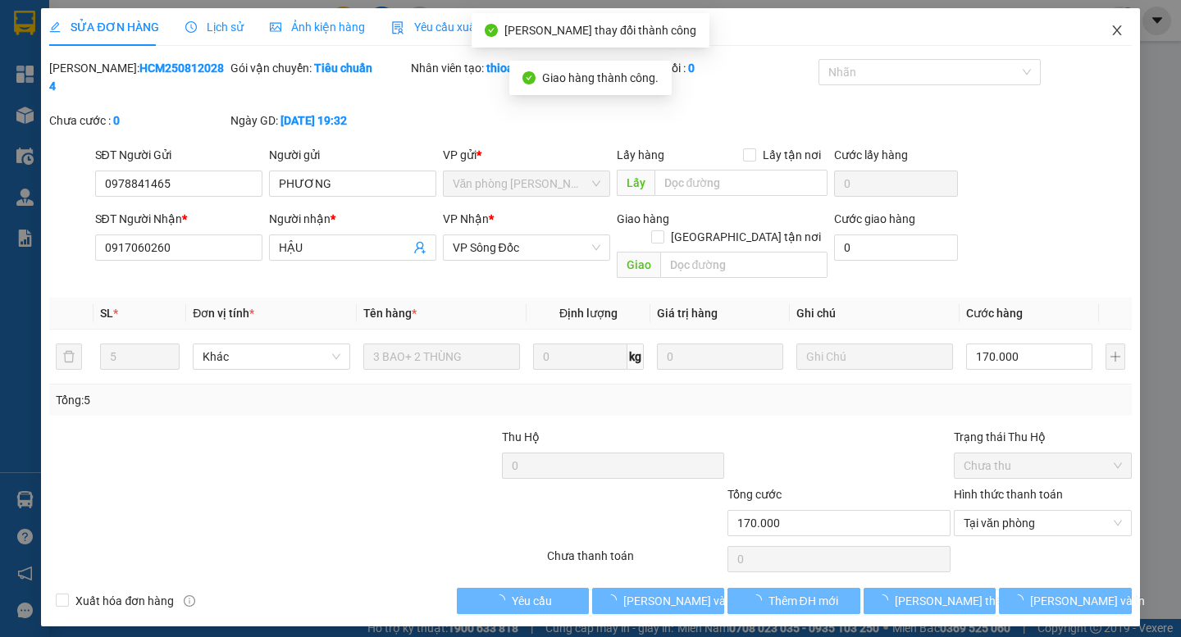
click at [1113, 41] on span "Close" at bounding box center [1117, 31] width 46 height 46
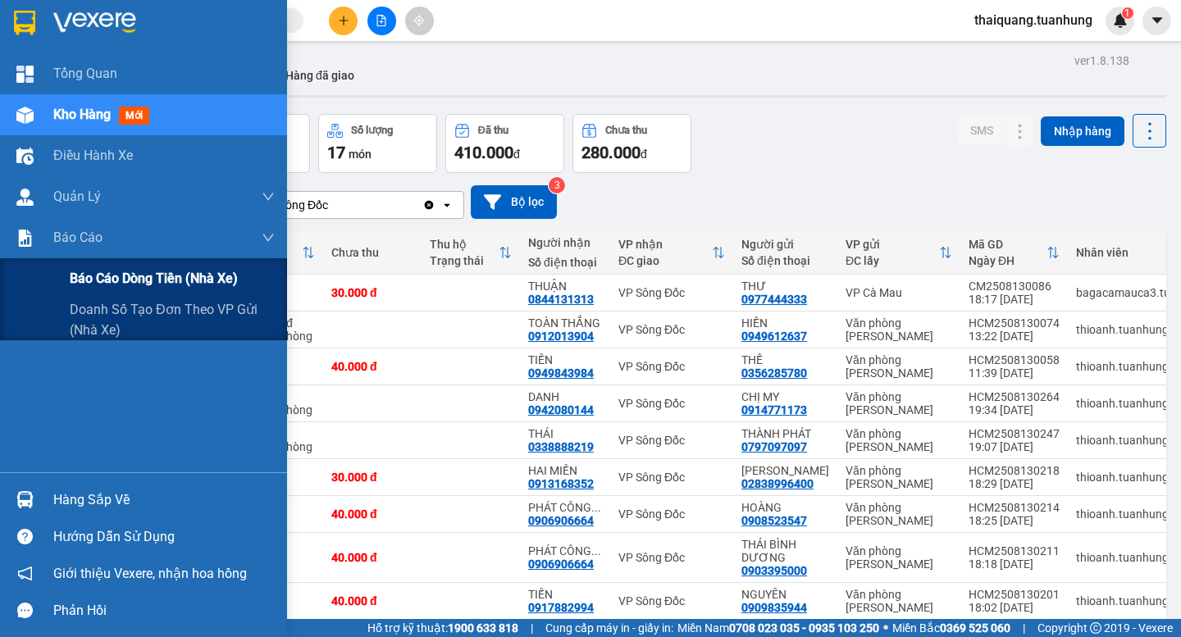
click at [113, 292] on div "Báo cáo dòng tiền (nhà xe)" at bounding box center [172, 278] width 205 height 41
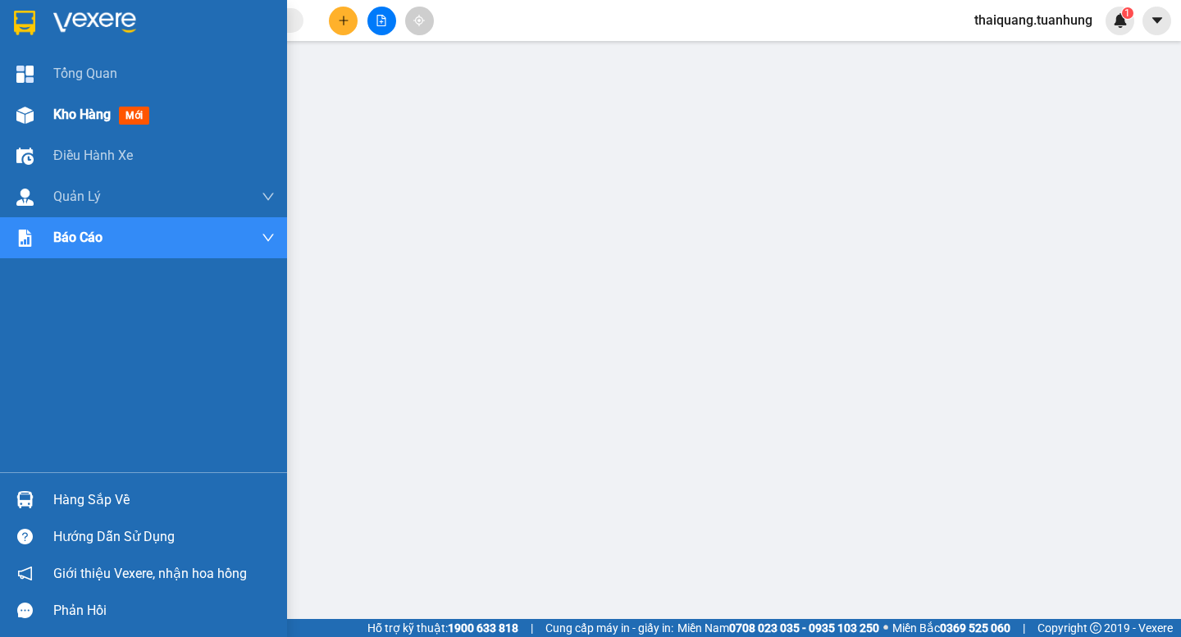
click at [45, 117] on div "Kho hàng mới" at bounding box center [143, 114] width 287 height 41
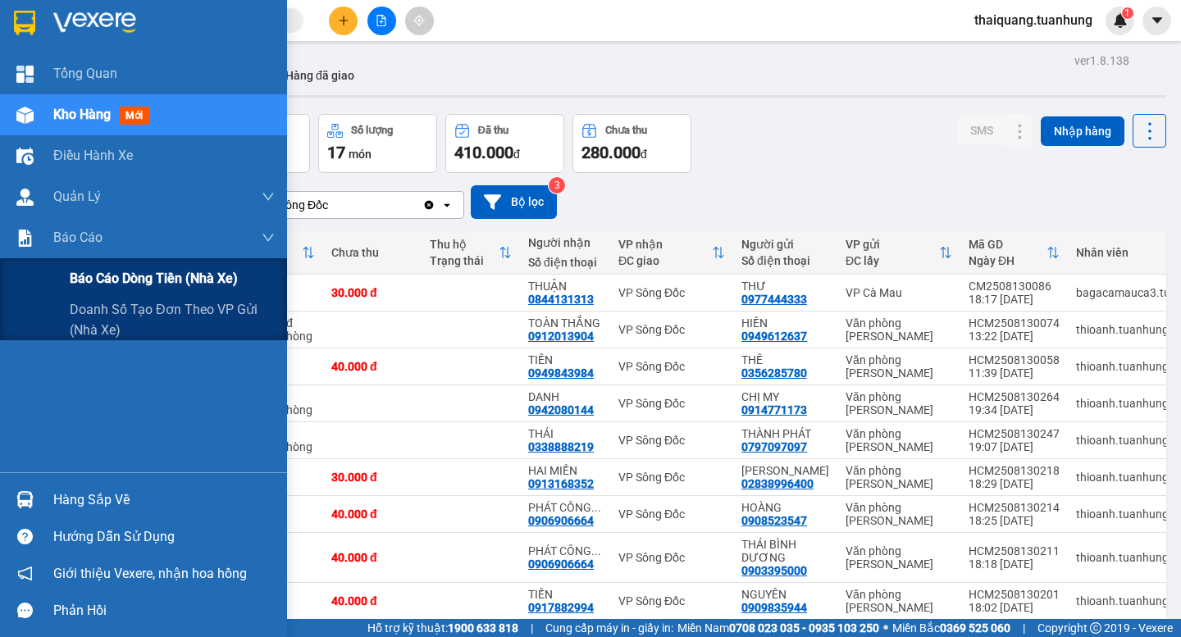
click at [145, 283] on span "Báo cáo dòng tiền (nhà xe)" at bounding box center [154, 278] width 168 height 20
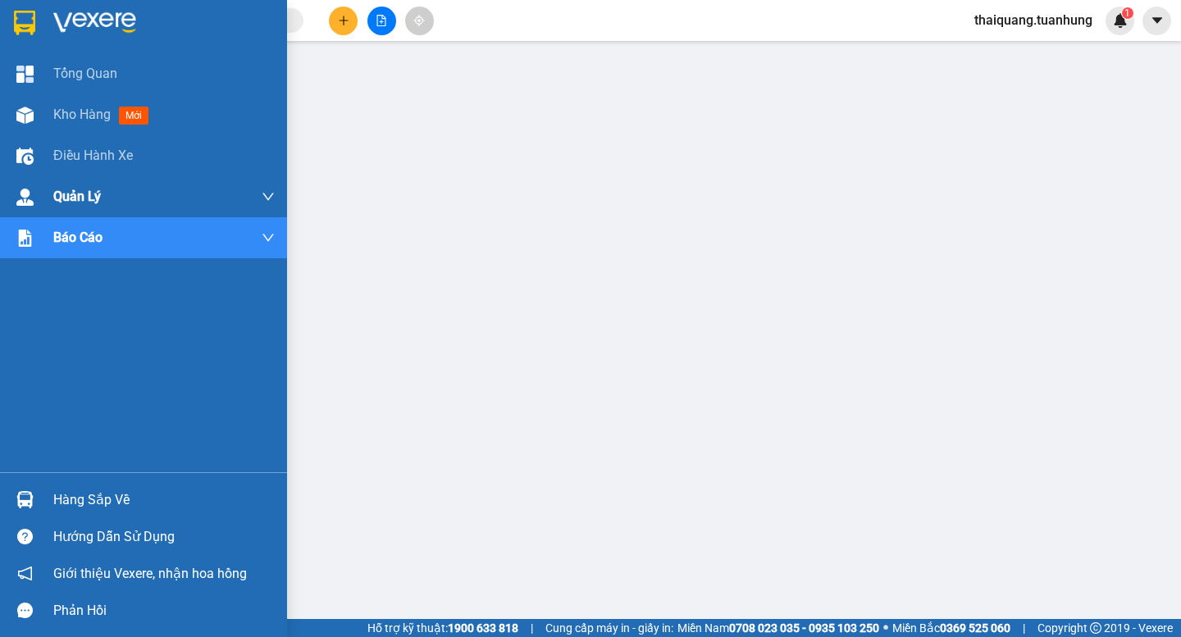
drag, startPoint x: 38, startPoint y: 107, endPoint x: 108, endPoint y: 198, distance: 115.1
click at [39, 107] on div "Kho hàng mới" at bounding box center [143, 114] width 287 height 41
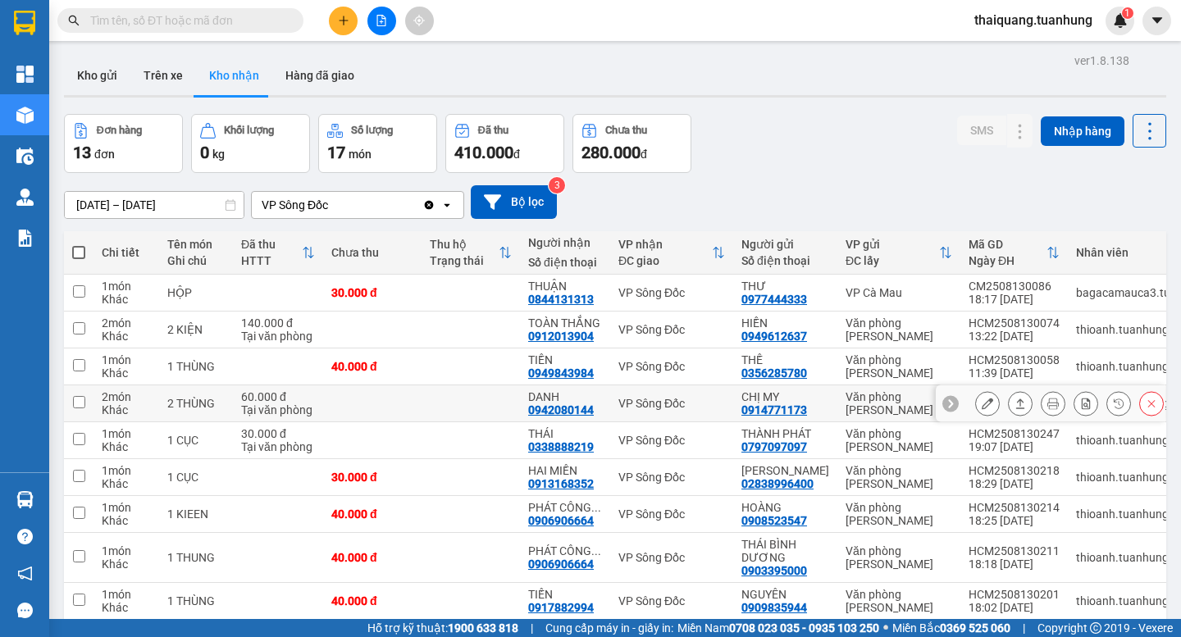
scroll to position [164, 0]
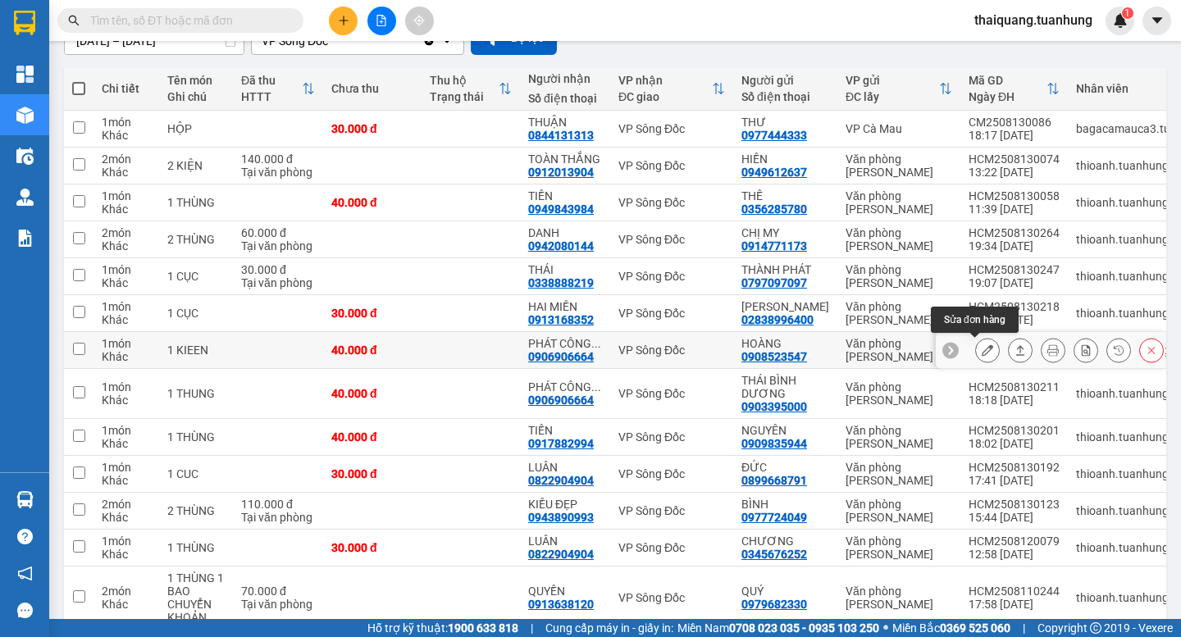
click at [981, 350] on icon at bounding box center [986, 349] width 11 height 11
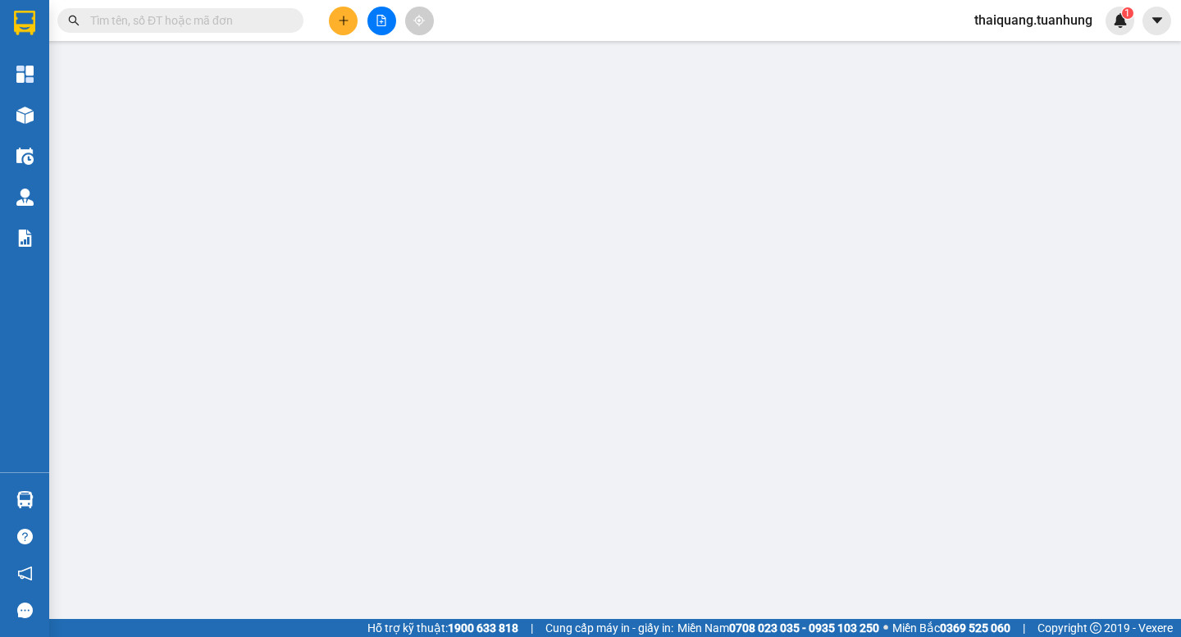
type input "0908523547"
type input "HOÀNG"
type input "0906906664"
type input "PHÁT CÔNG THÀNH"
type input "40.000"
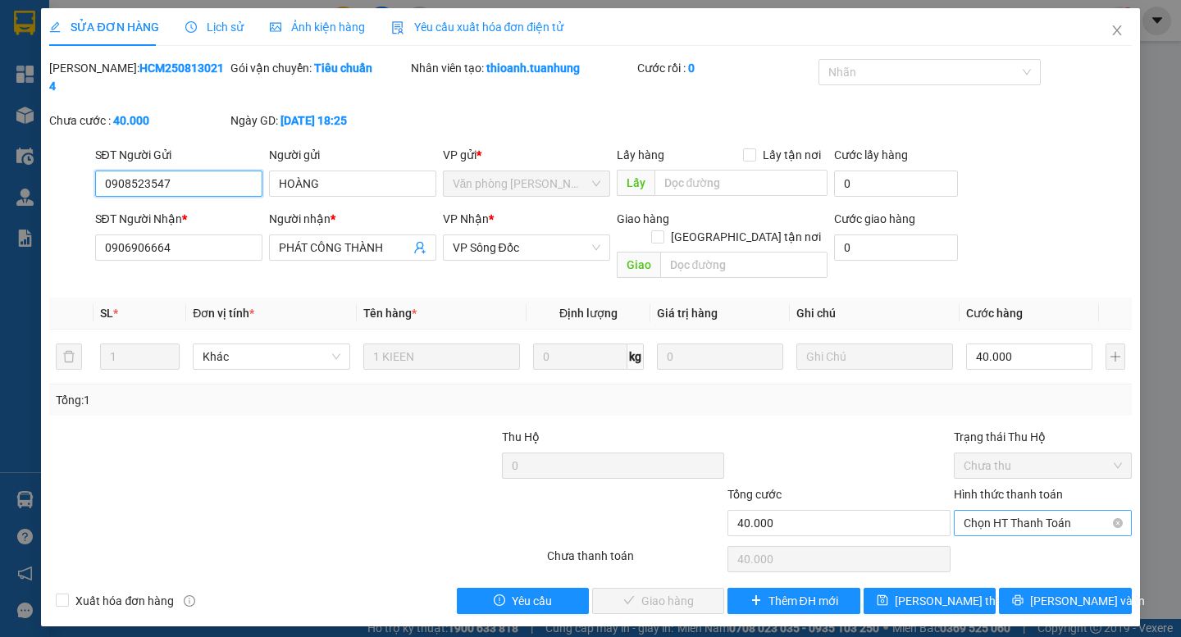
click at [1013, 511] on span "Chọn HT Thanh Toán" at bounding box center [1042, 523] width 158 height 25
click at [1017, 521] on div "Tại văn phòng" at bounding box center [1042, 520] width 158 height 18
type input "0"
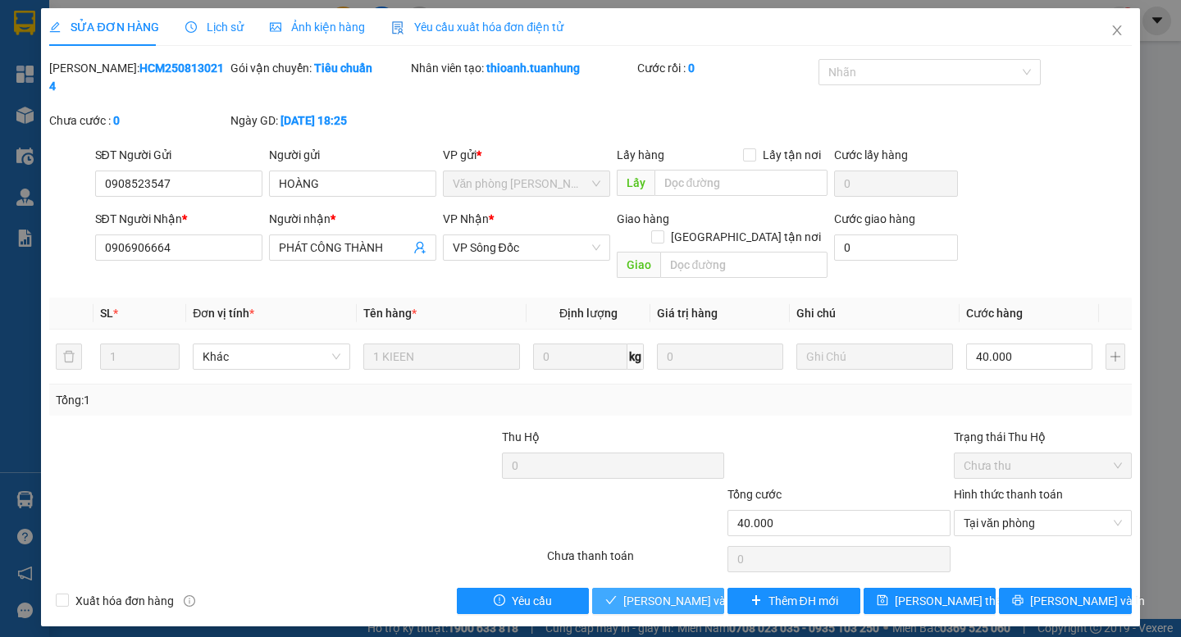
click at [686, 592] on span "[PERSON_NAME] và Giao hàng" at bounding box center [701, 601] width 157 height 18
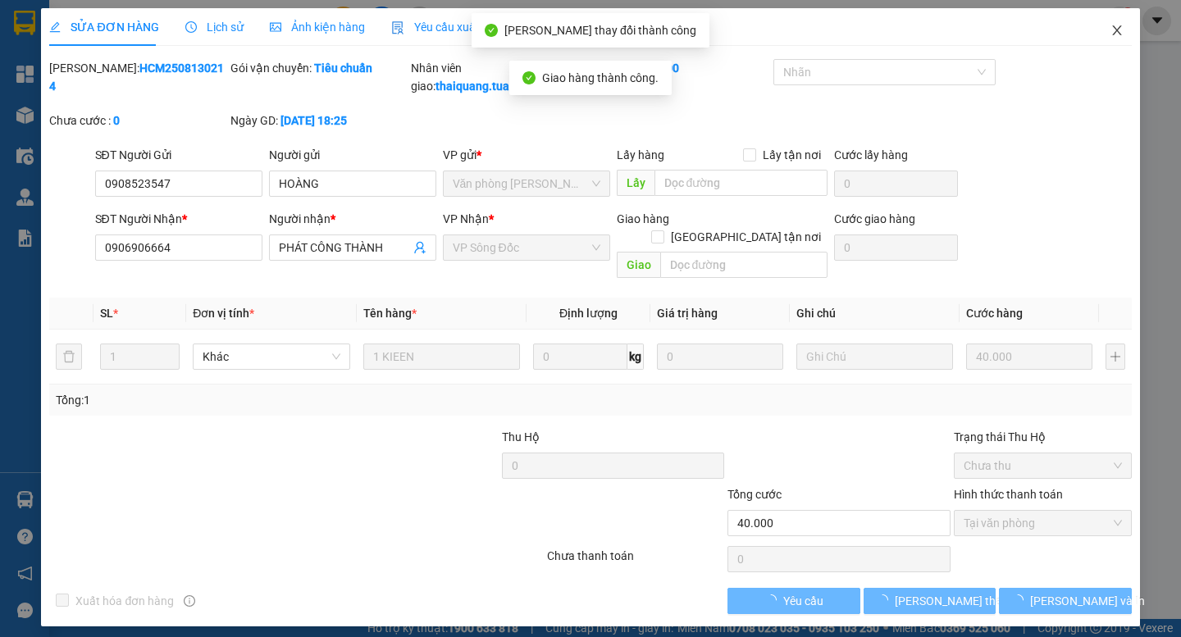
click at [1114, 33] on icon "close" at bounding box center [1116, 30] width 9 height 10
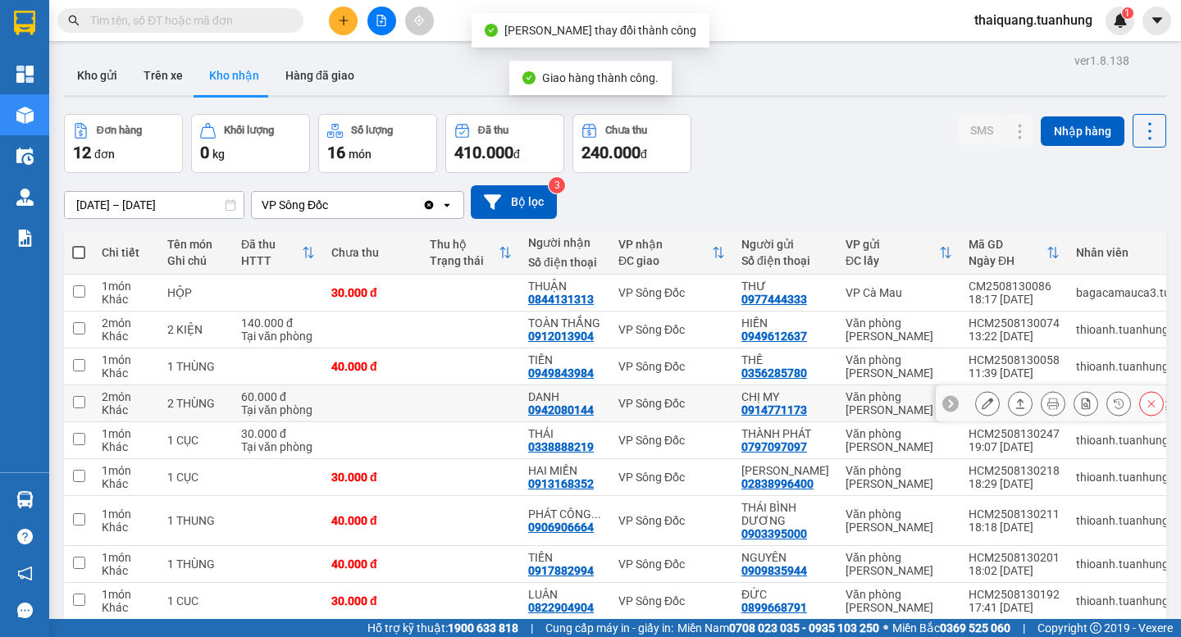
scroll to position [164, 0]
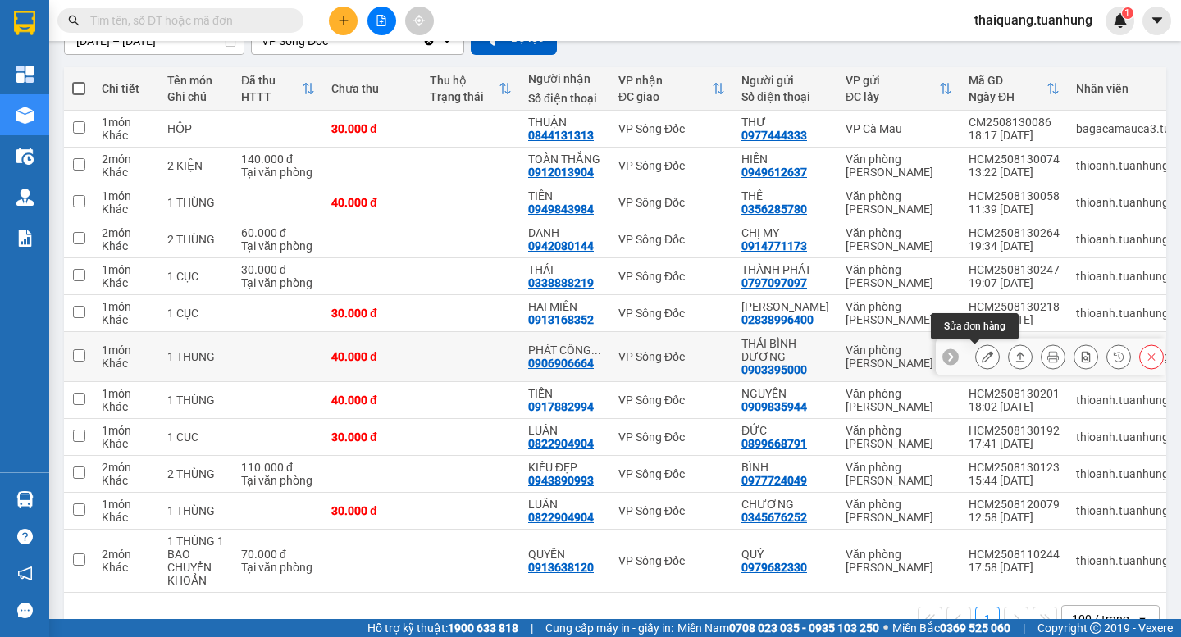
click at [981, 360] on icon at bounding box center [986, 356] width 11 height 11
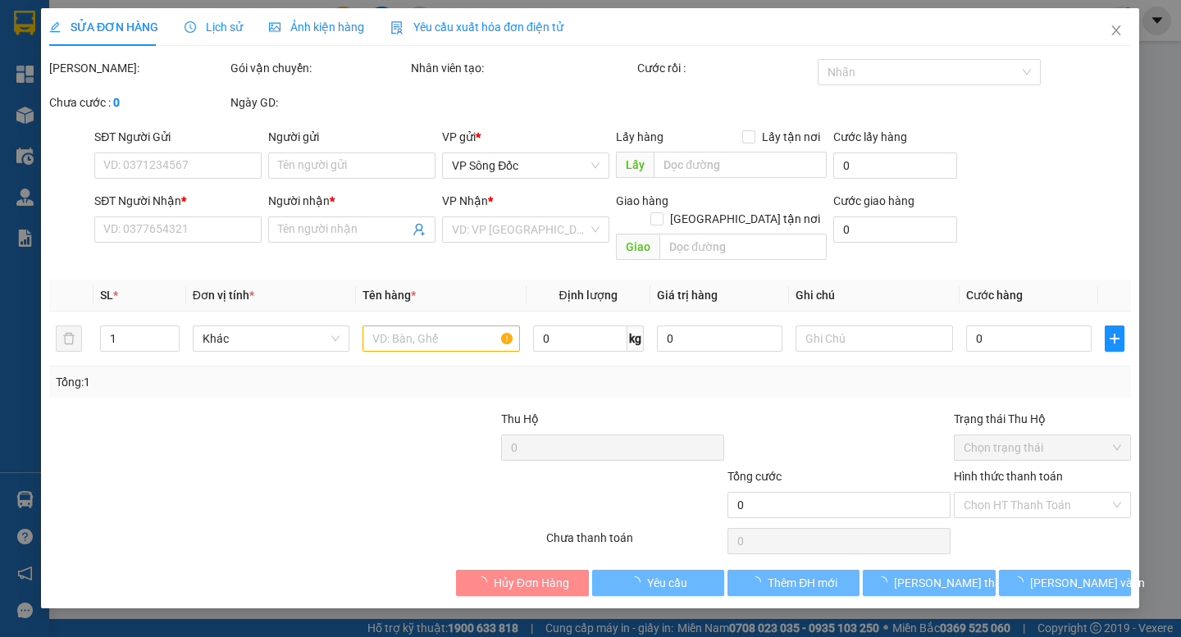
type input "0903395000"
type input "THÁI BÌNH DƯƠNG"
type input "0906906664"
type input "PHÁT CÔNG THÀNH"
type input "40.000"
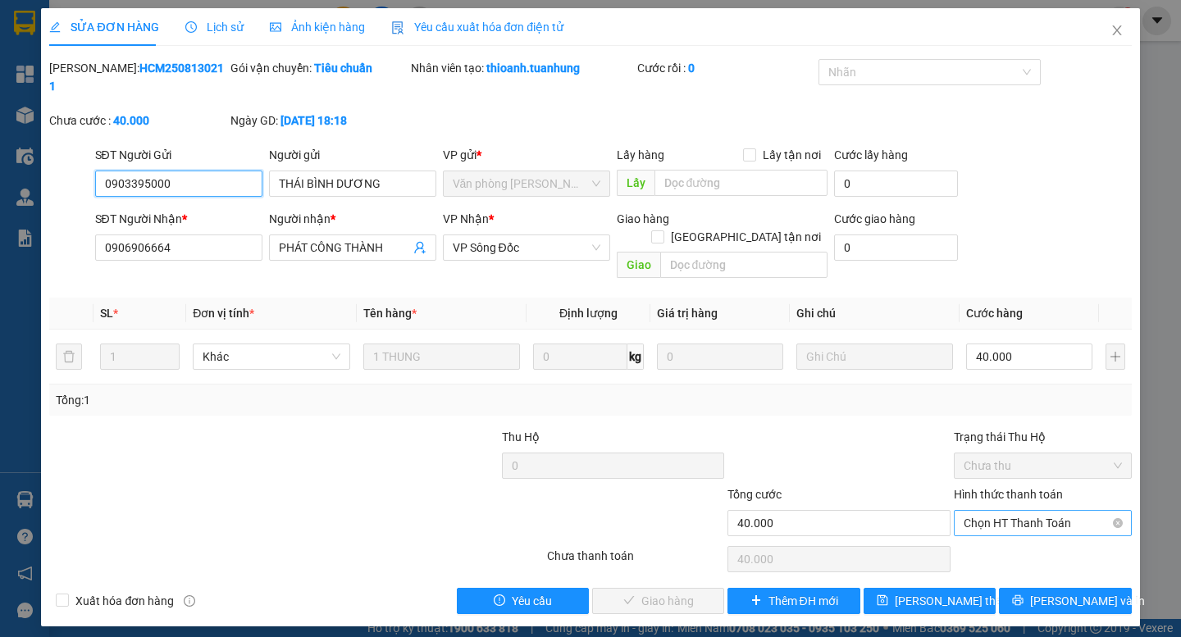
click at [1006, 511] on span "Chọn HT Thanh Toán" at bounding box center [1042, 523] width 158 height 25
click at [1012, 514] on div "Tại văn phòng" at bounding box center [1042, 520] width 158 height 18
type input "0"
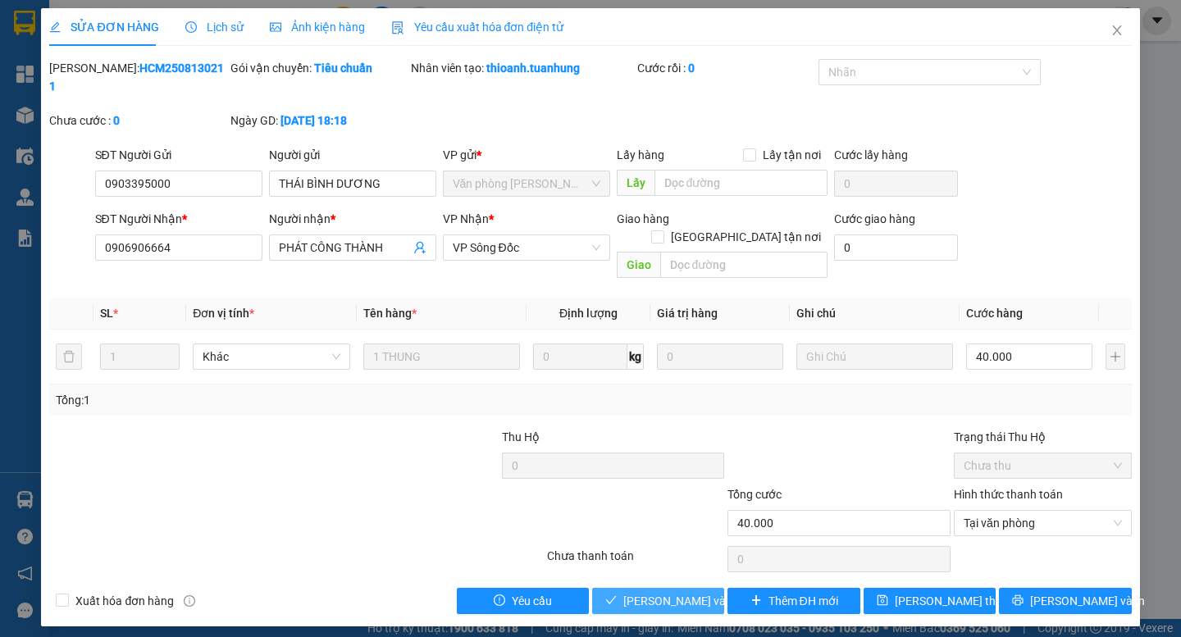
click at [691, 592] on span "[PERSON_NAME] và Giao hàng" at bounding box center [701, 601] width 157 height 18
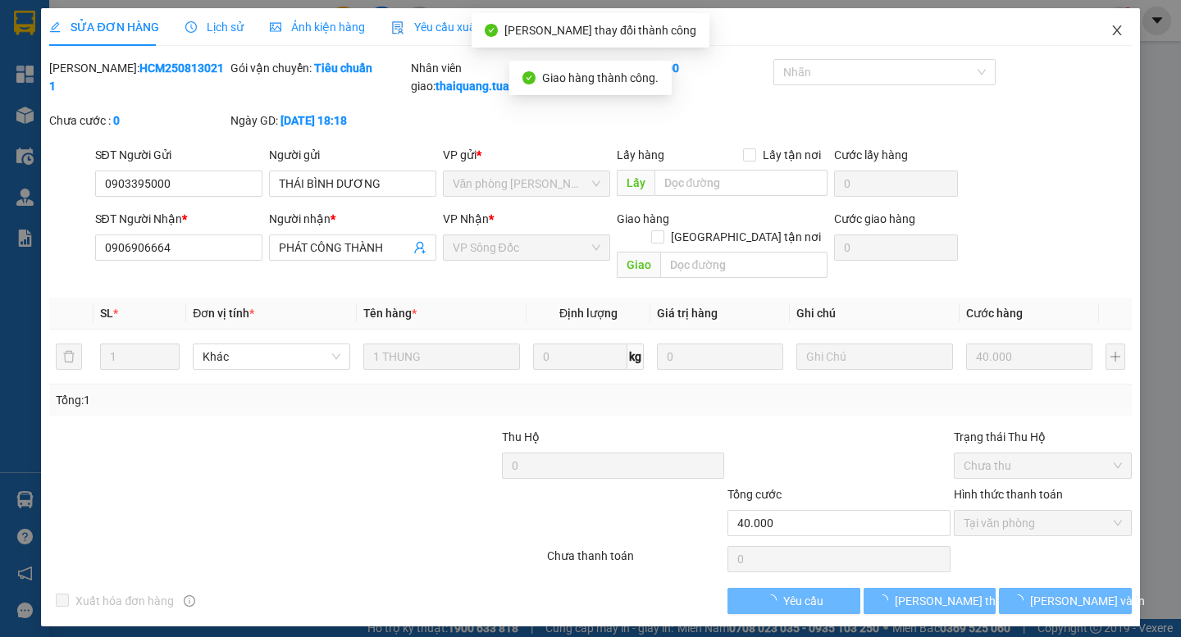
click at [1117, 36] on icon "close" at bounding box center [1116, 30] width 13 height 13
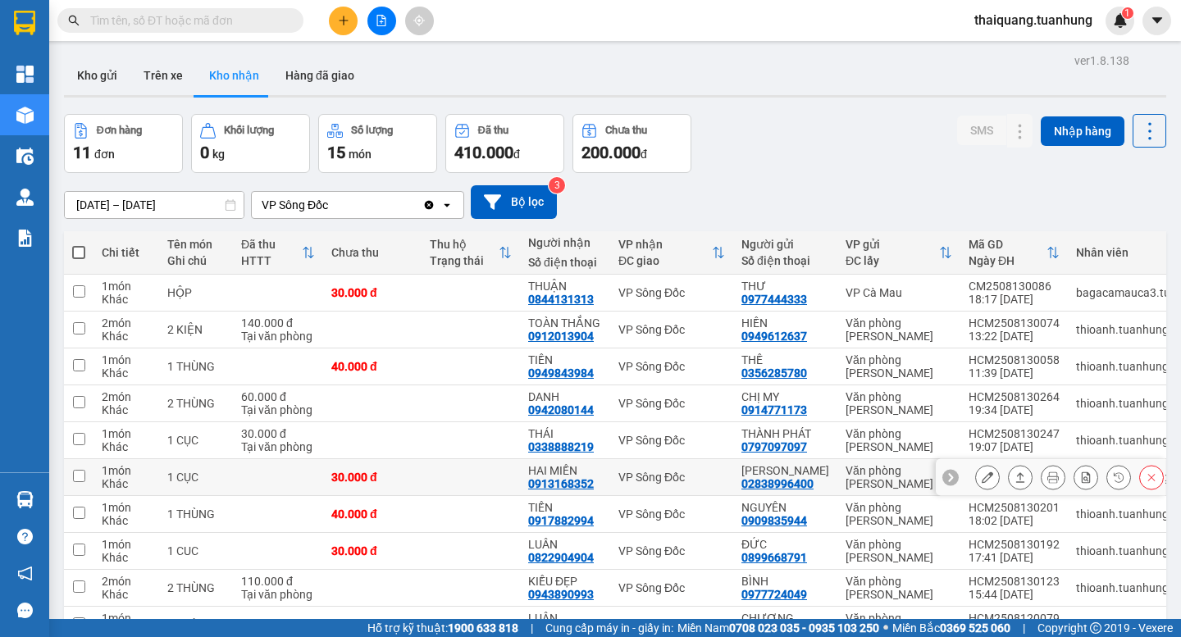
click at [981, 480] on icon at bounding box center [986, 476] width 11 height 11
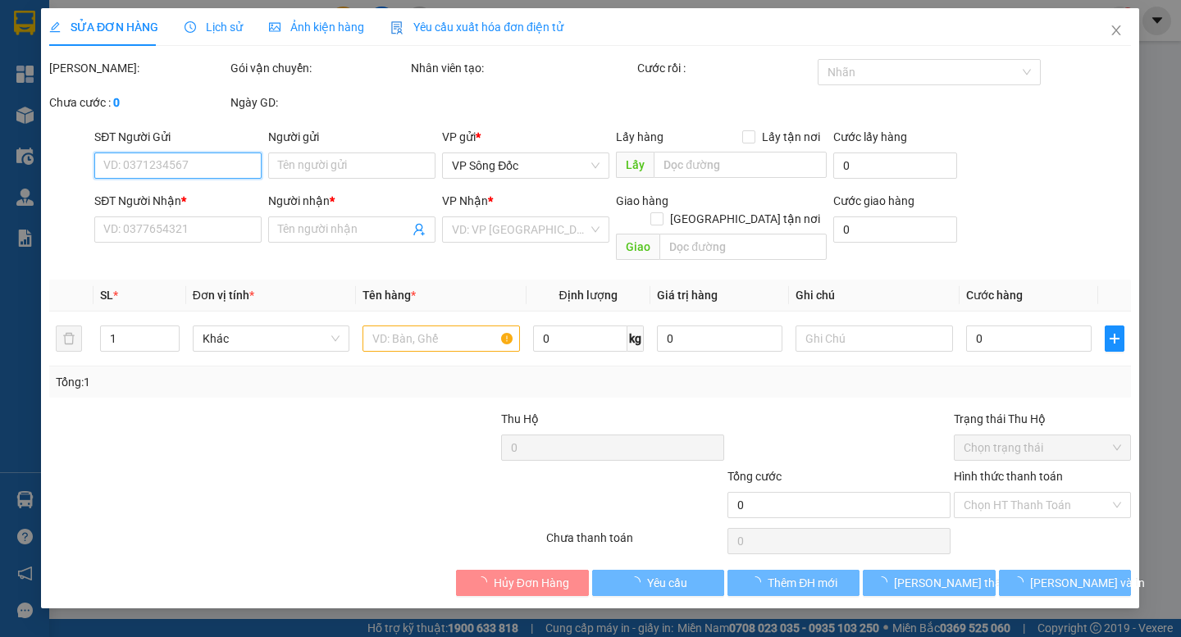
type input "02838996400"
type input "[PERSON_NAME]"
type input "0913168352"
type input "HAI MIỀN"
type input "30.000"
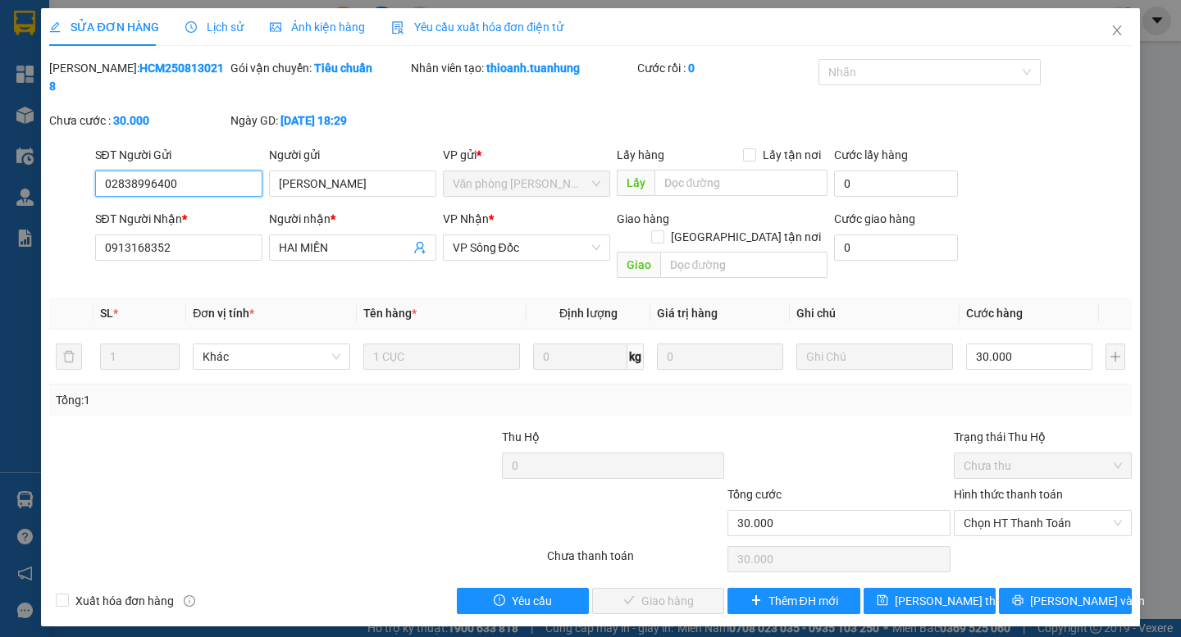
click at [1035, 511] on span "Chọn HT Thanh Toán" at bounding box center [1042, 523] width 158 height 25
click at [1032, 521] on div "Tại văn phòng" at bounding box center [1042, 520] width 158 height 18
type input "0"
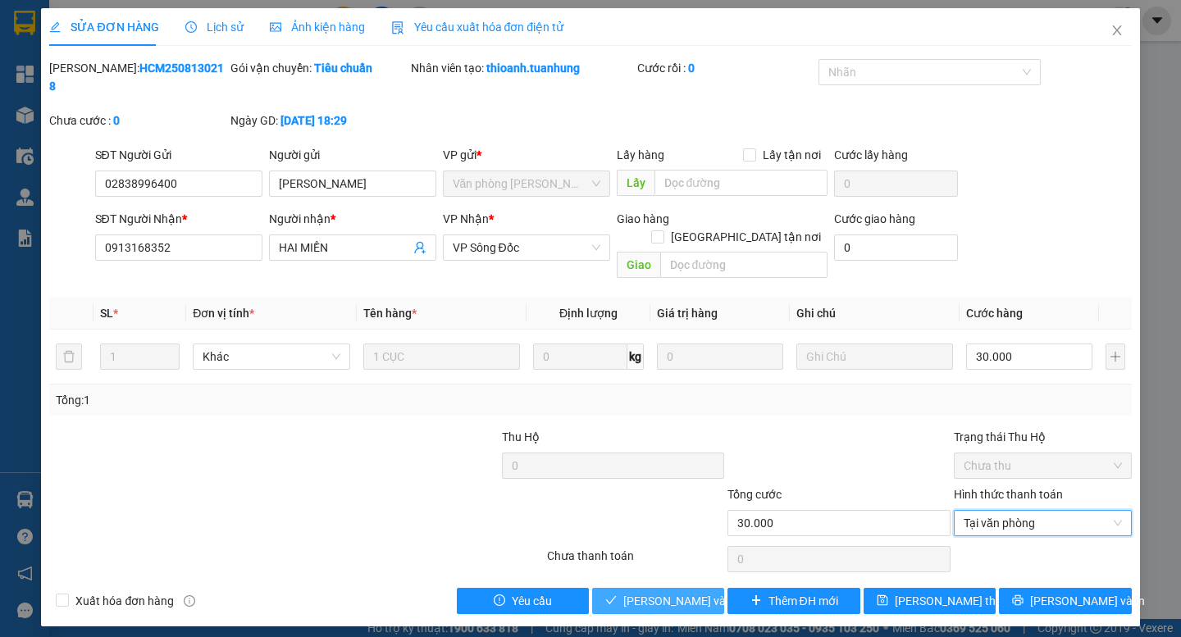
click at [693, 588] on button "[PERSON_NAME] và Giao hàng" at bounding box center [658, 601] width 132 height 26
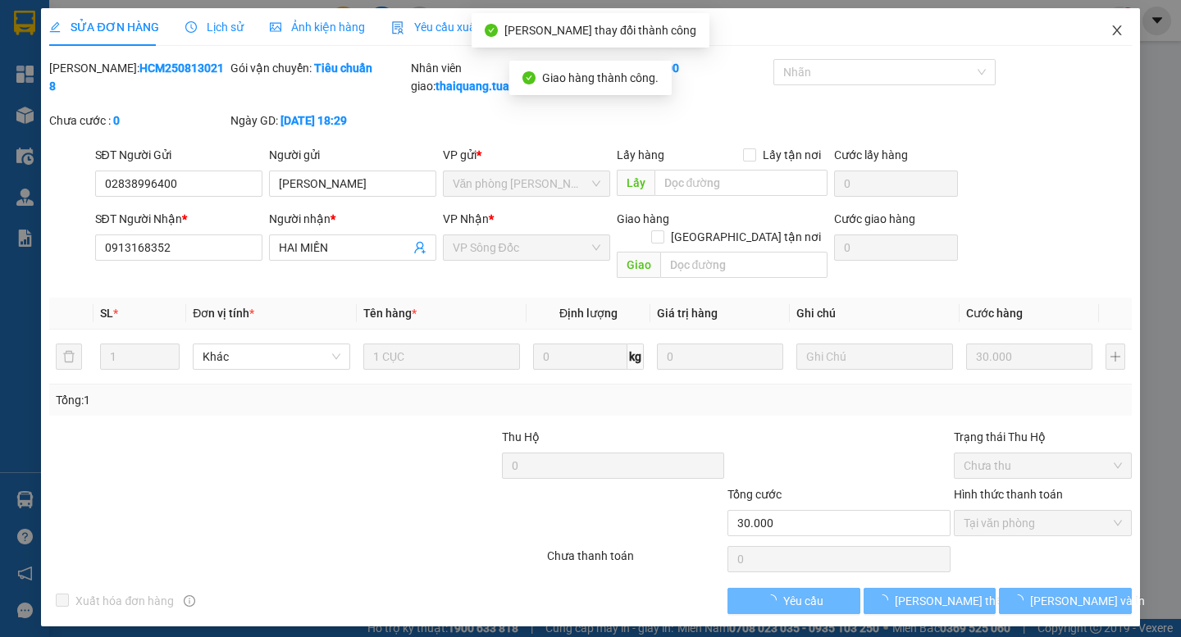
click at [1112, 32] on icon "close" at bounding box center [1116, 30] width 13 height 13
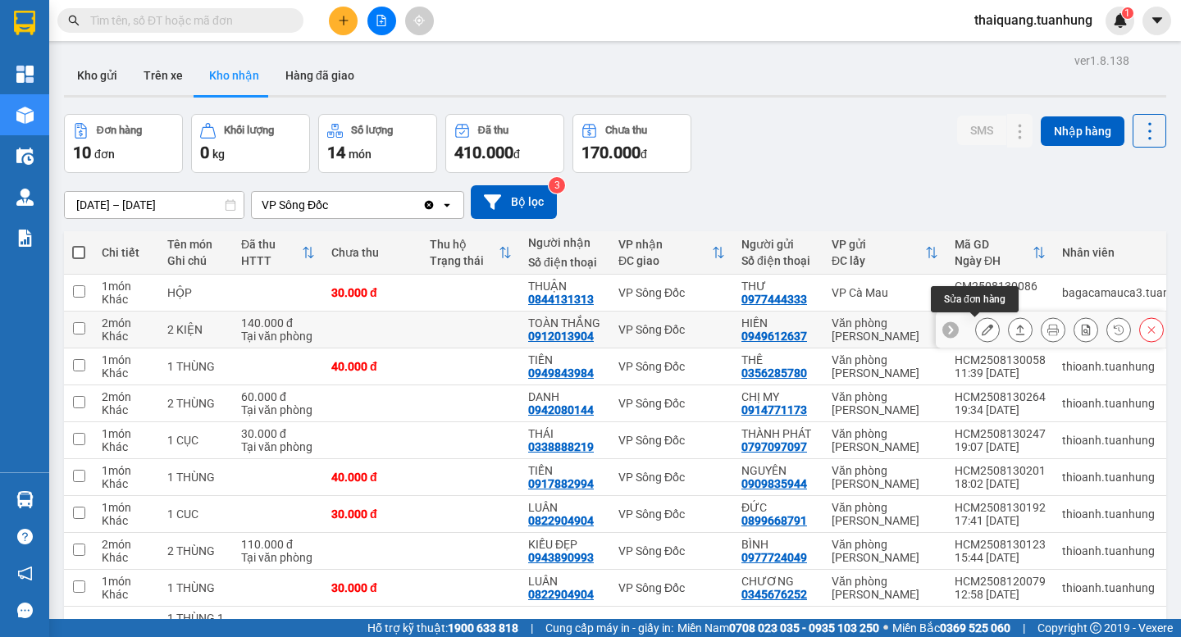
click at [981, 327] on icon at bounding box center [986, 329] width 11 height 11
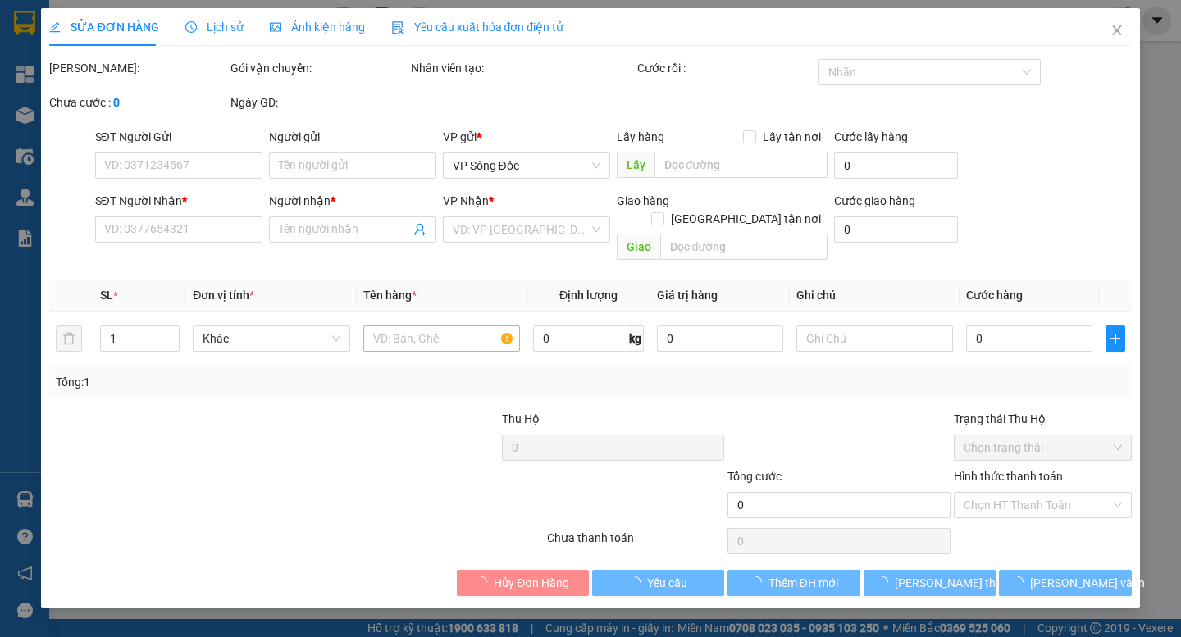
type input "0949612637"
type input "HIỀN"
type input "0912013904"
type input "TOÀN THẮNG"
type input "140.000"
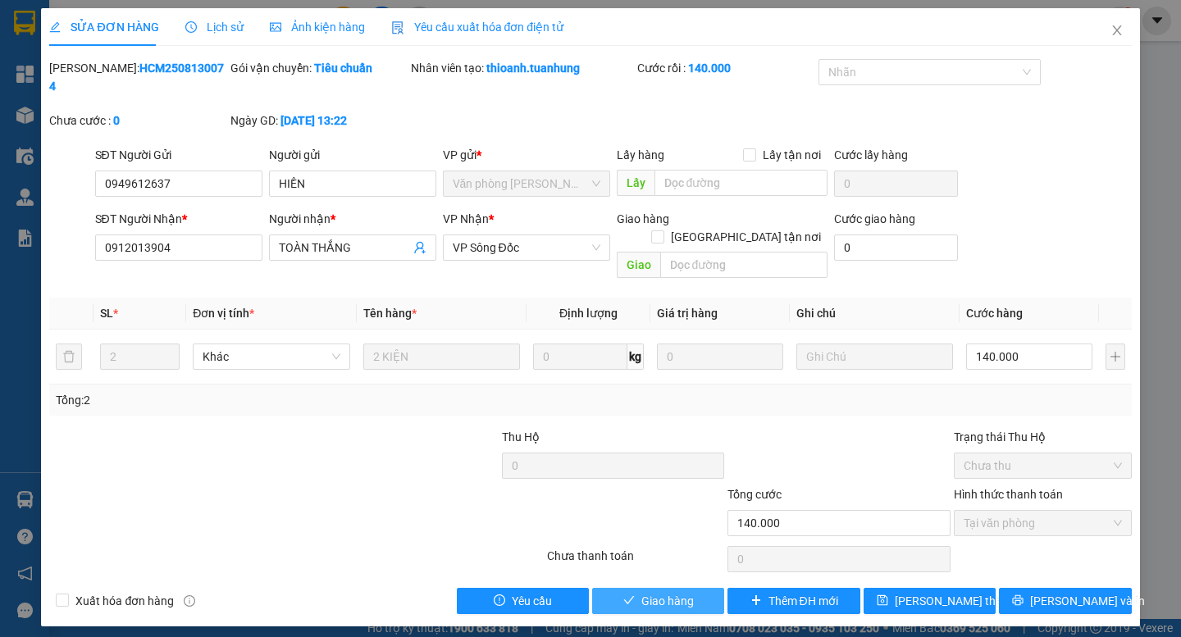
click at [659, 592] on span "Giao hàng" at bounding box center [667, 601] width 52 height 18
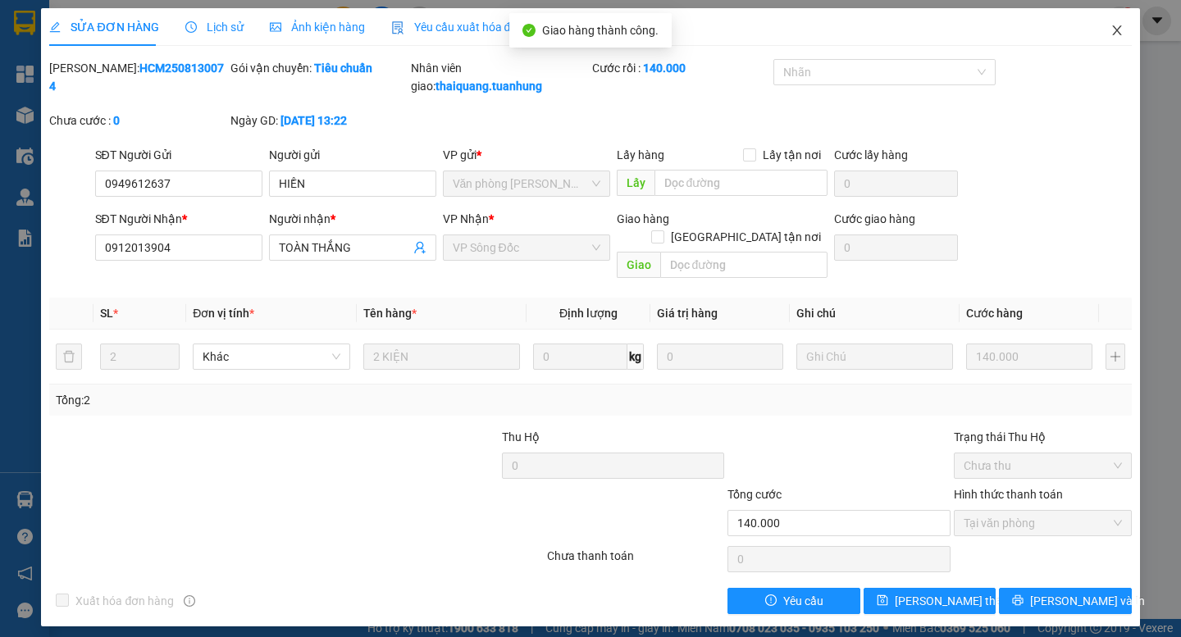
click at [1122, 33] on icon "close" at bounding box center [1116, 30] width 13 height 13
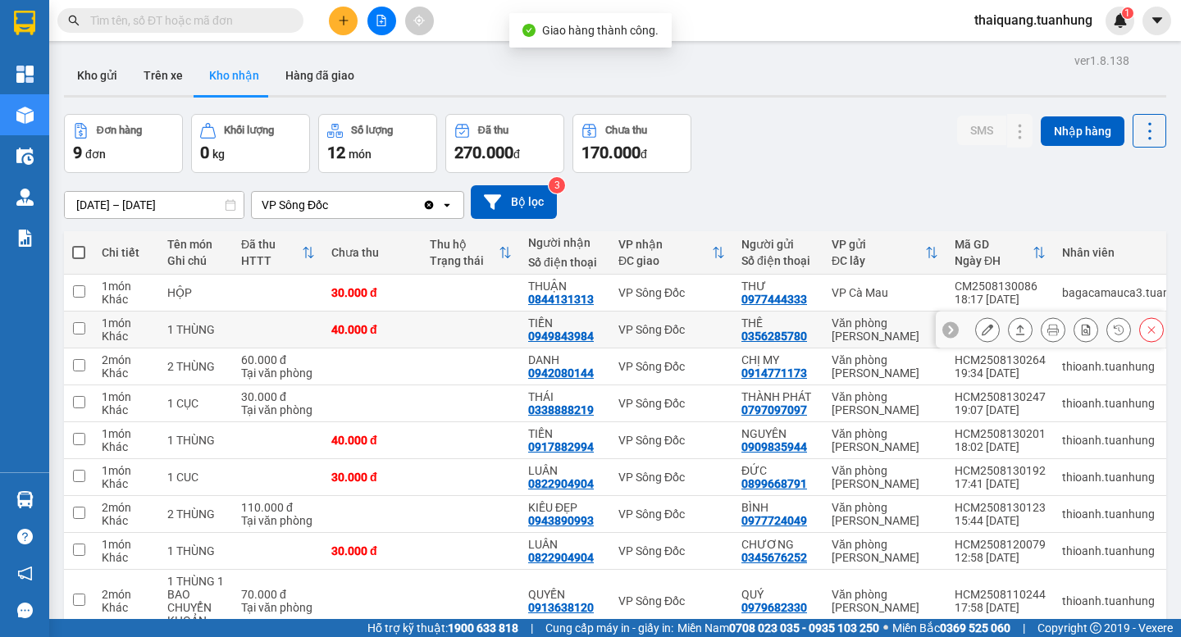
scroll to position [88, 0]
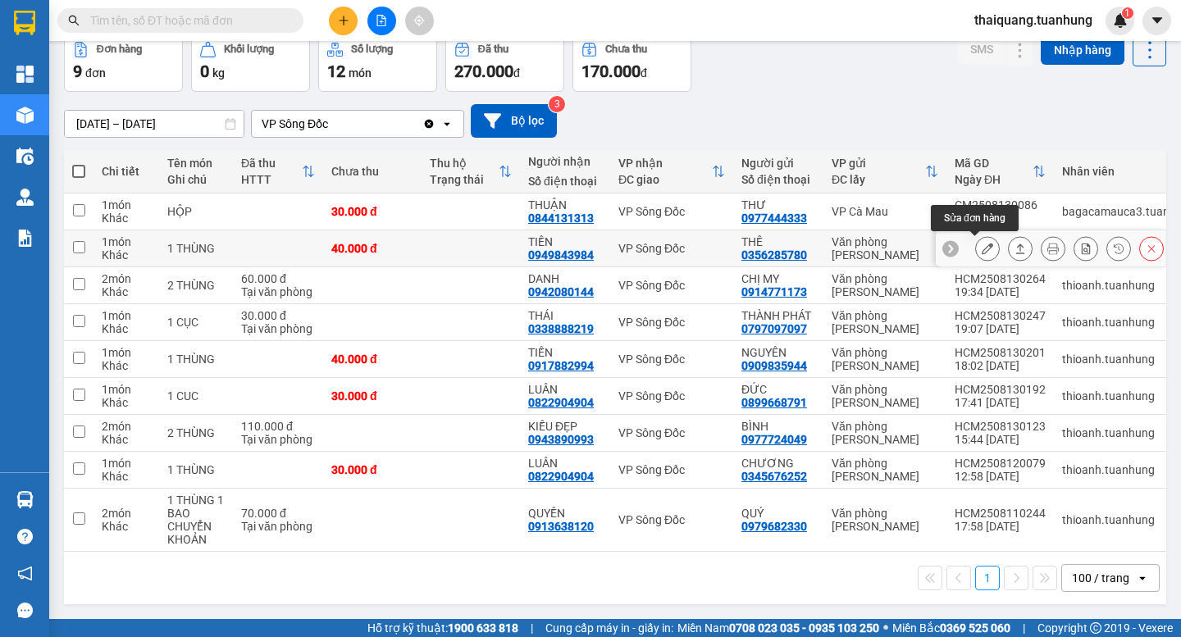
click at [981, 245] on icon at bounding box center [986, 248] width 11 height 11
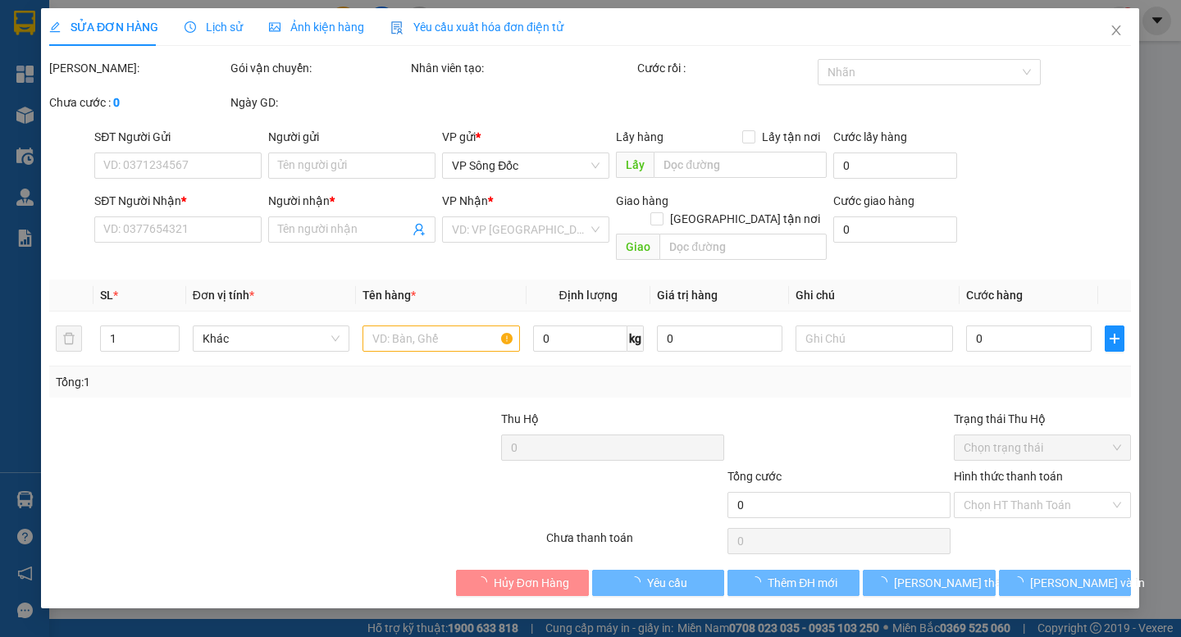
type input "0356285780"
type input "THẾ"
type input "0949843984"
type input "TIỀN"
type input "40.000"
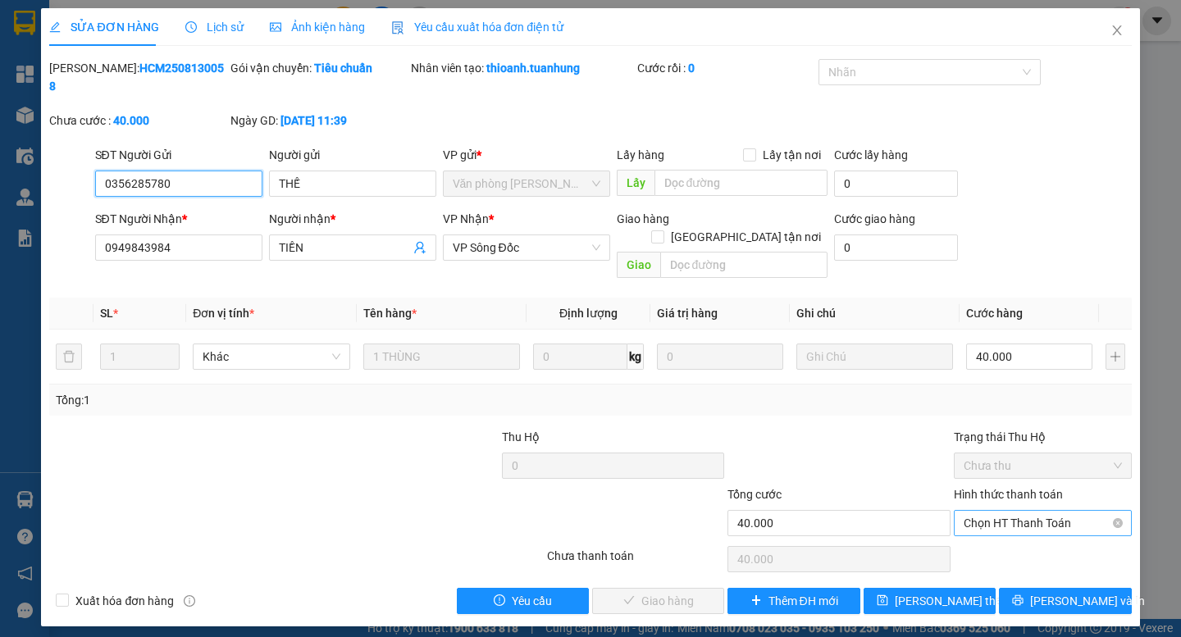
click at [1058, 511] on span "Chọn HT Thanh Toán" at bounding box center [1042, 523] width 158 height 25
click at [1017, 523] on div "Tại văn phòng" at bounding box center [1042, 520] width 158 height 18
type input "0"
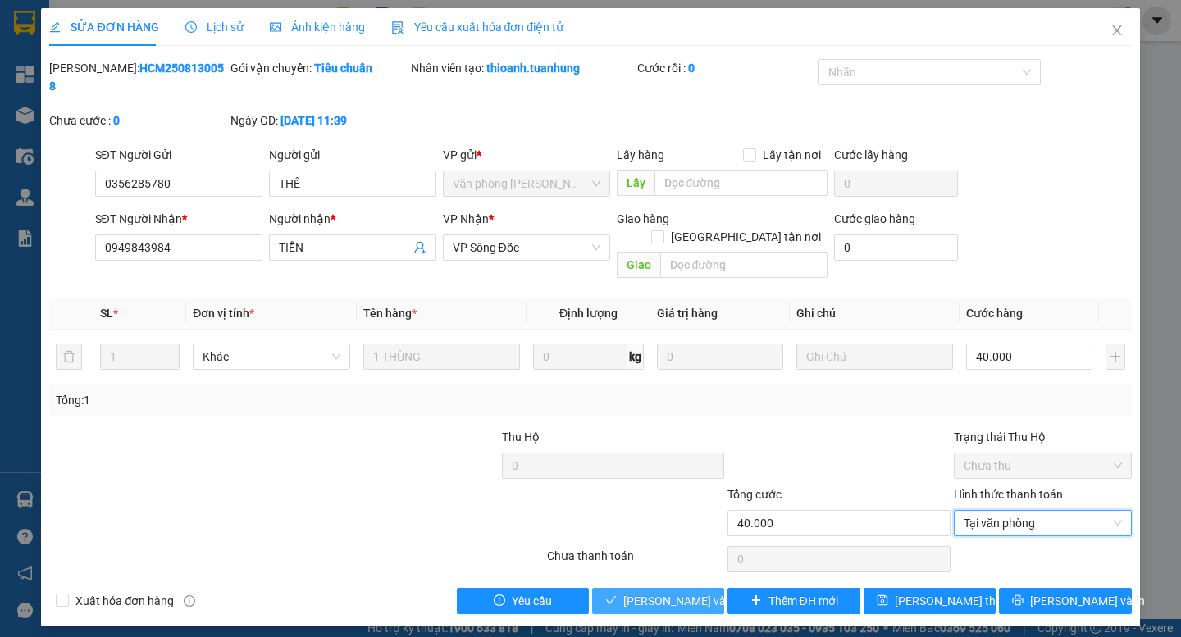
click at [690, 592] on span "[PERSON_NAME] và Giao hàng" at bounding box center [701, 601] width 157 height 18
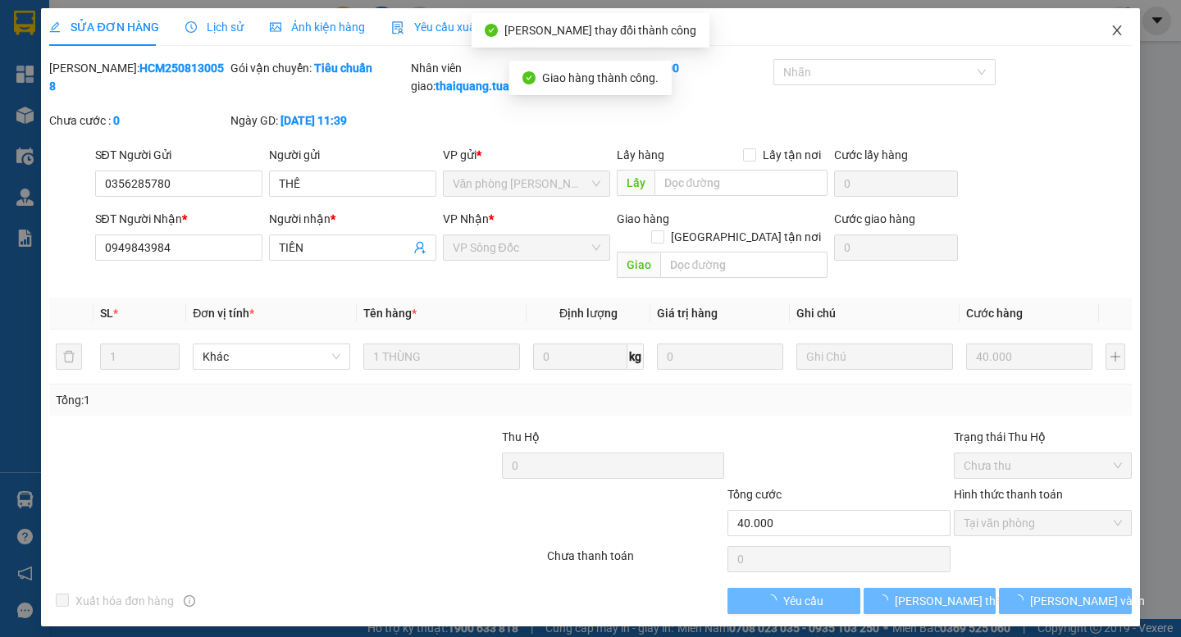
click at [1112, 32] on icon "close" at bounding box center [1116, 30] width 13 height 13
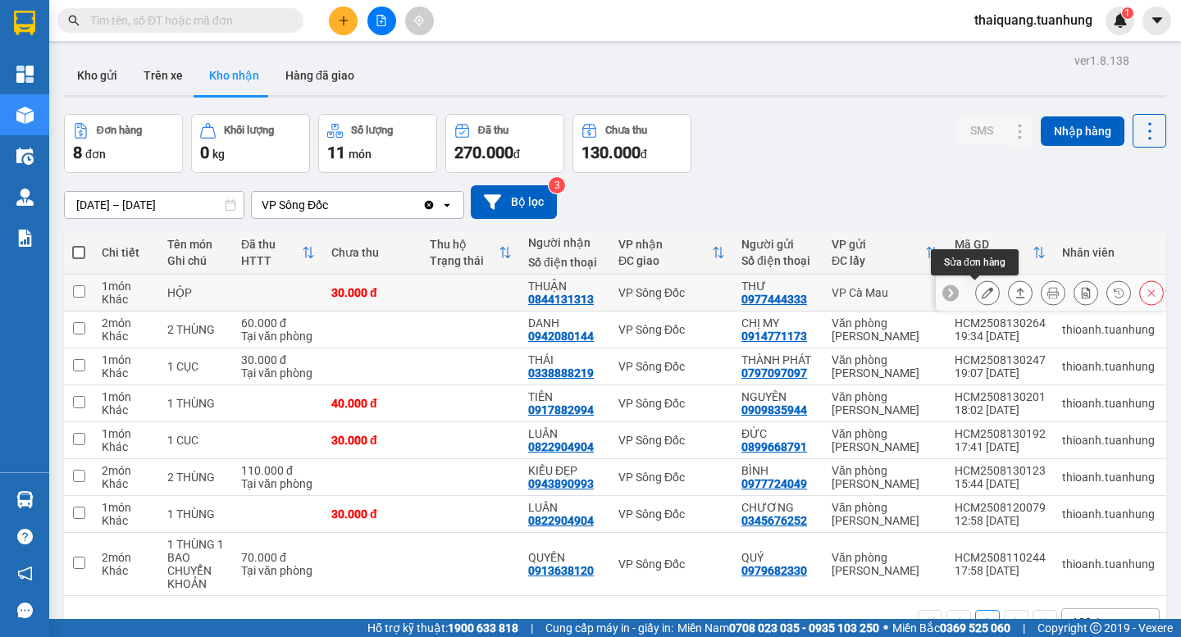
click at [976, 291] on button at bounding box center [987, 293] width 23 height 29
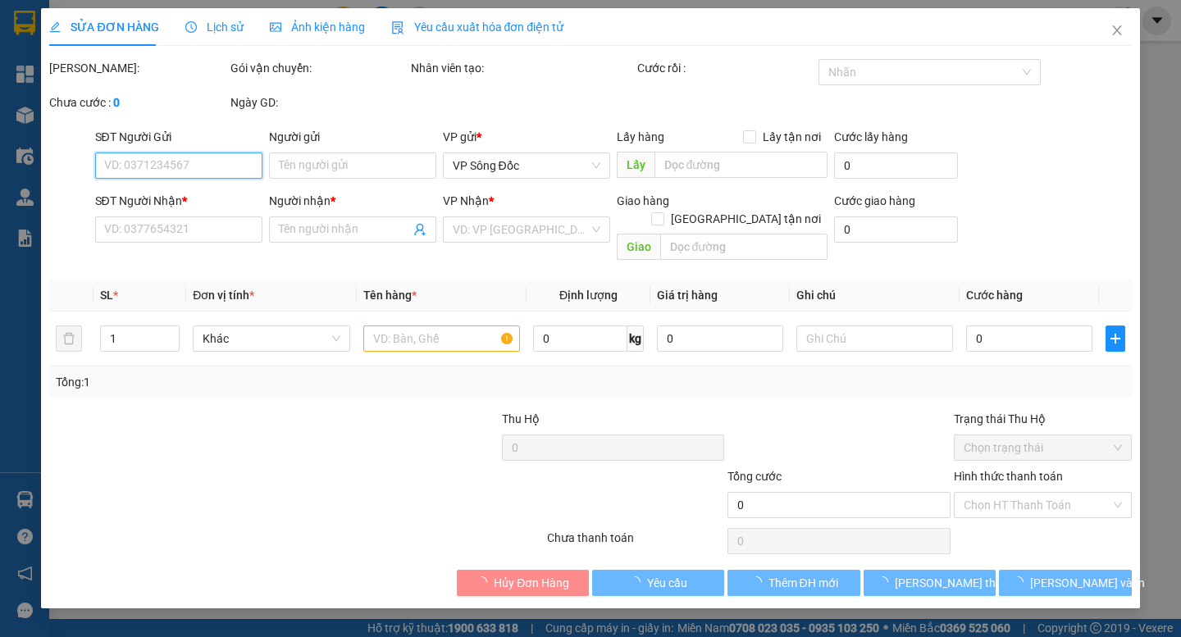
type input "0977444333"
type input "THƯ"
type input "0844131313"
type input "THUẬN"
type input "30.000"
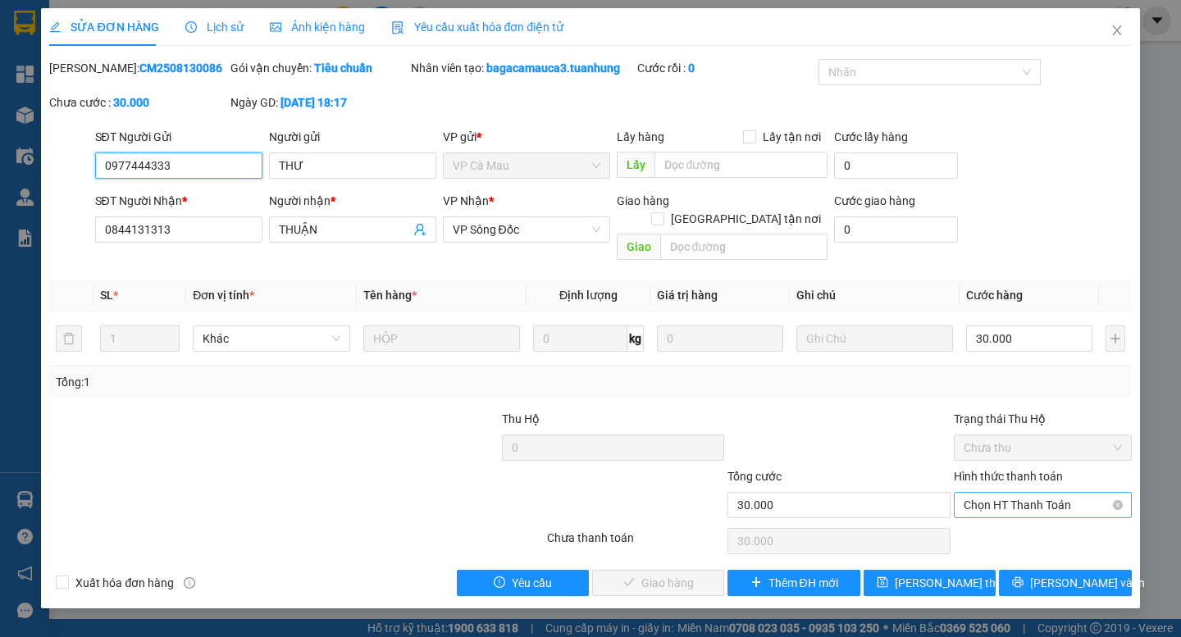
click at [1014, 493] on span "Chọn HT Thanh Toán" at bounding box center [1042, 505] width 158 height 25
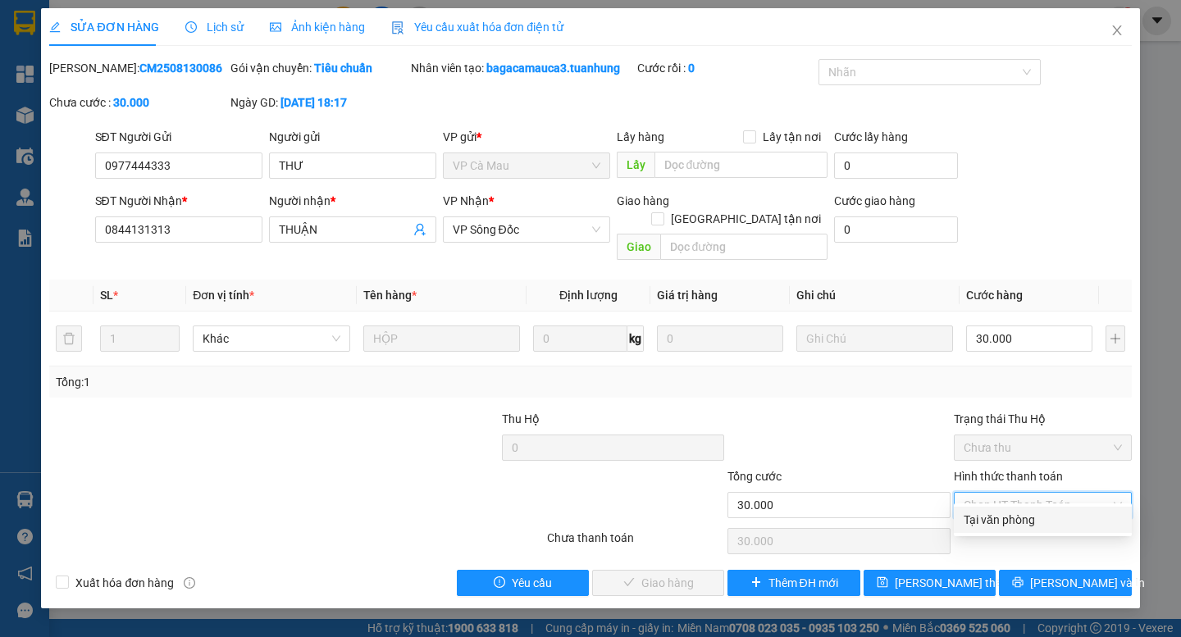
click at [1010, 527] on div "Tại văn phòng" at bounding box center [1042, 520] width 158 height 18
type input "0"
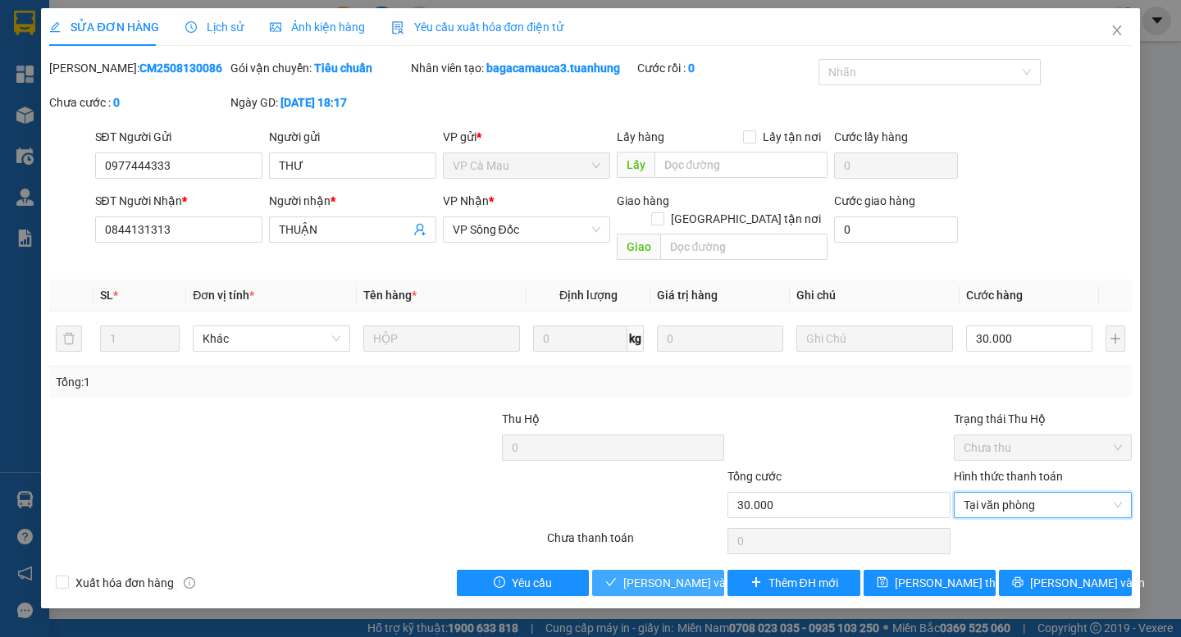
click at [673, 574] on span "[PERSON_NAME] và Giao hàng" at bounding box center [701, 583] width 157 height 18
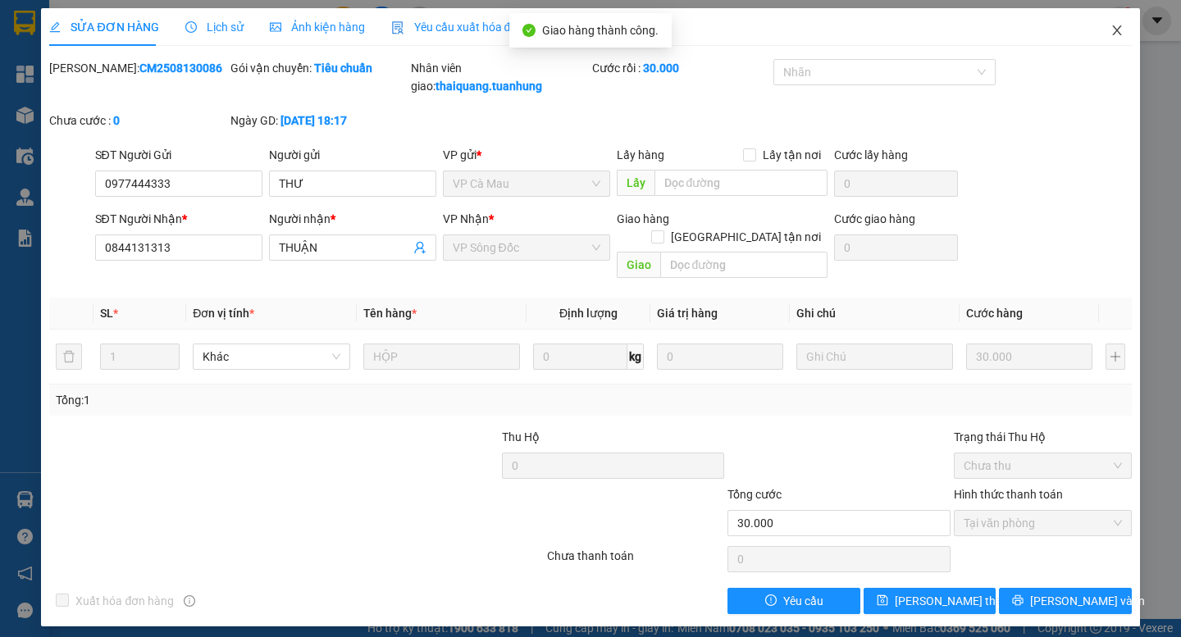
drag, startPoint x: 1119, startPoint y: 37, endPoint x: 890, endPoint y: 621, distance: 627.2
click at [1119, 35] on icon "close" at bounding box center [1116, 30] width 13 height 13
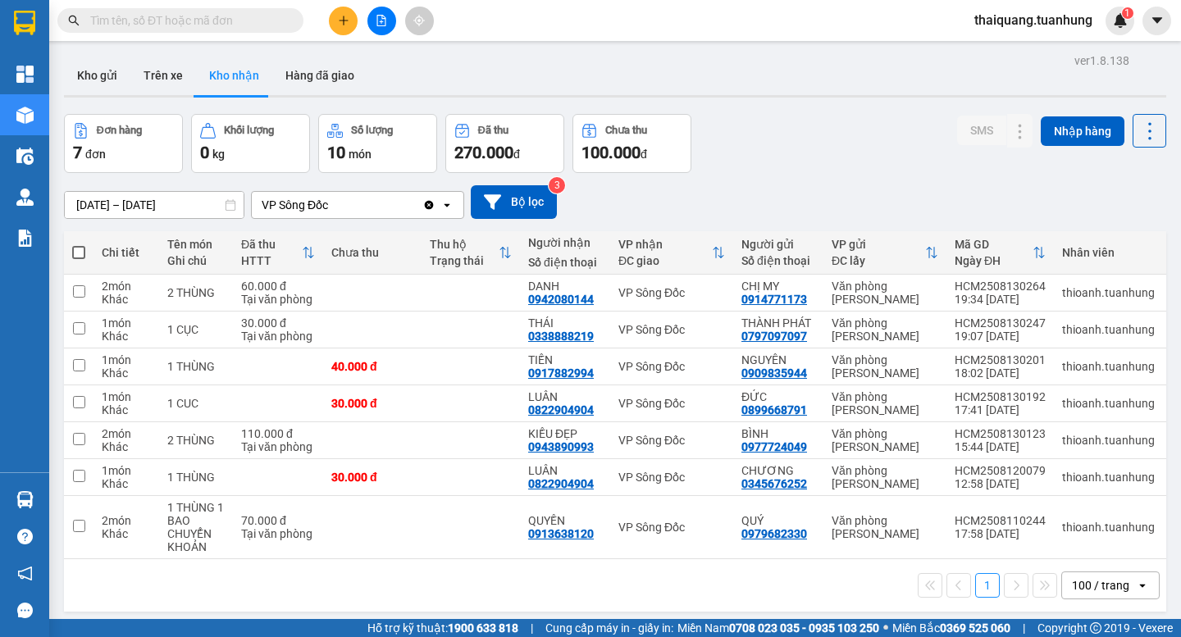
click at [349, 26] on button at bounding box center [343, 21] width 29 height 29
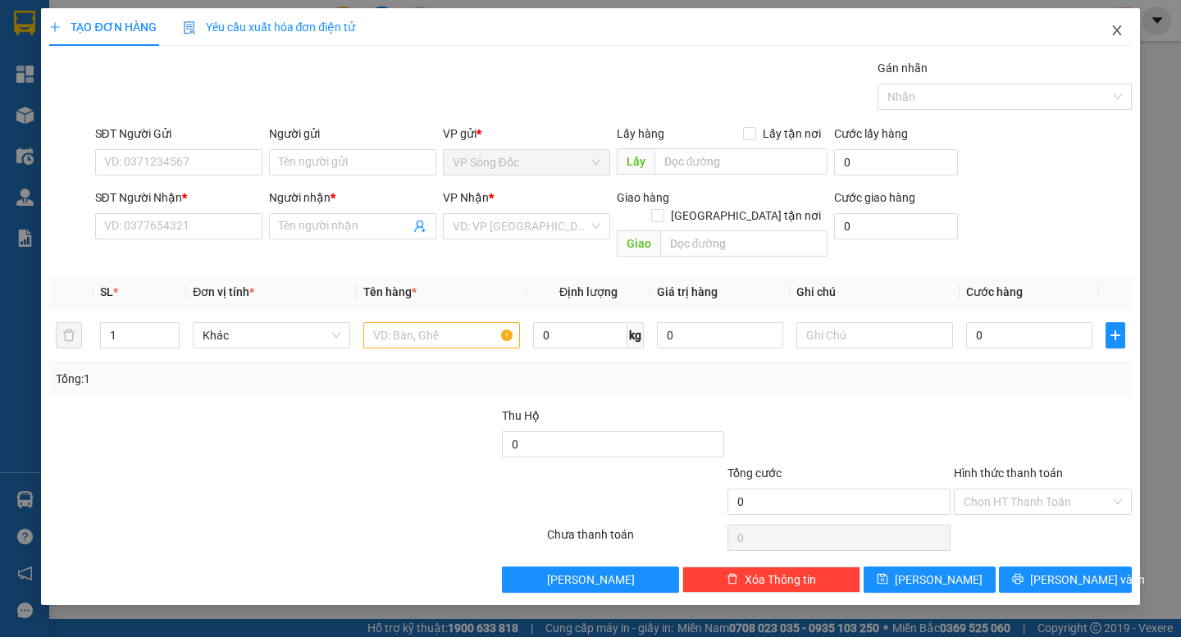
click at [1121, 36] on icon "close" at bounding box center [1116, 30] width 13 height 13
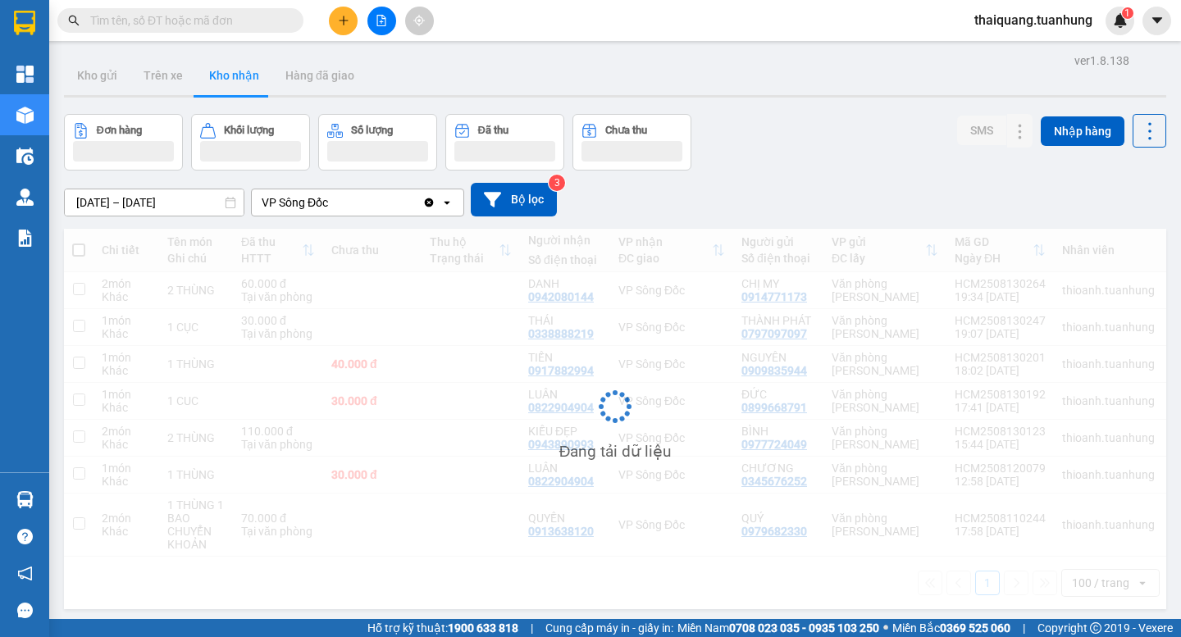
click at [215, 18] on input "text" at bounding box center [186, 20] width 193 height 18
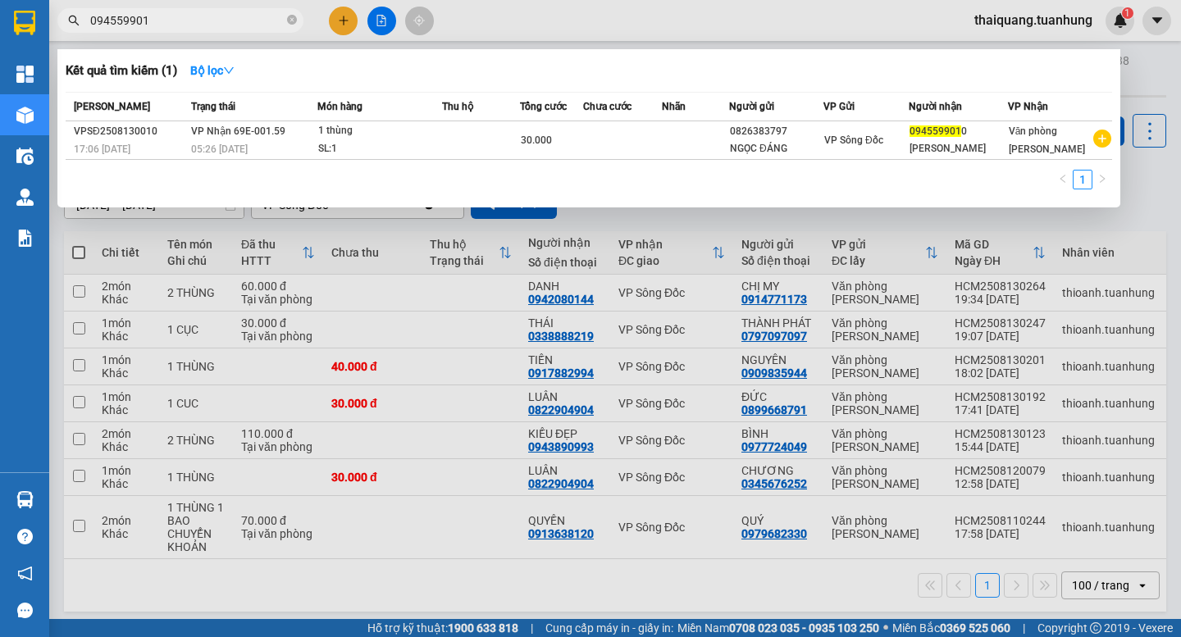
type input "0945599010"
click at [294, 21] on icon "close-circle" at bounding box center [292, 20] width 10 height 10
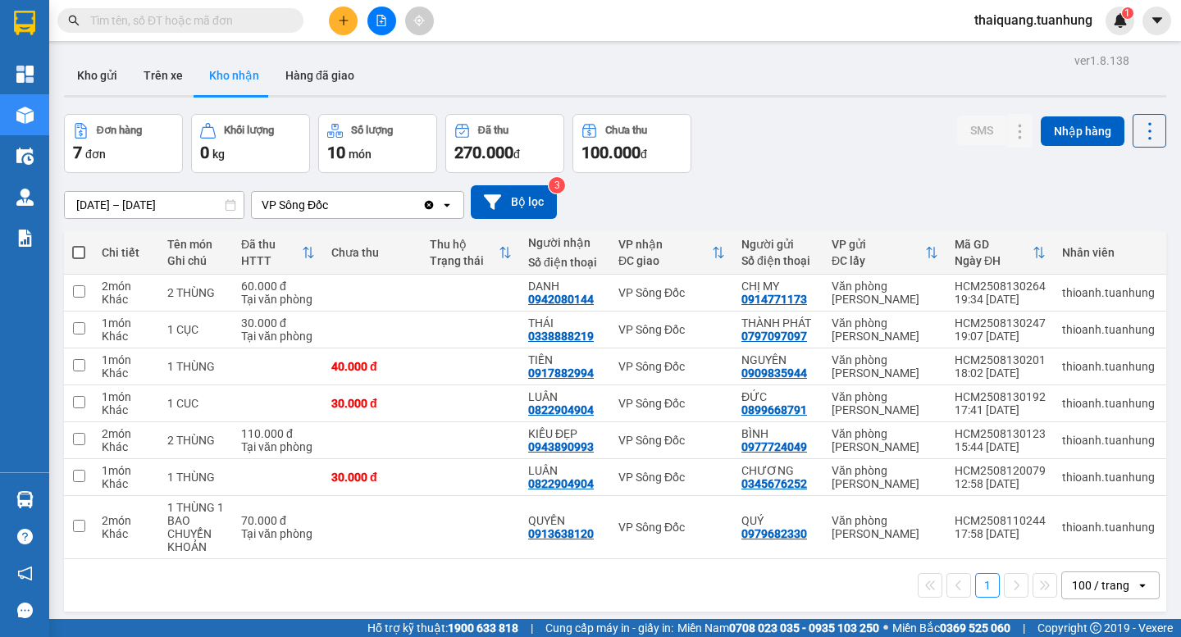
click at [827, 130] on div "Đơn hàng 7 đơn Khối lượng 0 kg Số lượng 10 món Đã thu 270.000 đ Chưa thu 100.00…" at bounding box center [615, 143] width 1102 height 59
click at [981, 365] on icon at bounding box center [986, 366] width 11 height 11
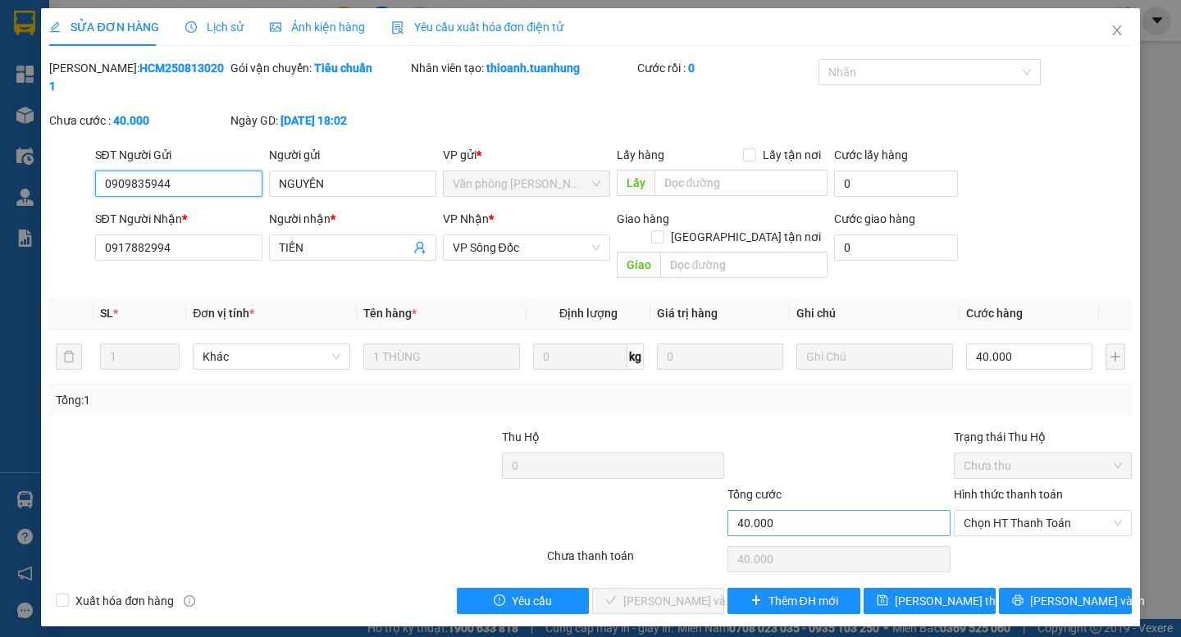
type input "0909835944"
type input "NGUYÊN"
type input "0917882994"
type input "TIẾN"
type input "40.000"
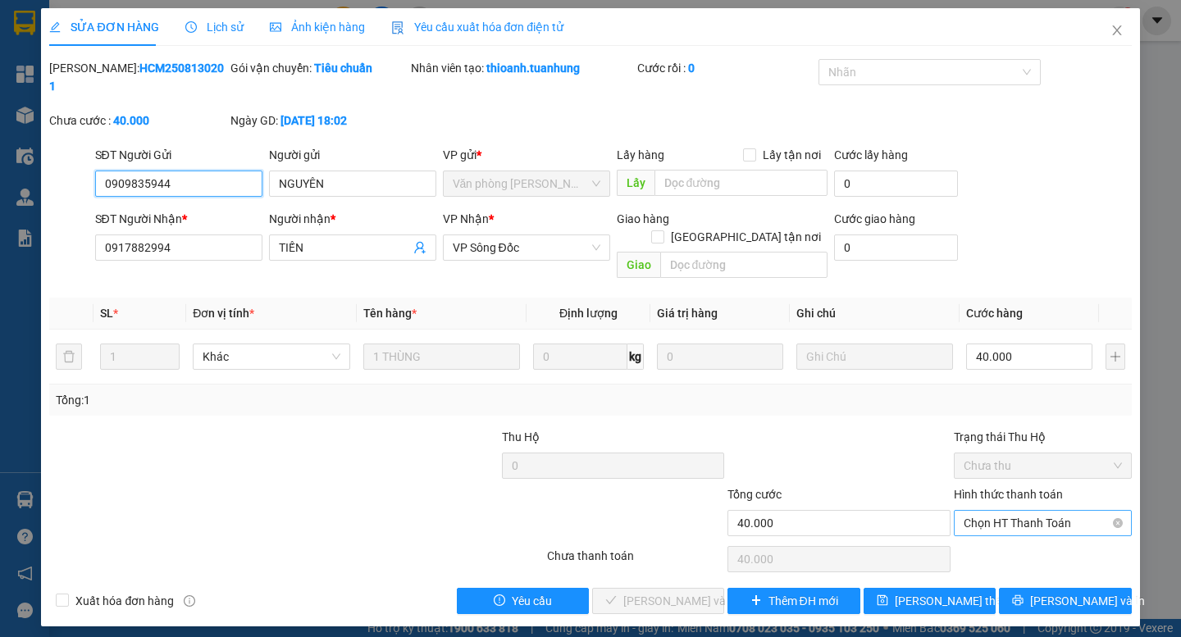
click at [996, 511] on span "Chọn HT Thanh Toán" at bounding box center [1042, 523] width 158 height 25
click at [1003, 515] on div "Tại văn phòng" at bounding box center [1042, 520] width 158 height 18
type input "0"
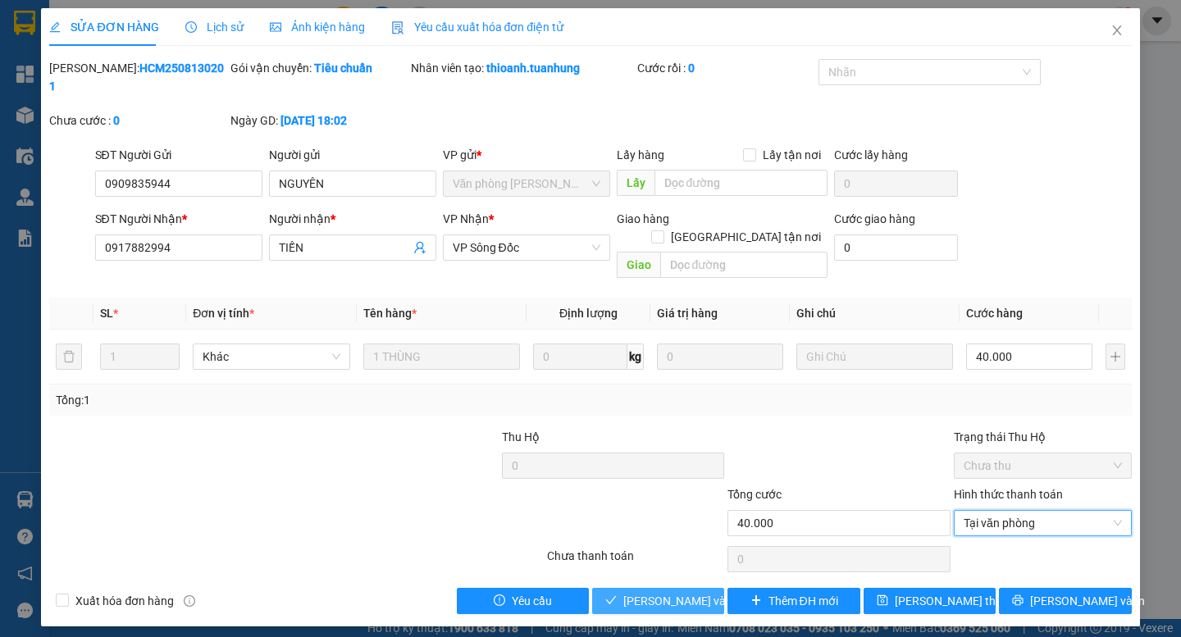
click at [676, 592] on span "[PERSON_NAME] và Giao hàng" at bounding box center [701, 601] width 157 height 18
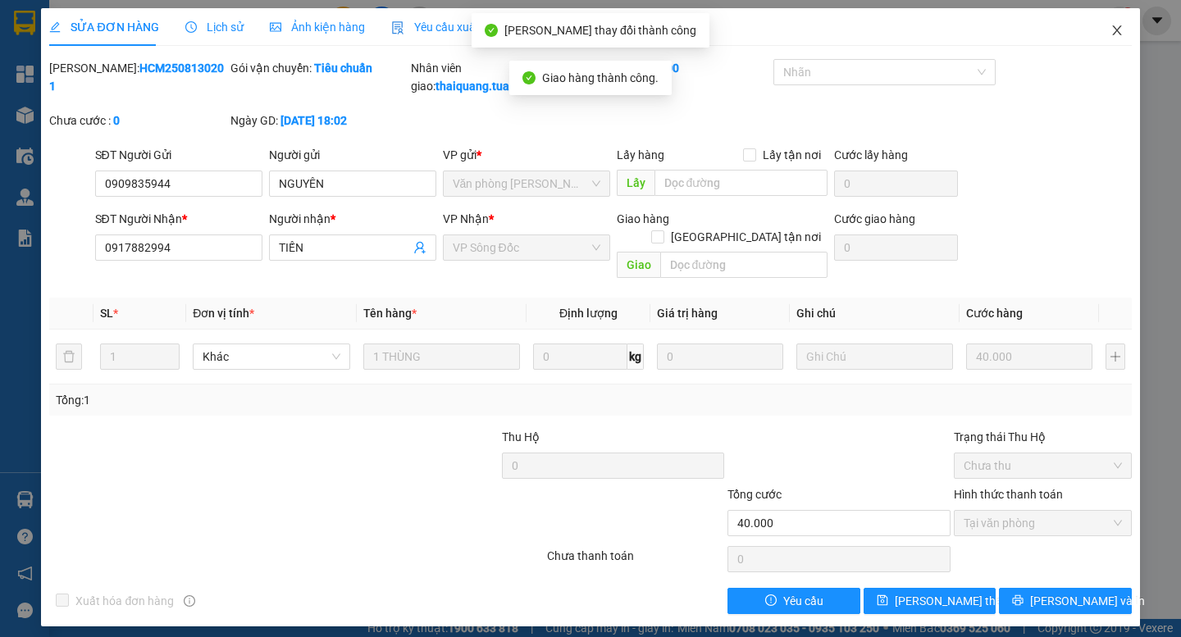
click at [1113, 35] on icon "close" at bounding box center [1116, 30] width 9 height 10
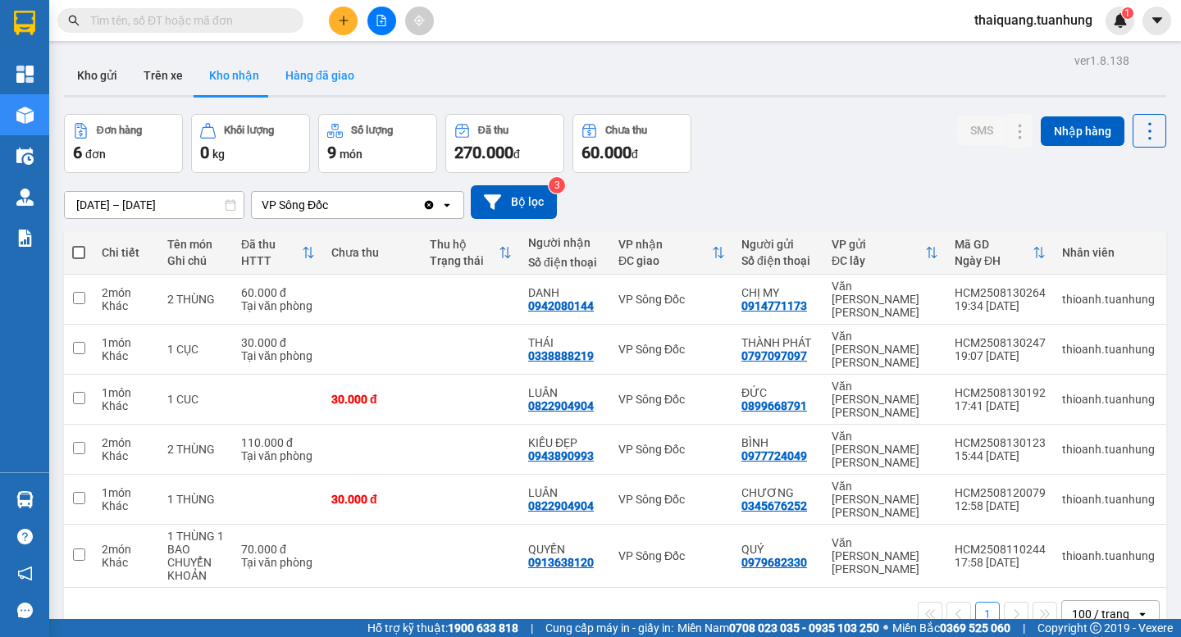
click at [347, 84] on button "Hàng đã giao" at bounding box center [319, 75] width 95 height 39
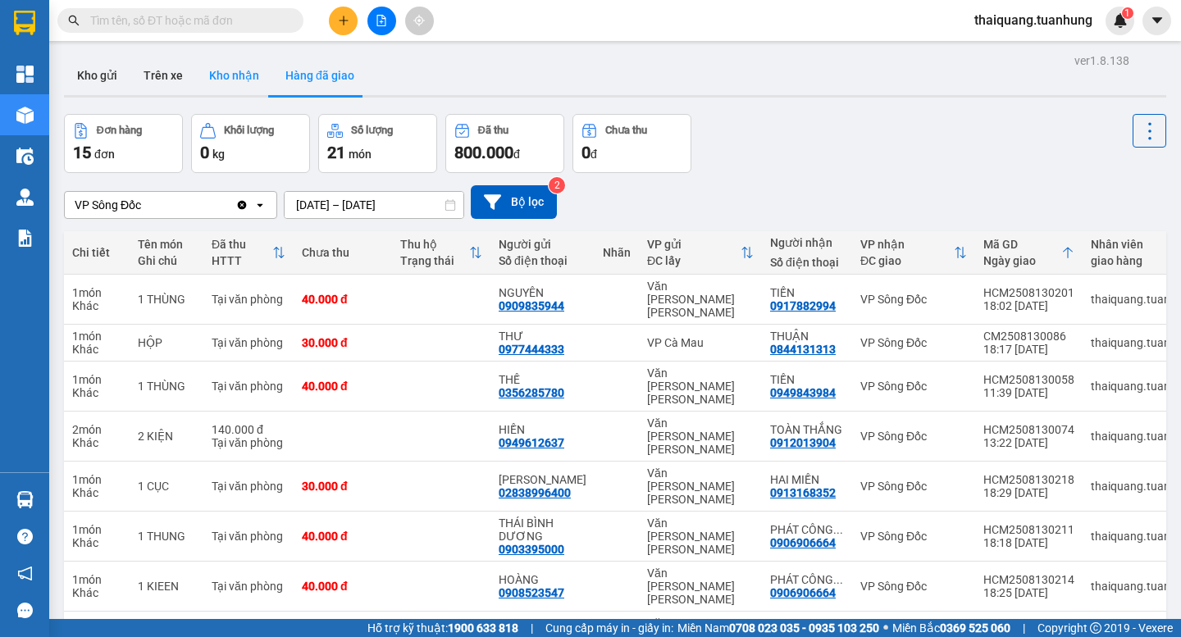
click at [241, 78] on button "Kho nhận" at bounding box center [234, 75] width 76 height 39
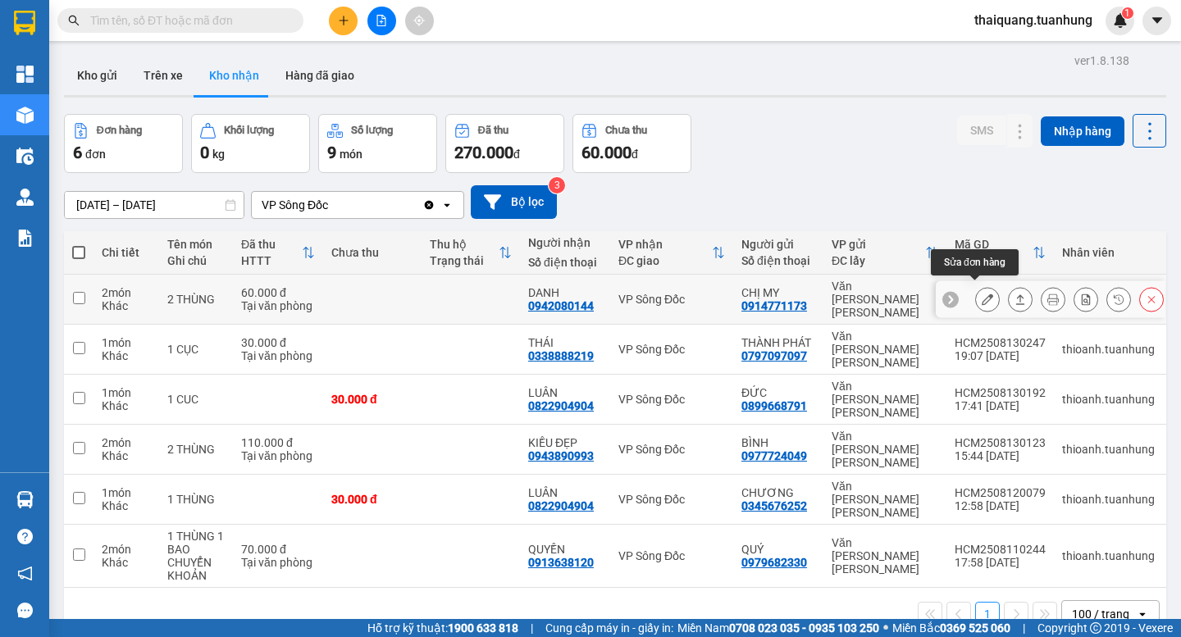
click at [976, 297] on button at bounding box center [987, 299] width 23 height 29
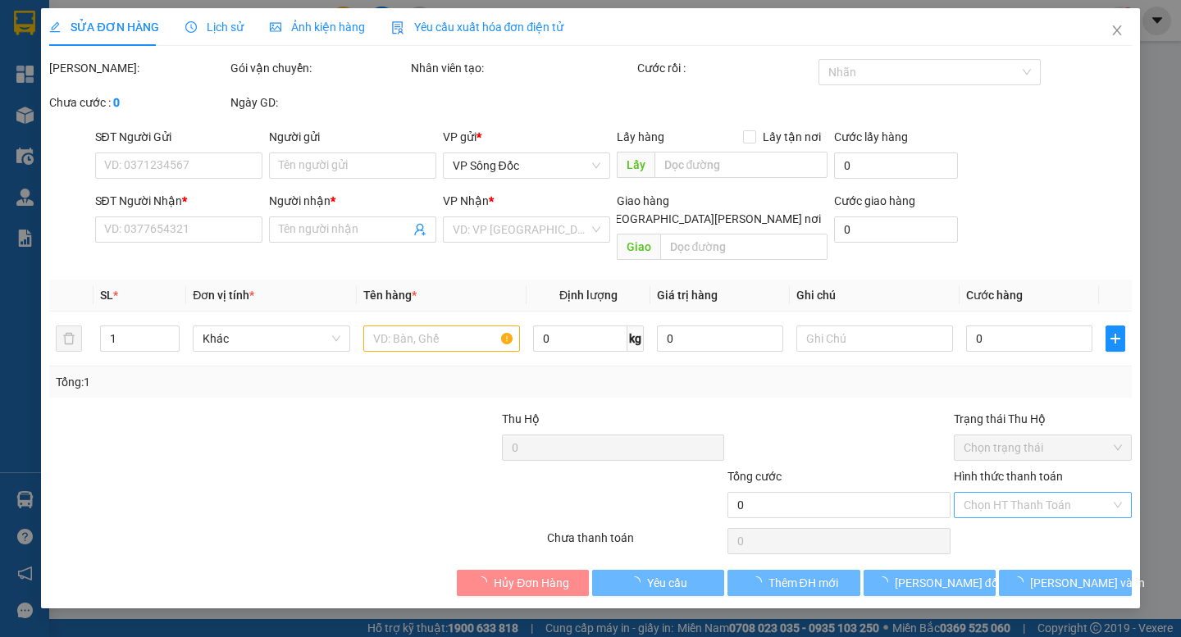
click at [1011, 493] on input "Hình thức thanh toán" at bounding box center [1036, 505] width 147 height 25
click at [1014, 517] on div "Tại văn phòng" at bounding box center [1042, 520] width 158 height 18
type input "0"
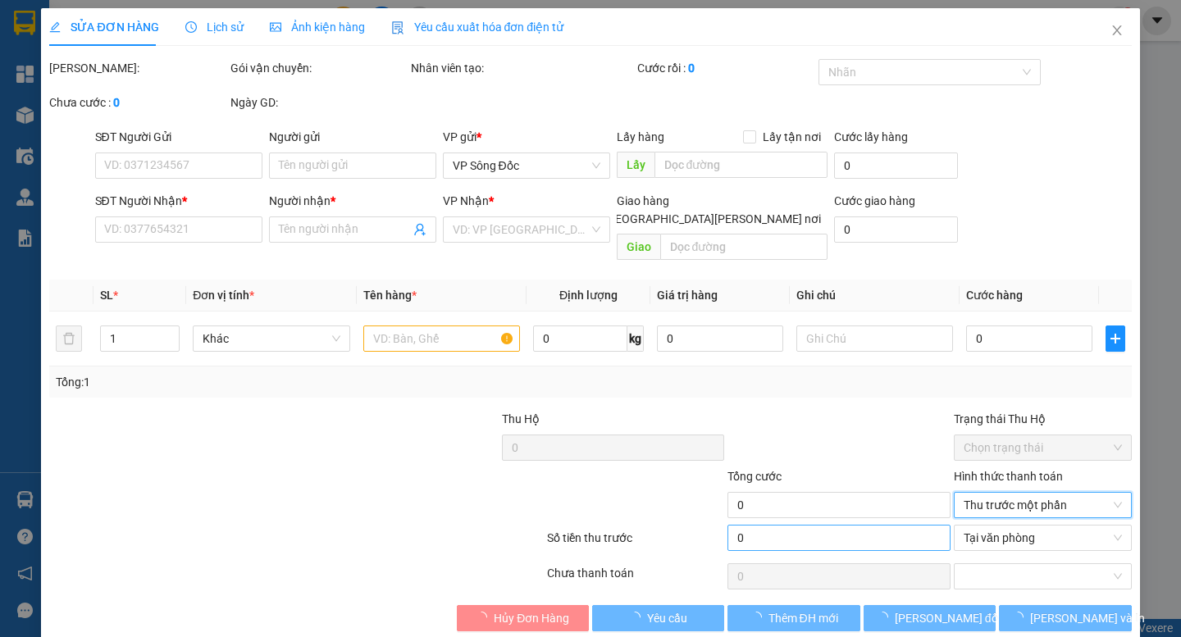
type input "0914771173"
type input "CHỊ MY"
type input "0942080144"
type input "DANH"
type input "60.000"
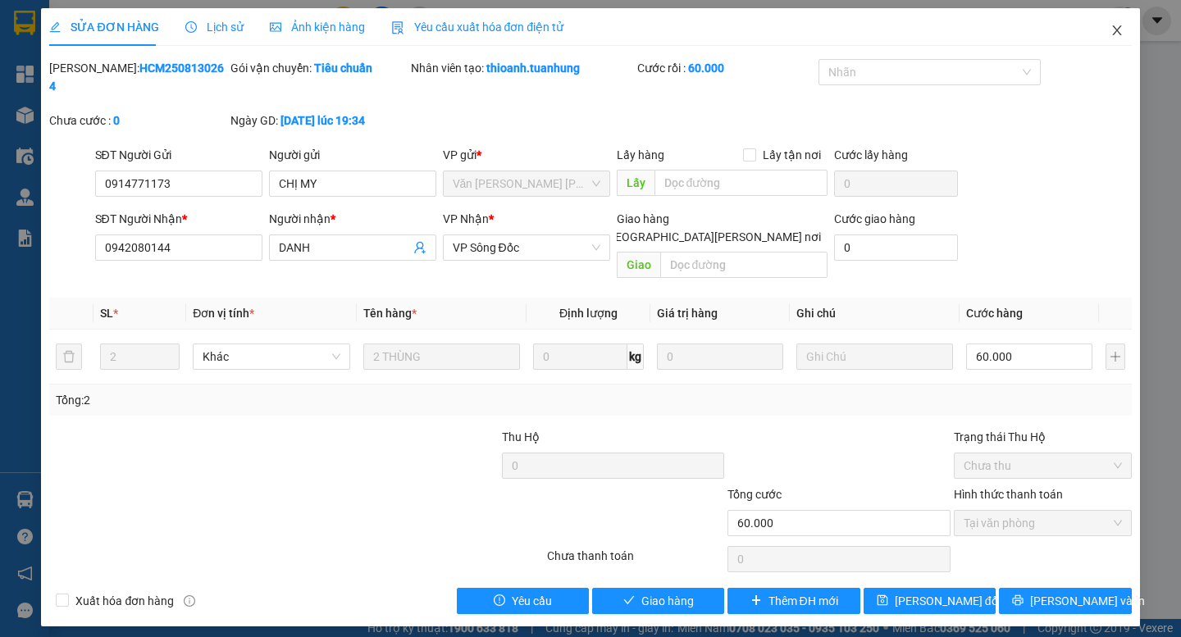
click at [1113, 26] on icon "close" at bounding box center [1116, 30] width 13 height 13
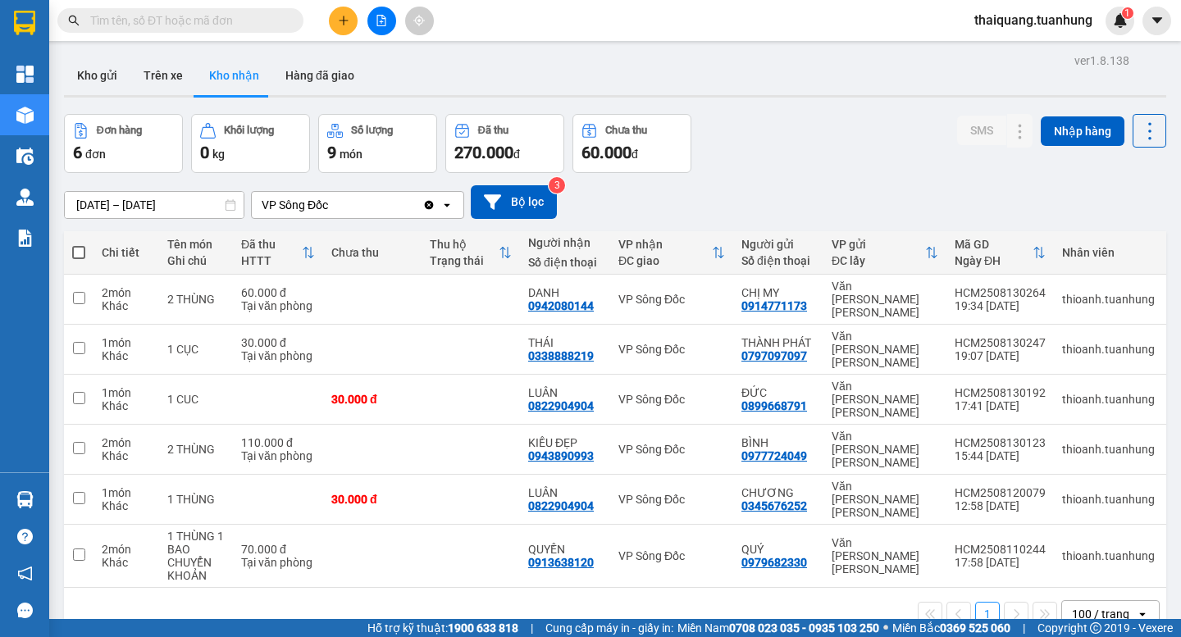
click at [248, 77] on button "Kho nhận" at bounding box center [234, 75] width 76 height 39
click at [236, 83] on button "Kho nhận" at bounding box center [234, 75] width 76 height 39
click at [335, 18] on button at bounding box center [343, 21] width 29 height 29
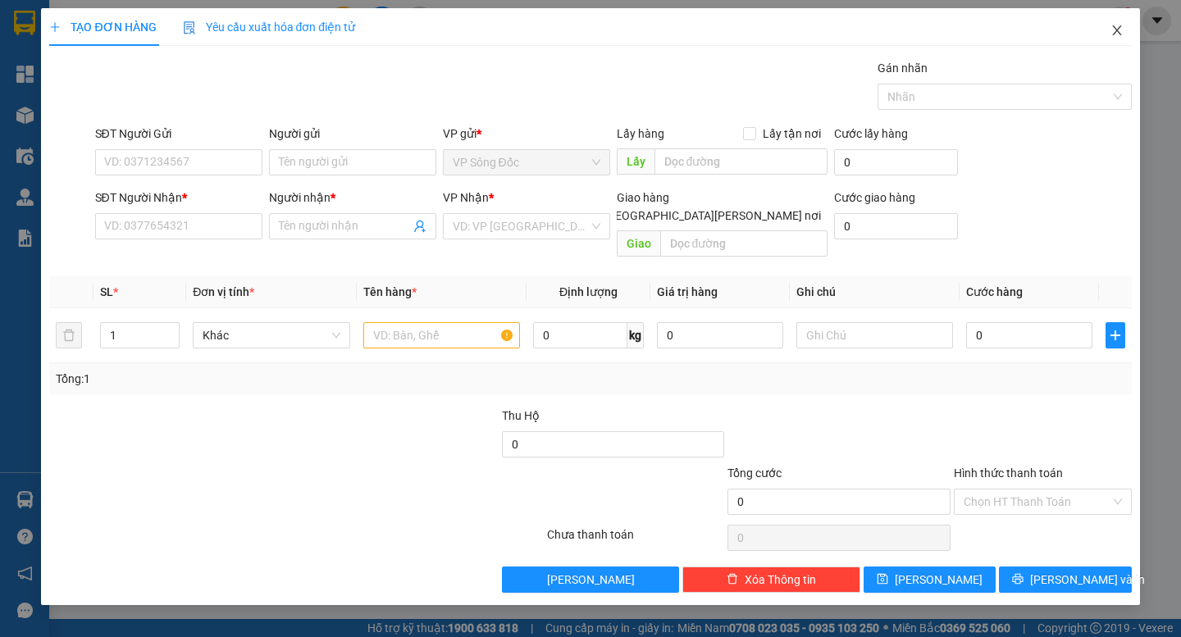
click at [1122, 33] on icon "close" at bounding box center [1116, 30] width 13 height 13
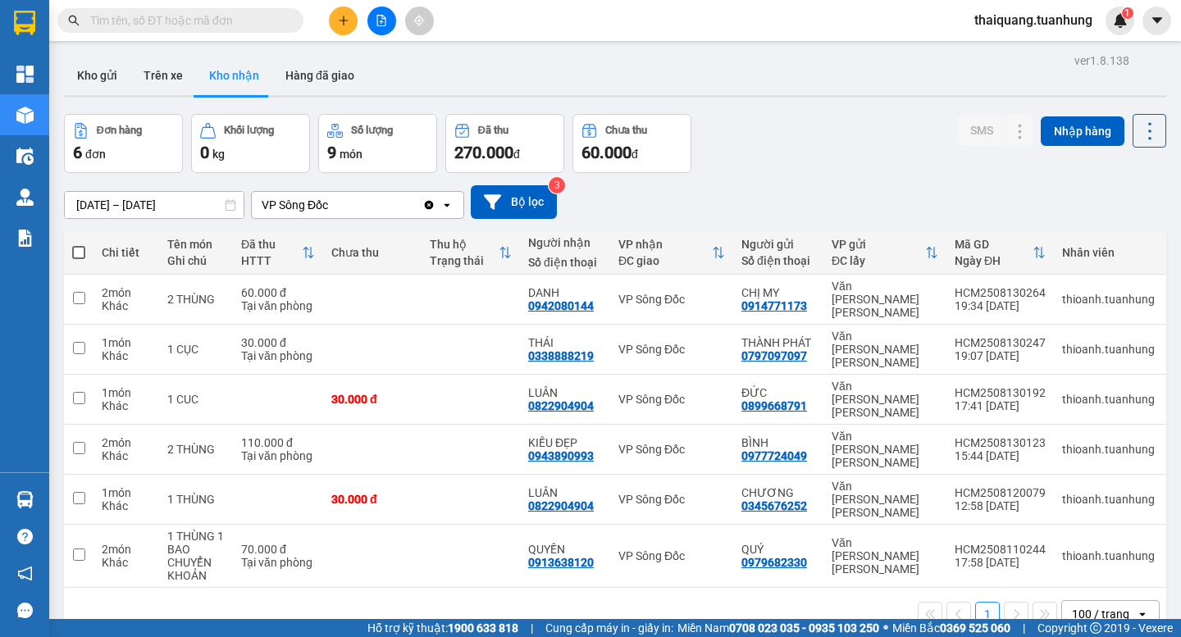
click at [136, 12] on input "text" at bounding box center [186, 20] width 193 height 18
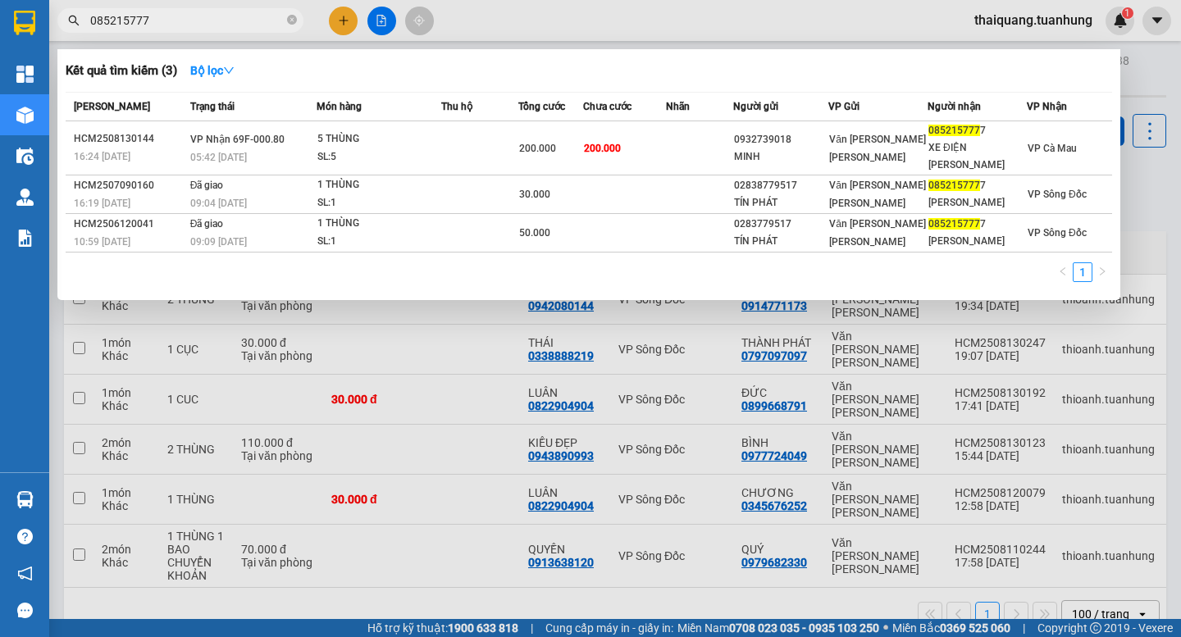
type input "085215777"
click at [291, 20] on icon "close-circle" at bounding box center [292, 20] width 10 height 10
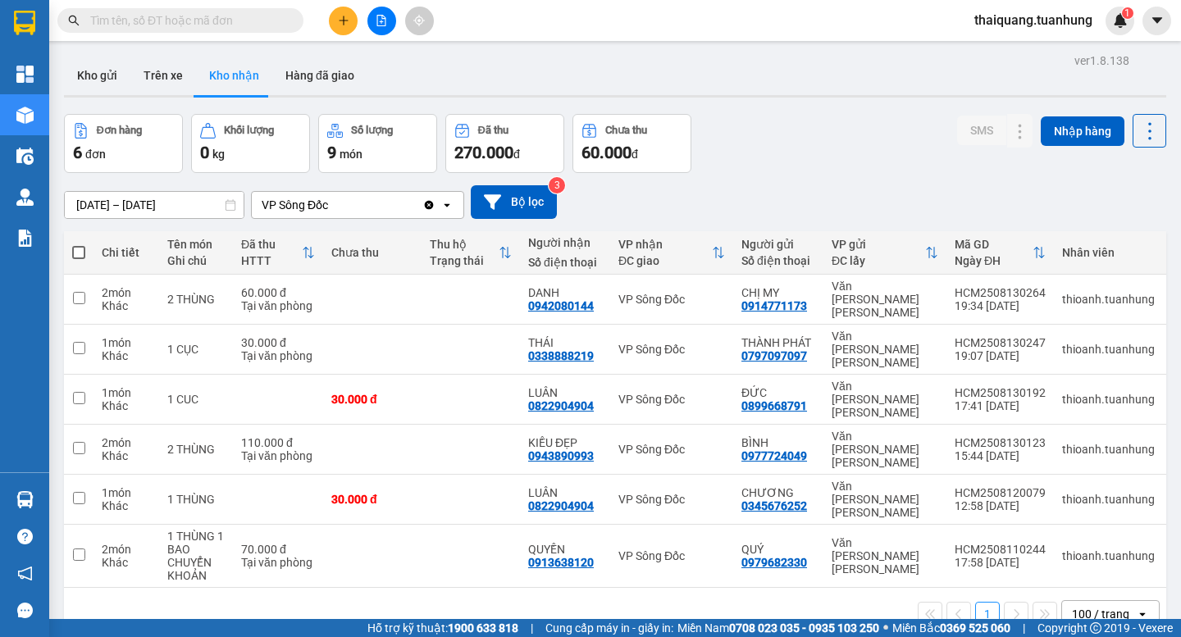
click at [225, 16] on input "text" at bounding box center [186, 20] width 193 height 18
paste input "0907314190"
type input "0907314190"
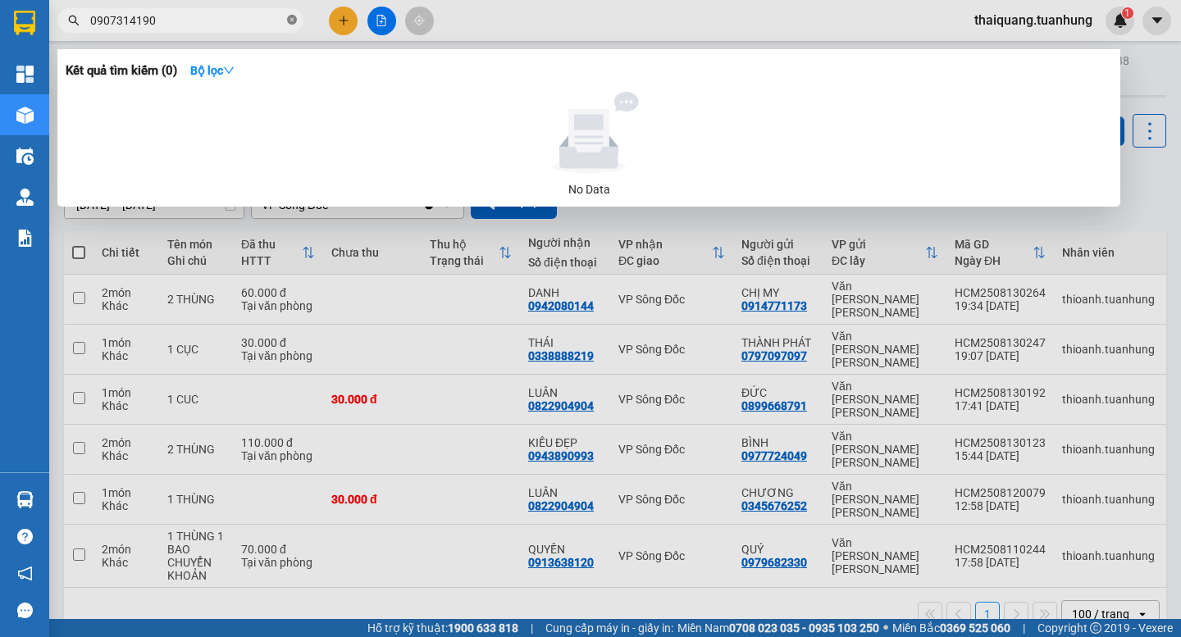
click at [292, 19] on icon "close-circle" at bounding box center [292, 20] width 10 height 10
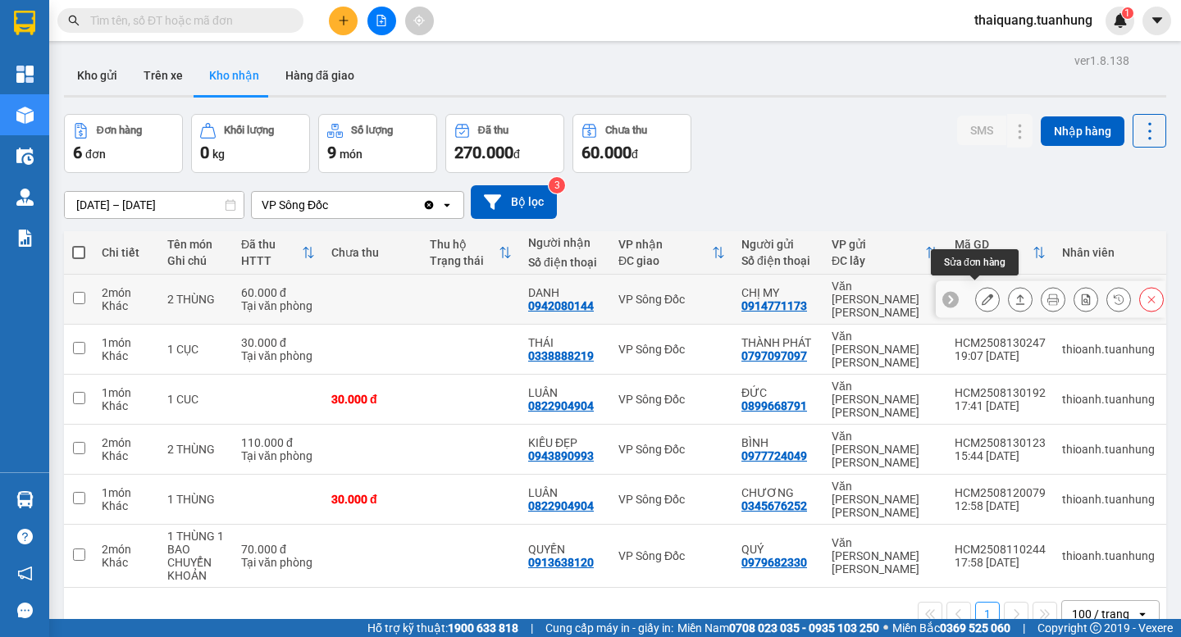
click at [981, 294] on icon at bounding box center [986, 299] width 11 height 11
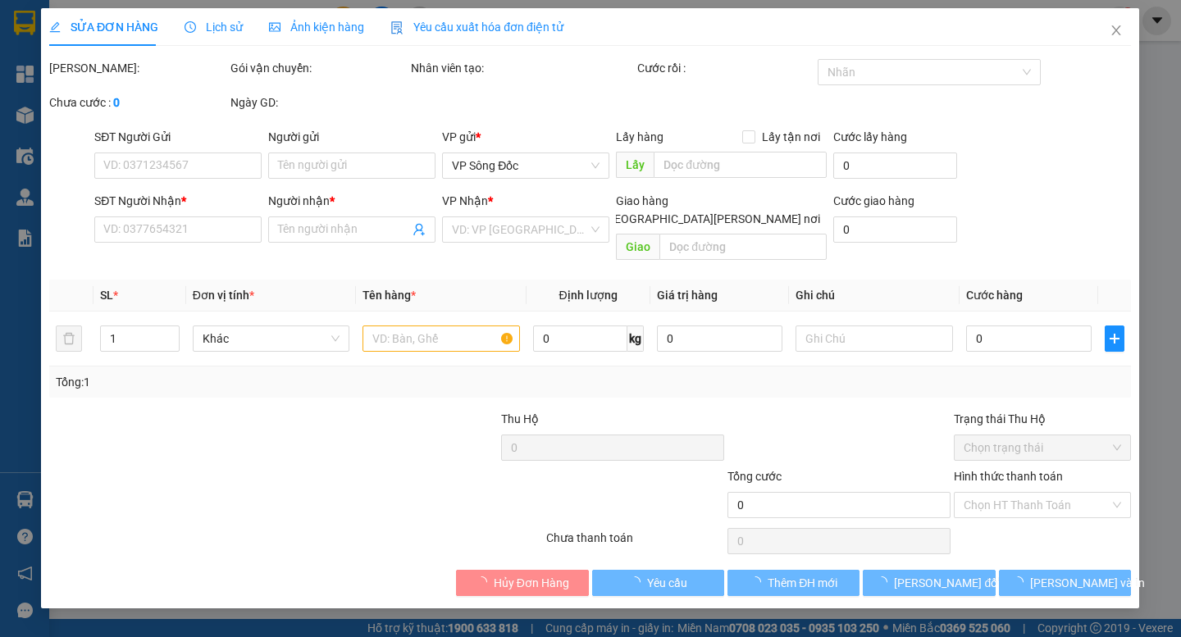
type input "0914771173"
type input "CHỊ MY"
type input "0942080144"
type input "DANH"
type input "60.000"
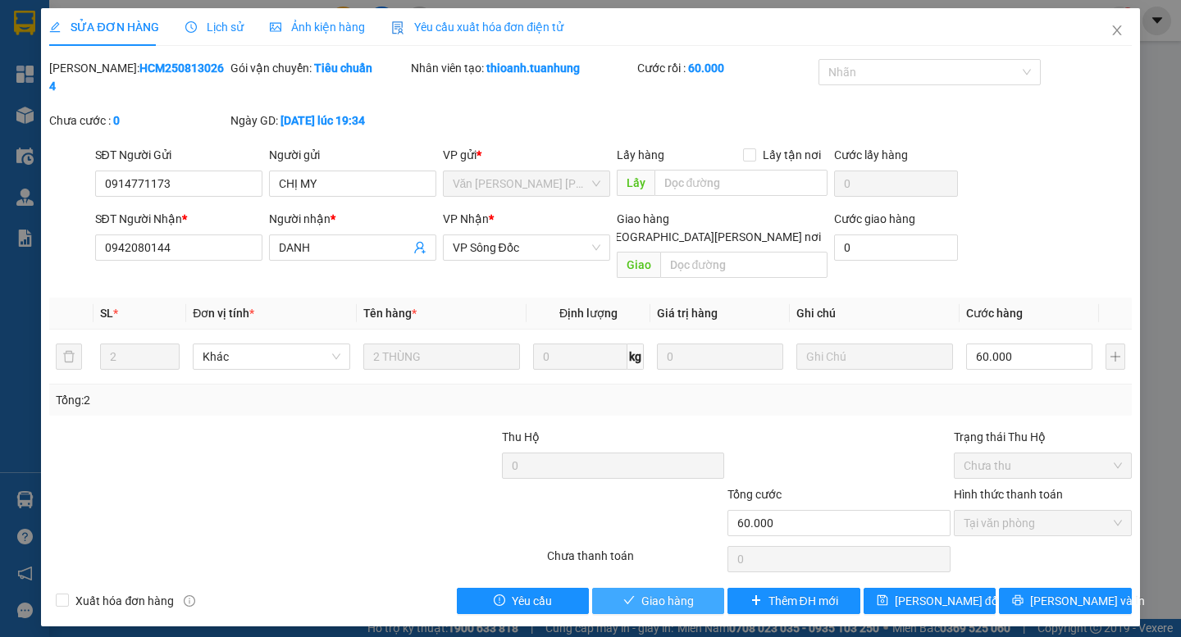
click at [702, 588] on button "Giao hàng" at bounding box center [658, 601] width 132 height 26
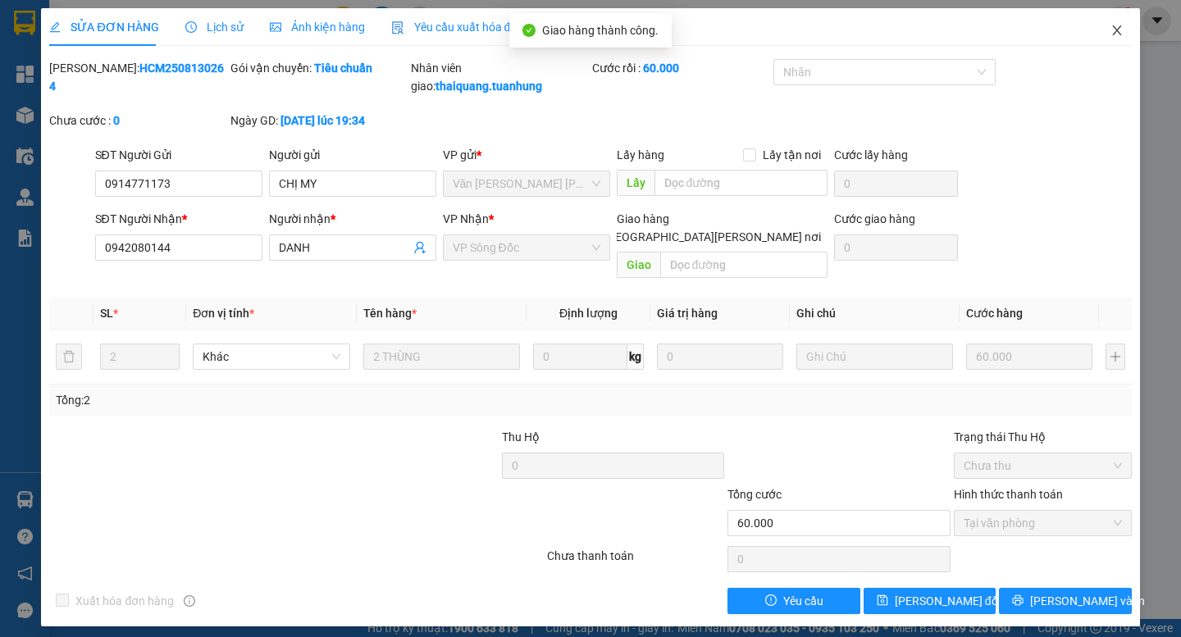
click at [1119, 29] on icon "close" at bounding box center [1116, 30] width 13 height 13
